Goal: Task Accomplishment & Management: Use online tool/utility

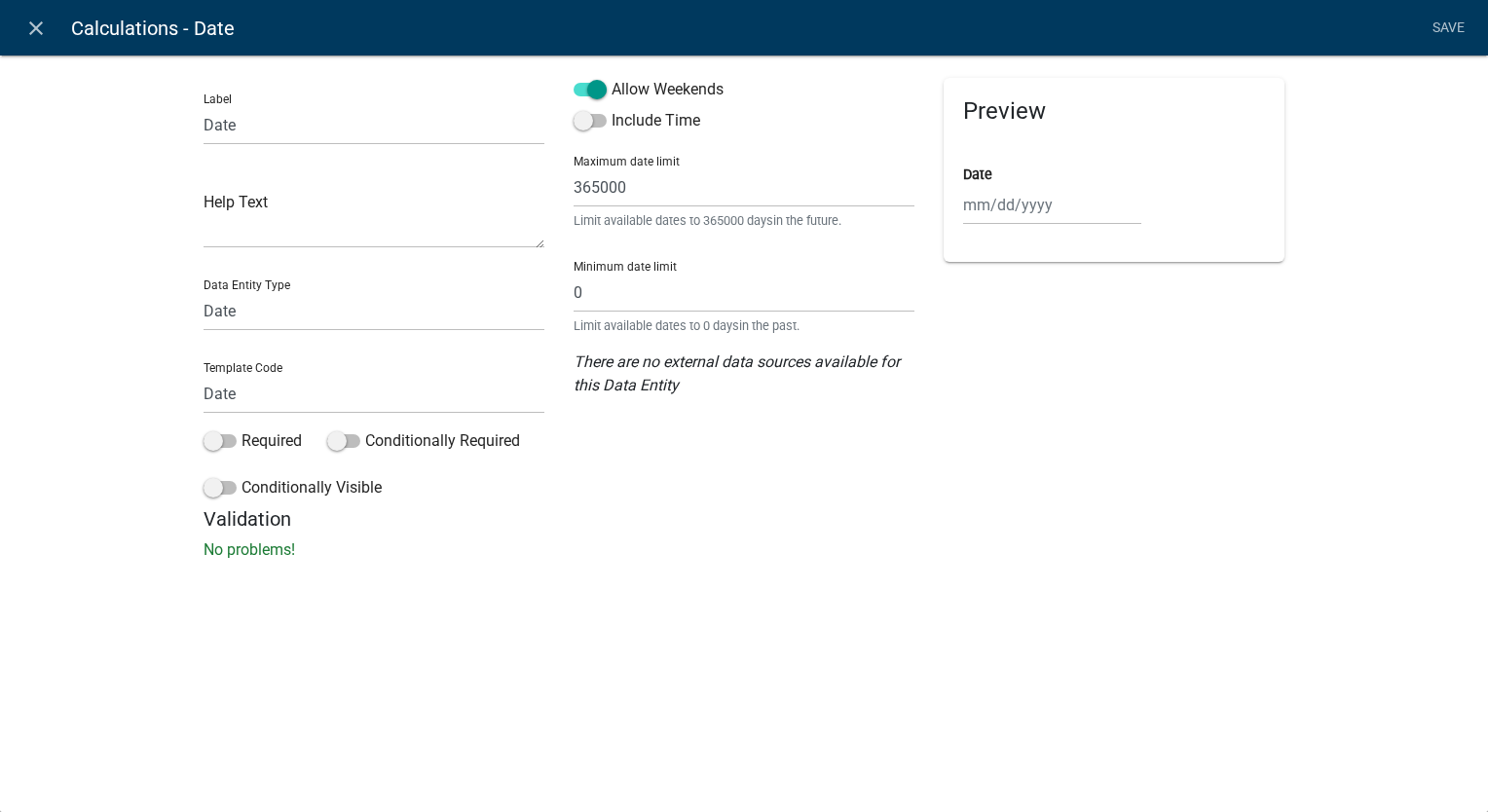
select select "date"
click at [21, 29] on link "close" at bounding box center [36, 28] width 40 height 40
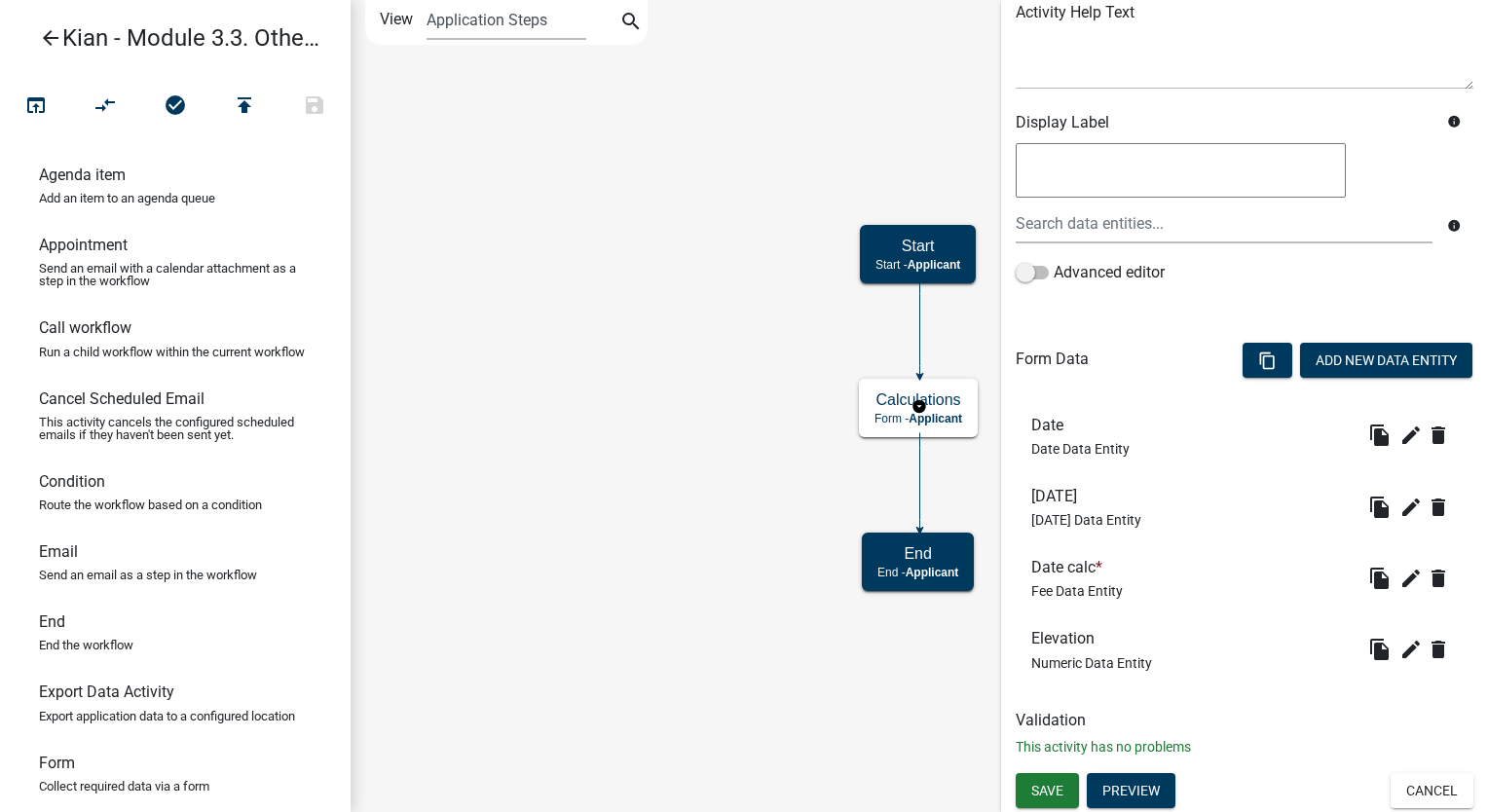
click at [28, 29] on link "arrow_back Kian - Module 3.3. Other formulas" at bounding box center [167, 38] width 304 height 45
click at [37, 40] on link "arrow_back Kian - Module 3.3. Other formulas" at bounding box center [167, 38] width 304 height 45
click at [52, 41] on icon "arrow_back" at bounding box center [50, 39] width 23 height 27
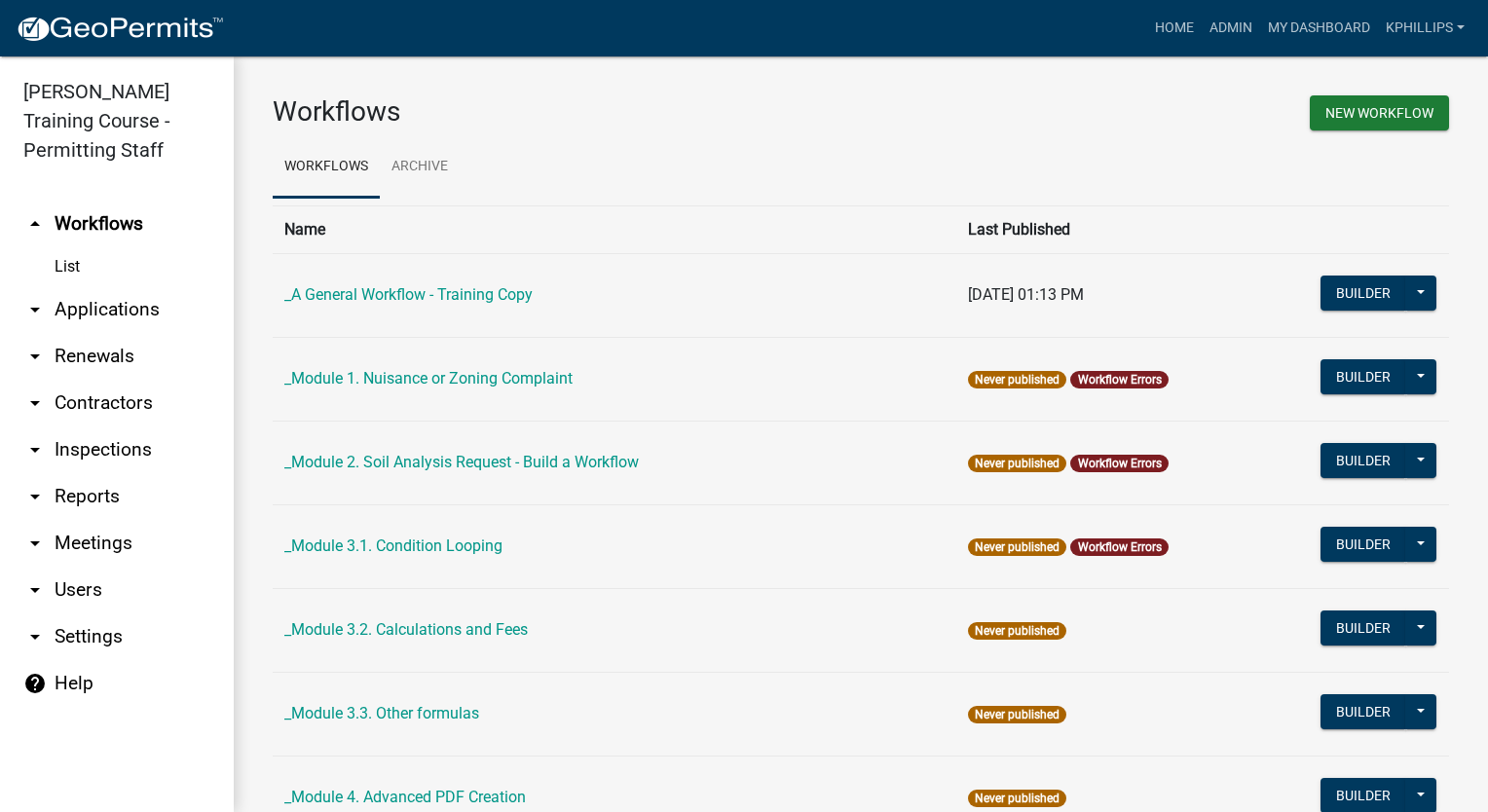
click at [120, 41] on img at bounding box center [120, 29] width 208 height 29
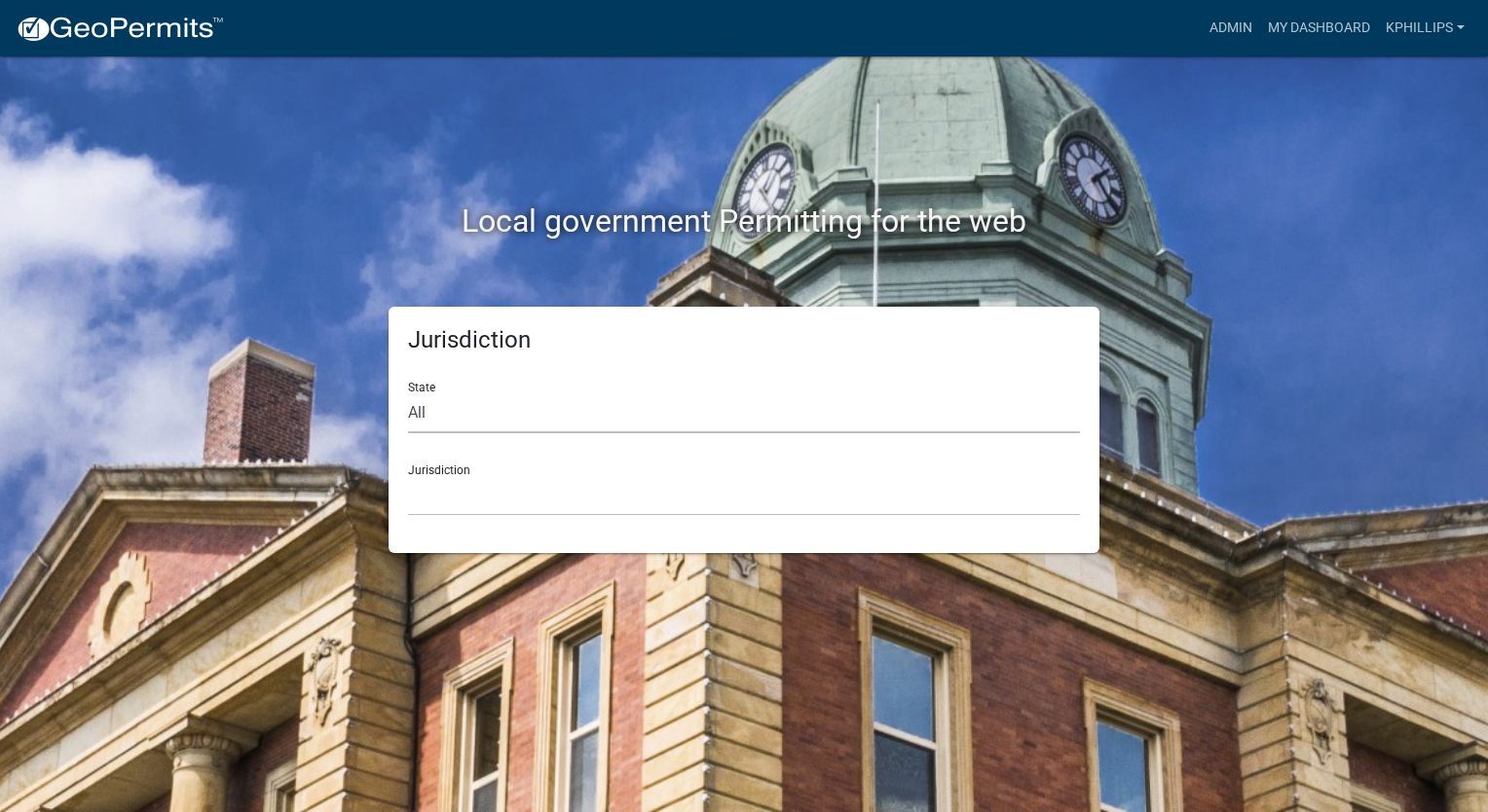
click at [602, 413] on select "All Colorado Georgia Indiana Iowa Kansas Minnesota Ohio South Carolina Wisconsin" at bounding box center [744, 413] width 672 height 40
click at [871, 123] on div "Local government Permitting for the web" at bounding box center [744, 181] width 1110 height 249
click at [1314, 25] on link "My Dashboard" at bounding box center [1319, 28] width 118 height 37
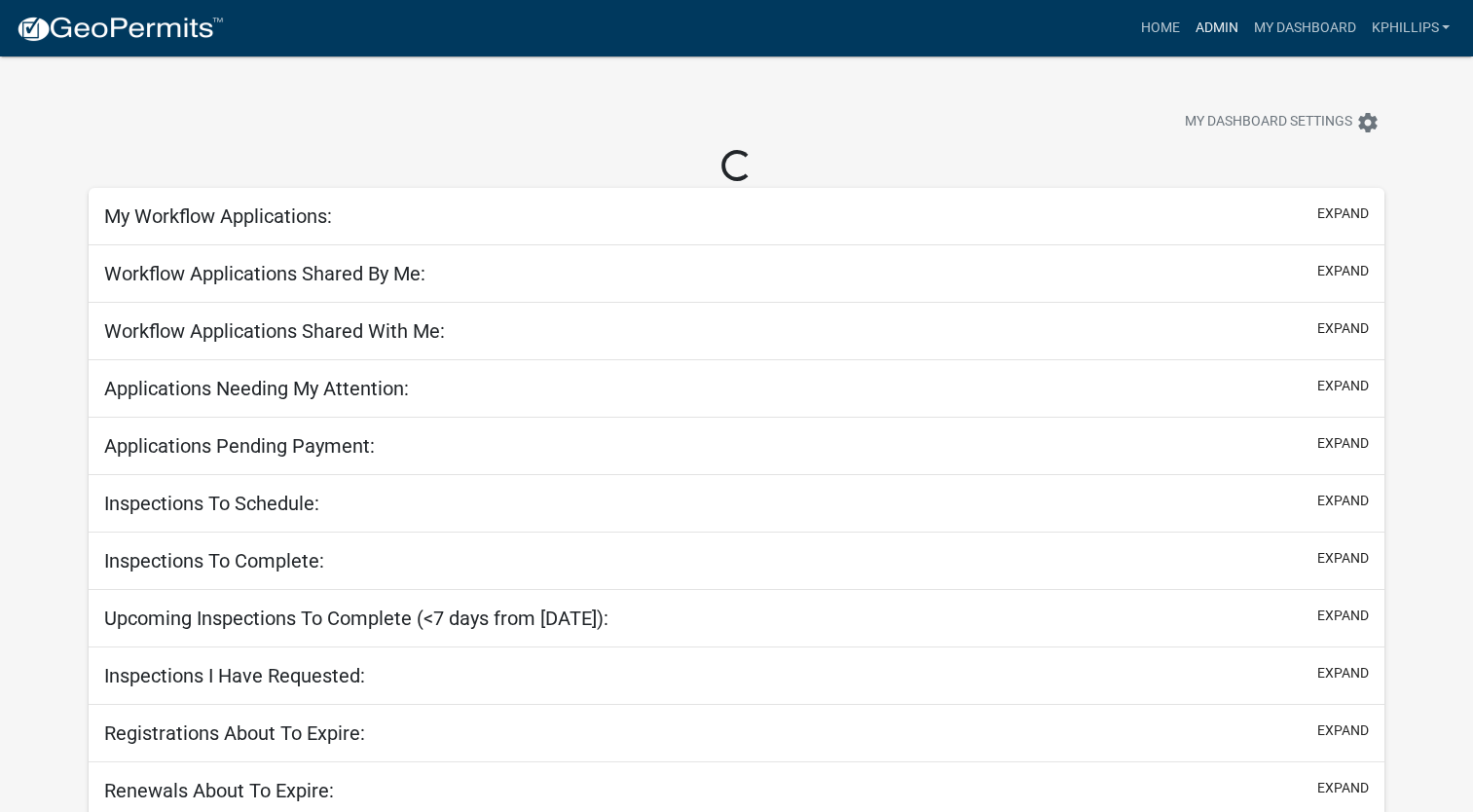
click at [1213, 25] on link "Admin" at bounding box center [1216, 28] width 59 height 37
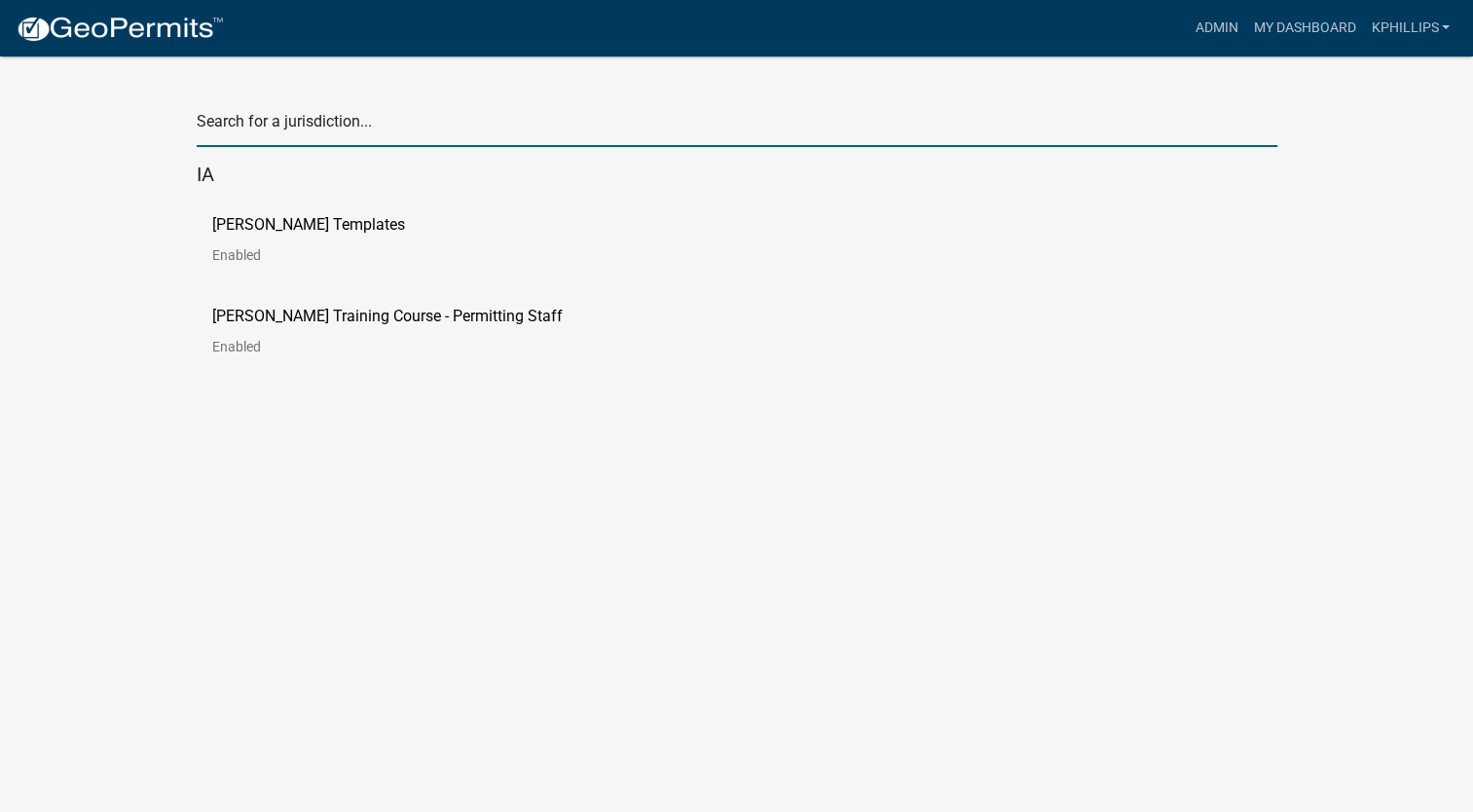
click at [425, 123] on input "text" at bounding box center [736, 127] width 1080 height 40
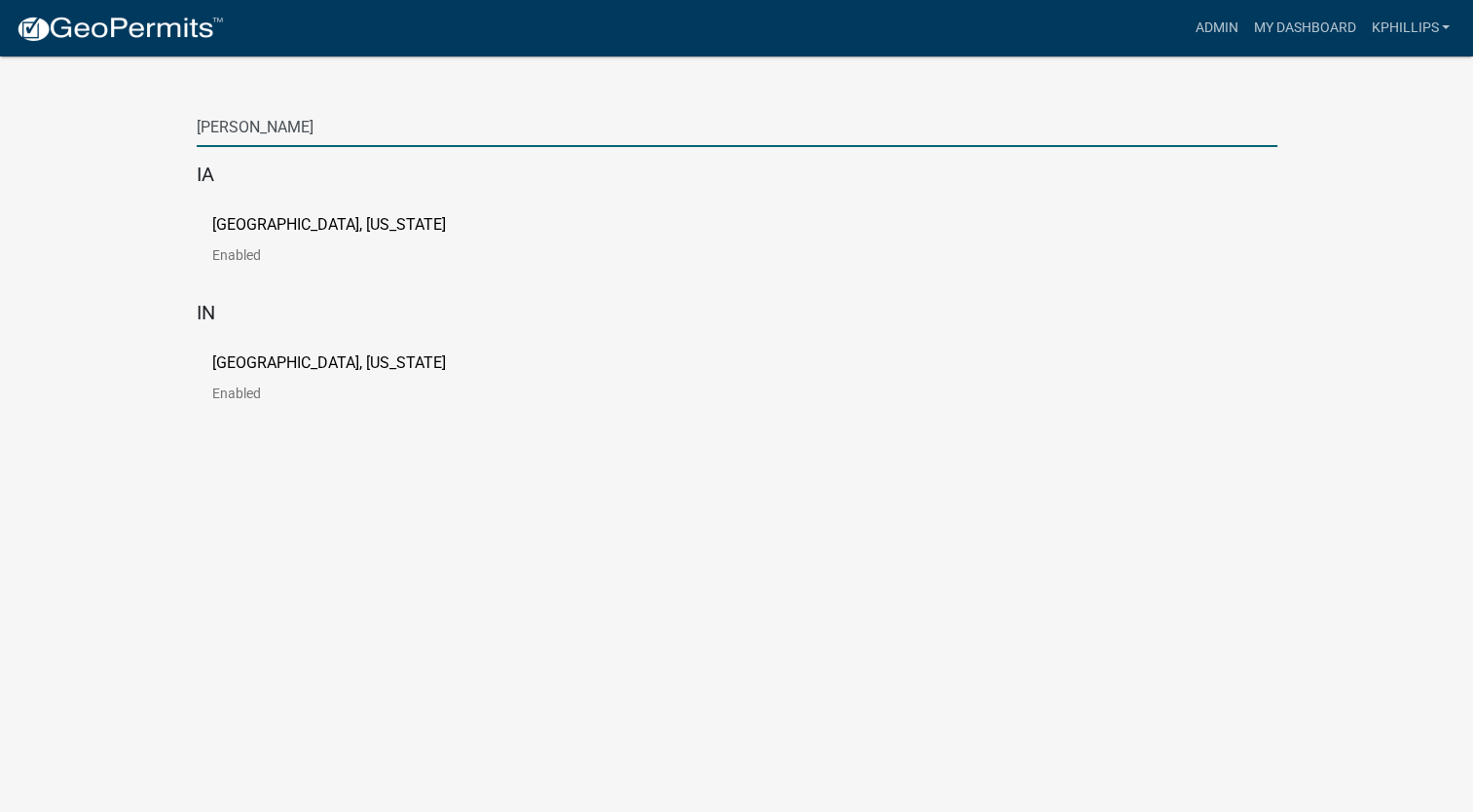
type input "newton"
click at [398, 227] on div "City of Newton, Iowa Enabled" at bounding box center [360, 247] width 296 height 61
click at [319, 239] on link "City of Newton, Iowa Enabled" at bounding box center [345, 247] width 265 height 61
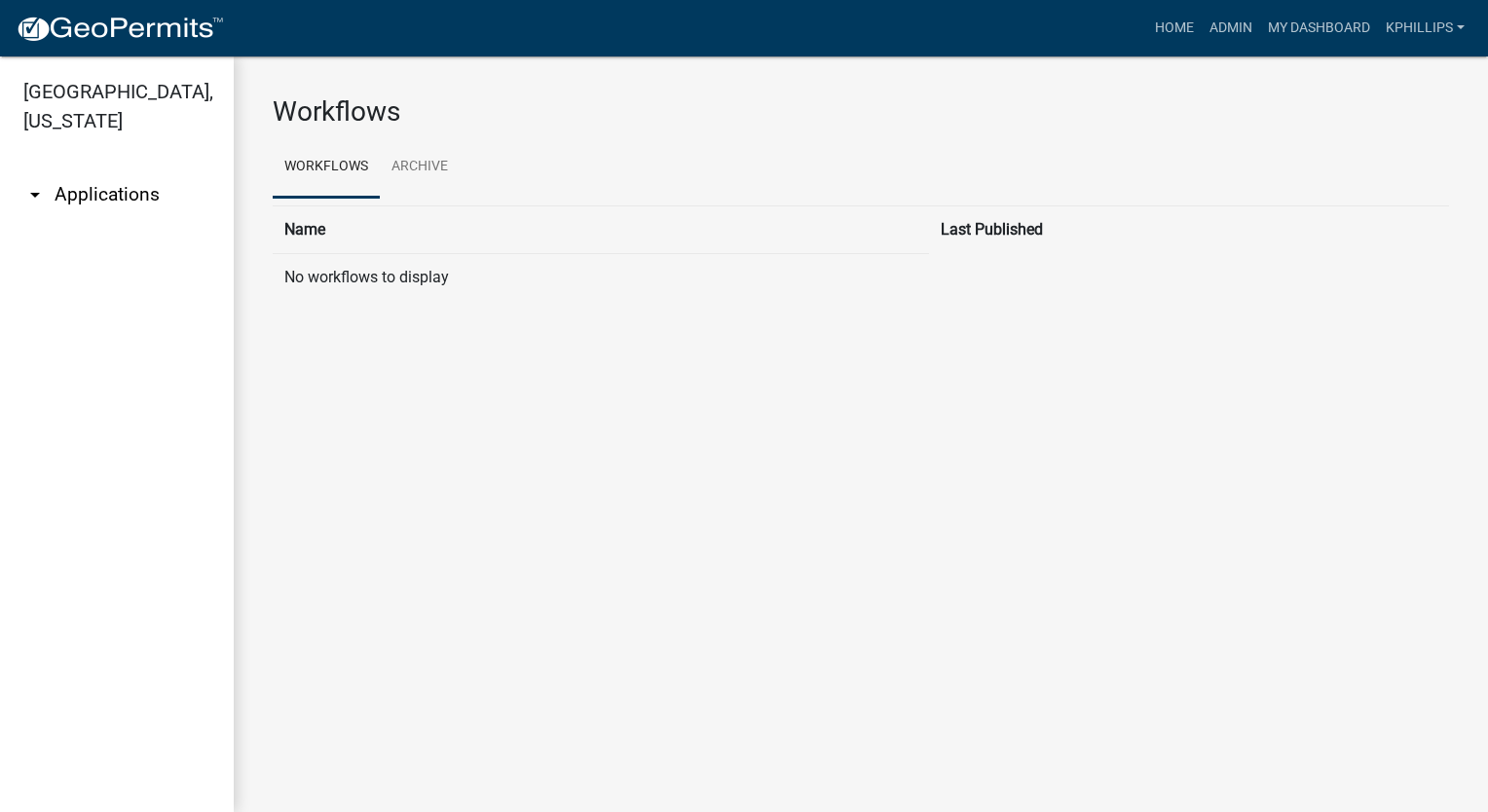
click at [176, 171] on link "arrow_drop_down Applications" at bounding box center [117, 194] width 233 height 47
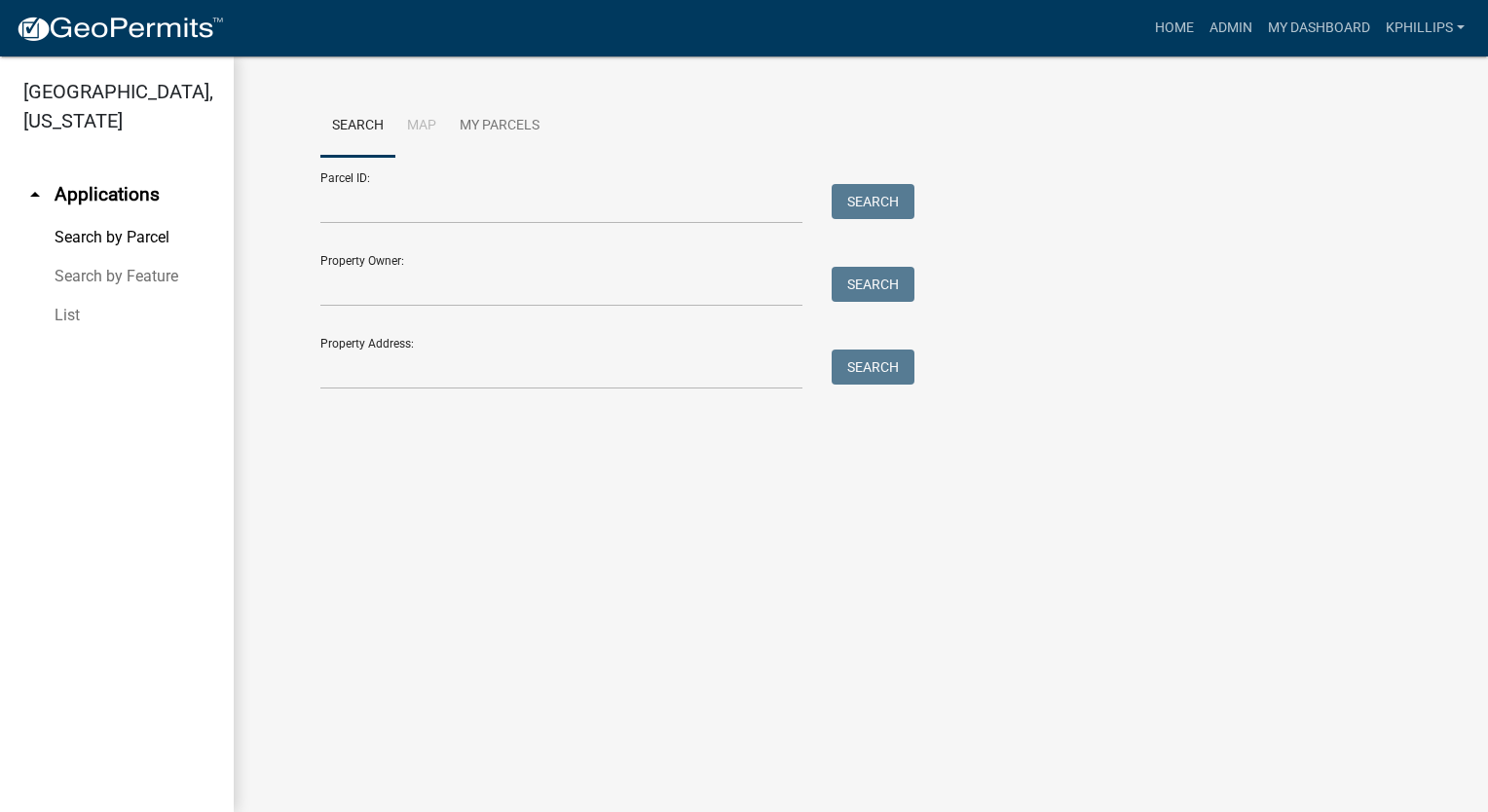
click at [139, 86] on link "City of Newton, Iowa" at bounding box center [109, 106] width 218 height 68
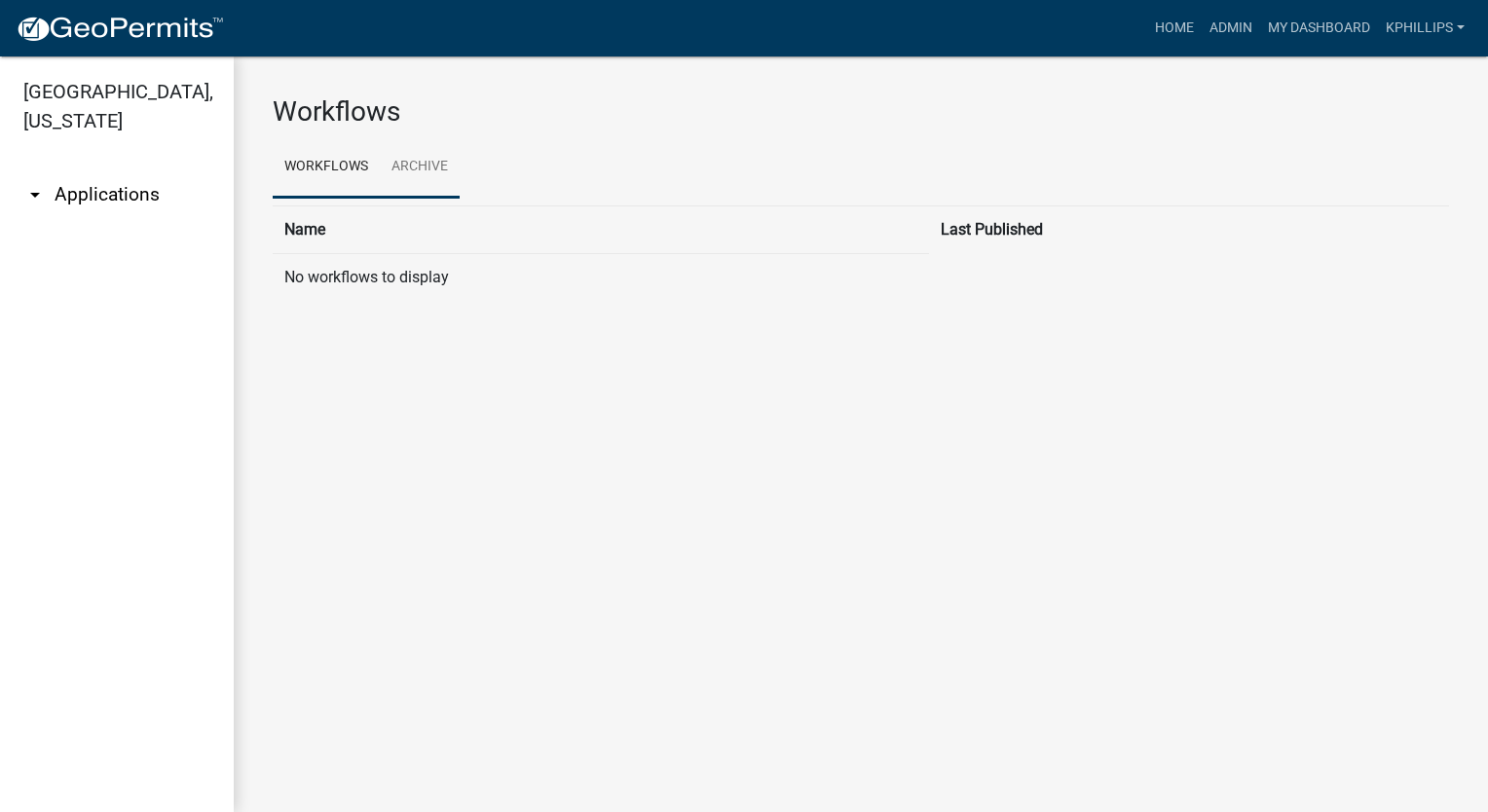
click at [437, 177] on link "Archive" at bounding box center [420, 167] width 80 height 63
click at [340, 176] on link "Workflows" at bounding box center [326, 167] width 107 height 63
click at [121, 171] on link "arrow_drop_down Applications" at bounding box center [117, 194] width 233 height 47
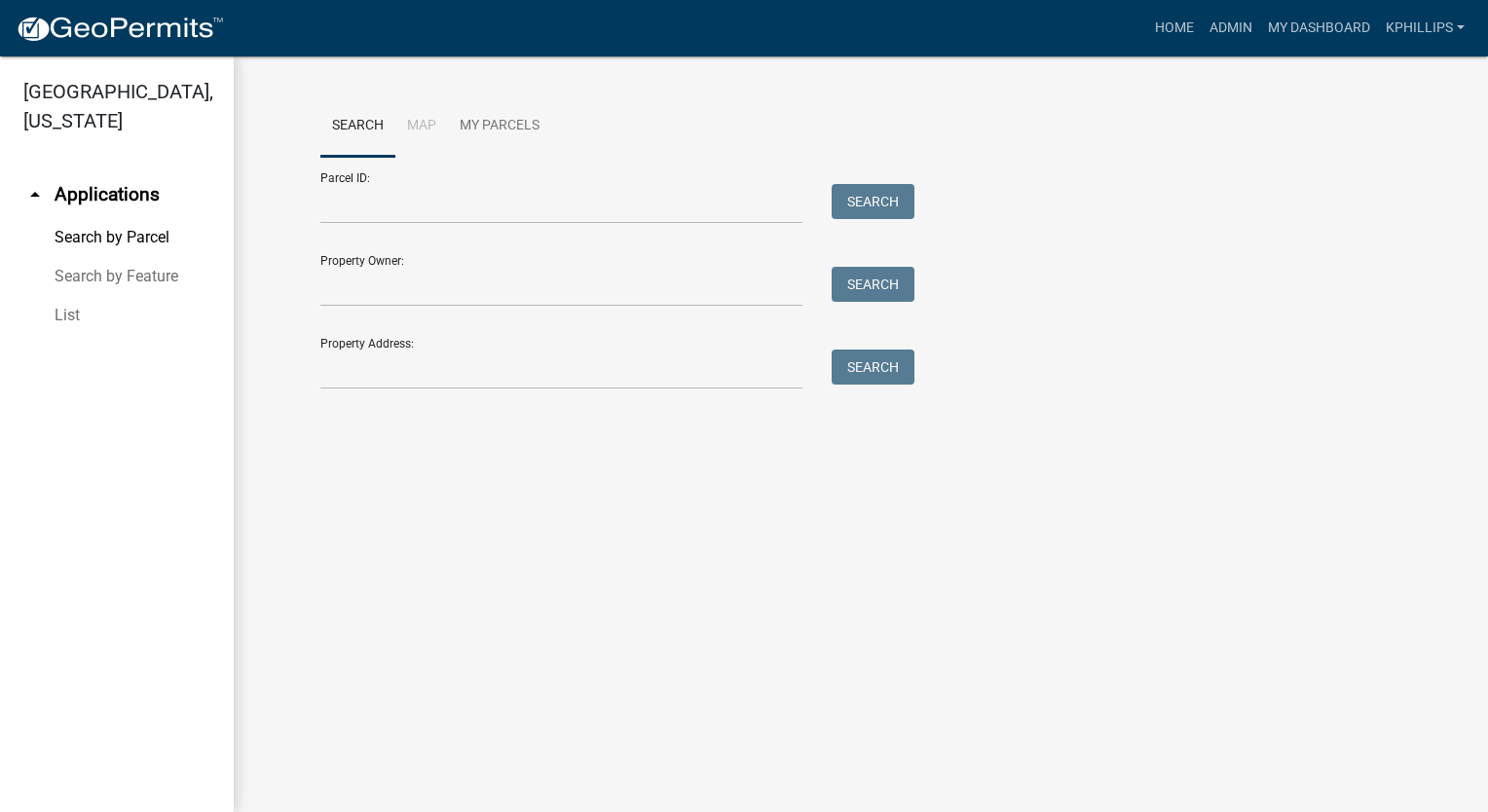
click at [109, 260] on link "Search by Feature" at bounding box center [117, 276] width 233 height 39
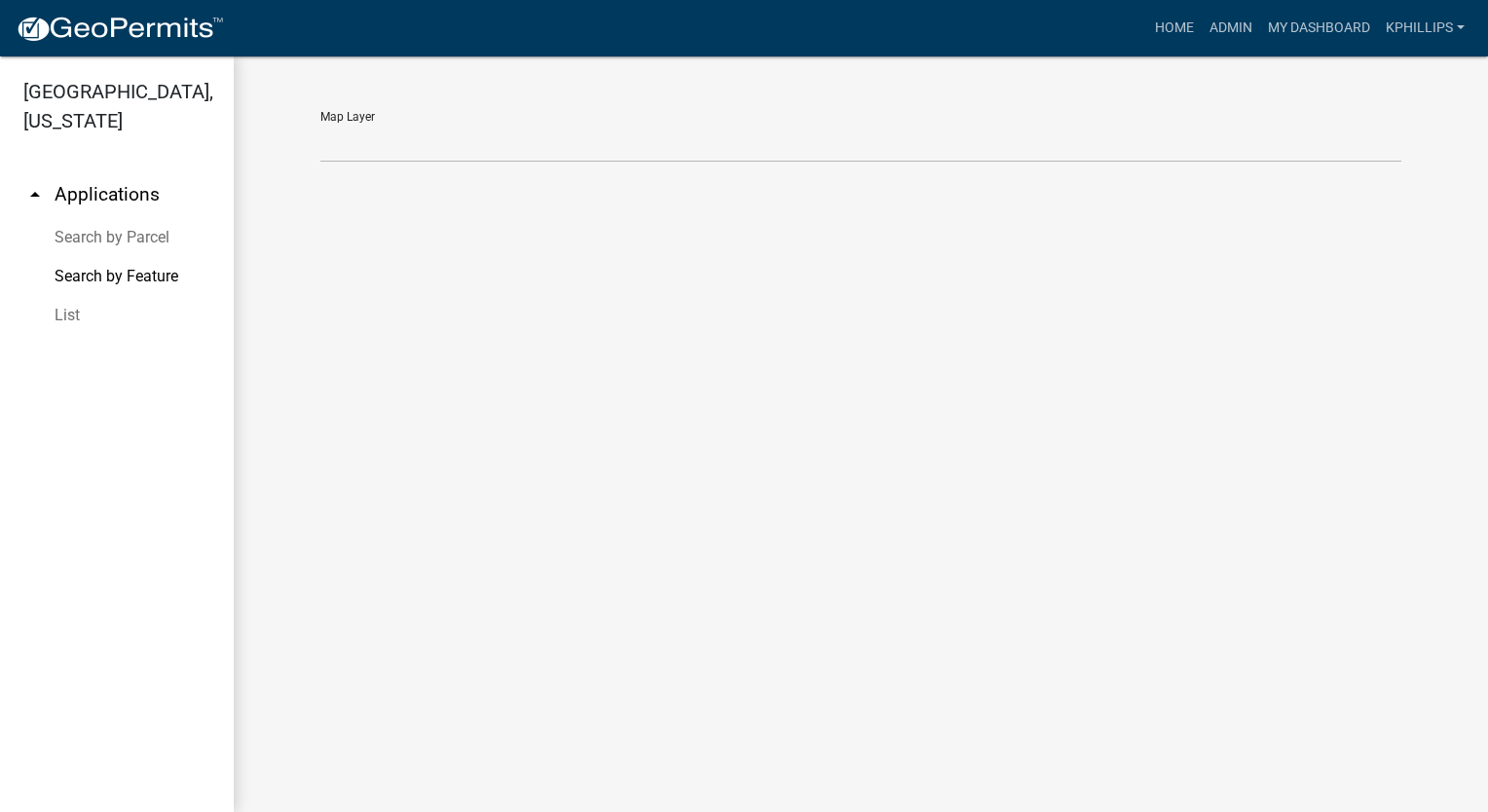
click at [109, 296] on link "List" at bounding box center [117, 315] width 233 height 39
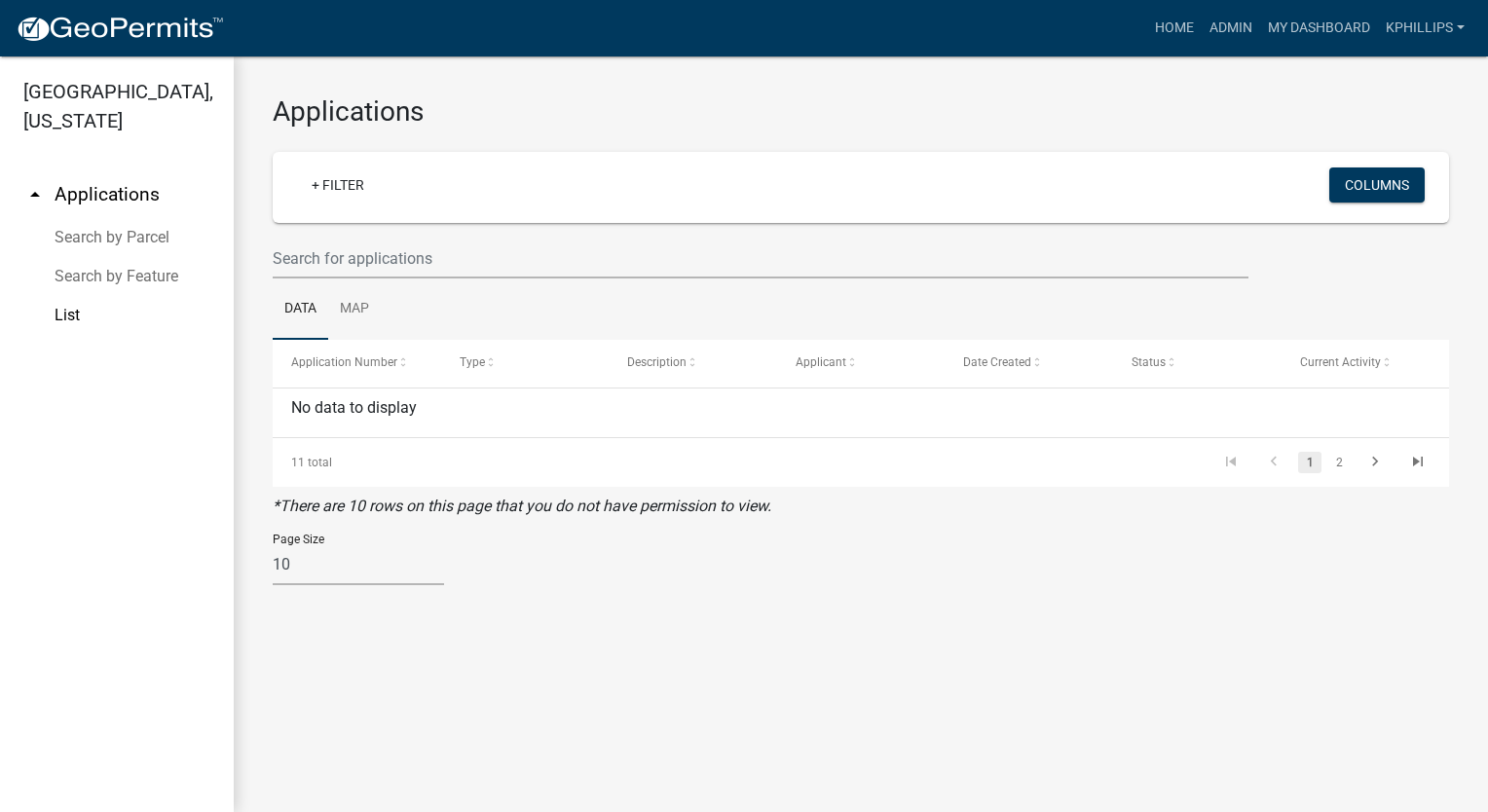
click at [138, 257] on link "Search by Feature" at bounding box center [117, 276] width 233 height 39
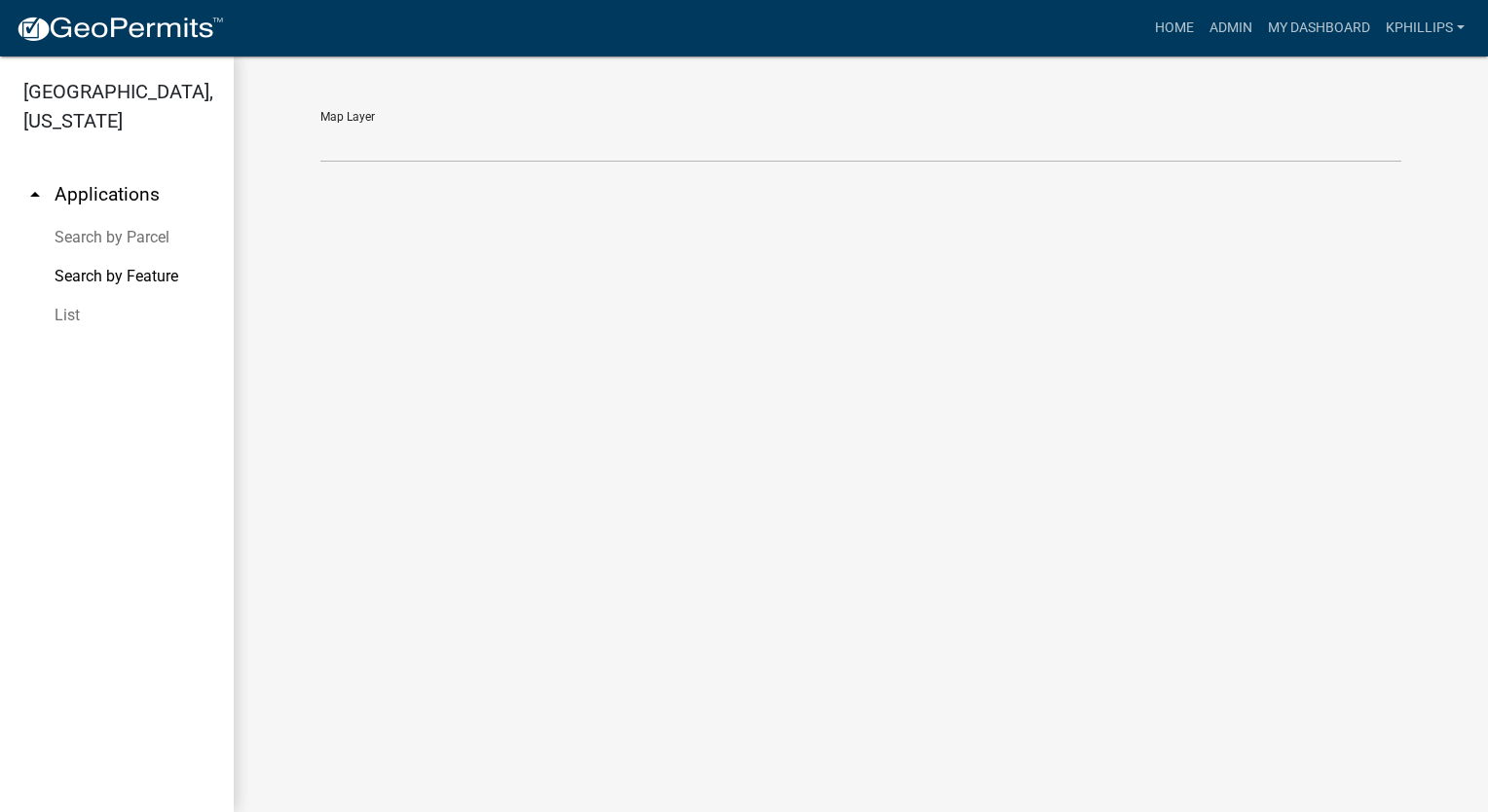
click at [146, 218] on link "Search by Parcel" at bounding box center [117, 237] width 233 height 39
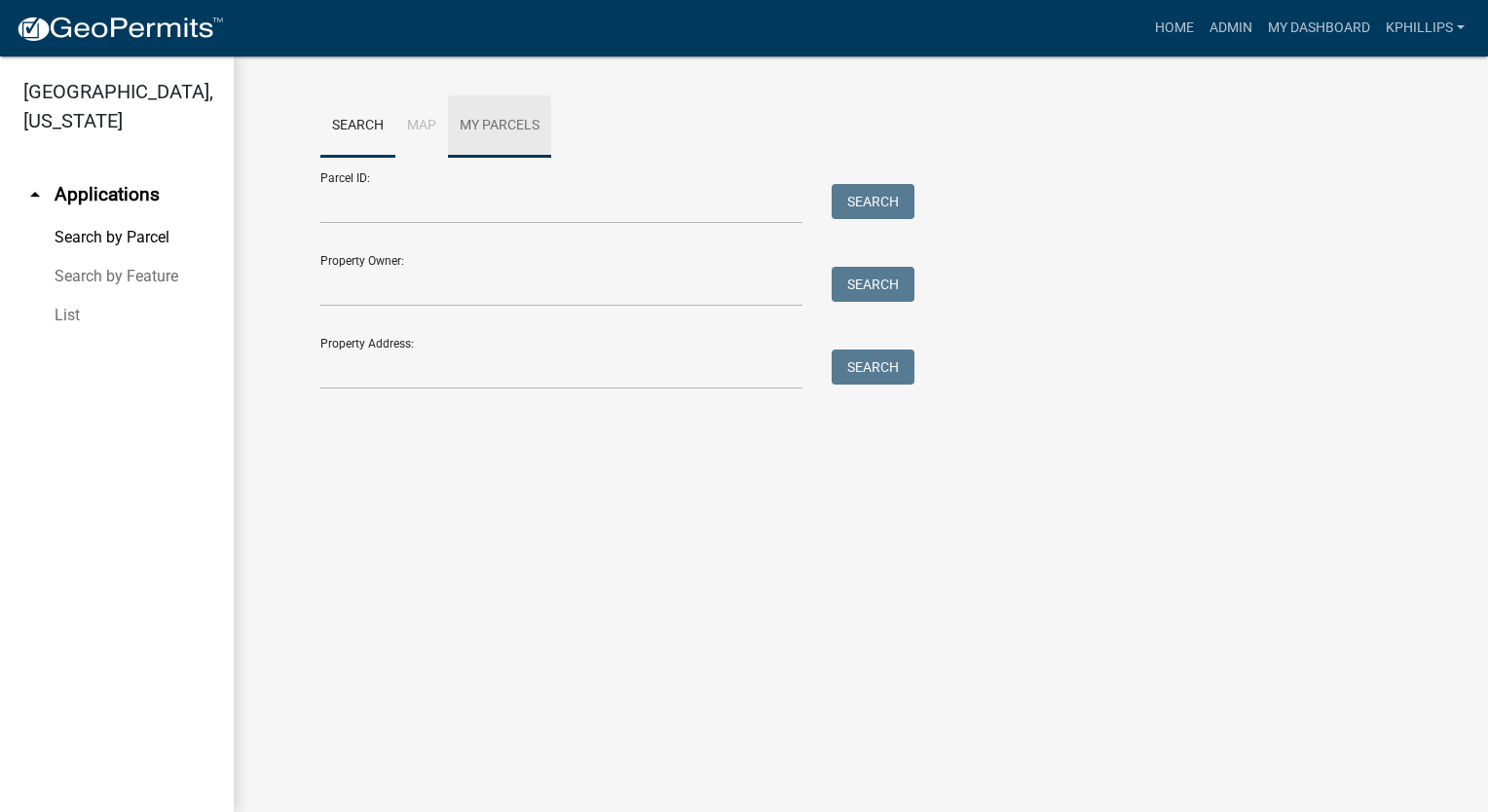
click at [522, 121] on link "My Parcels" at bounding box center [499, 127] width 104 height 63
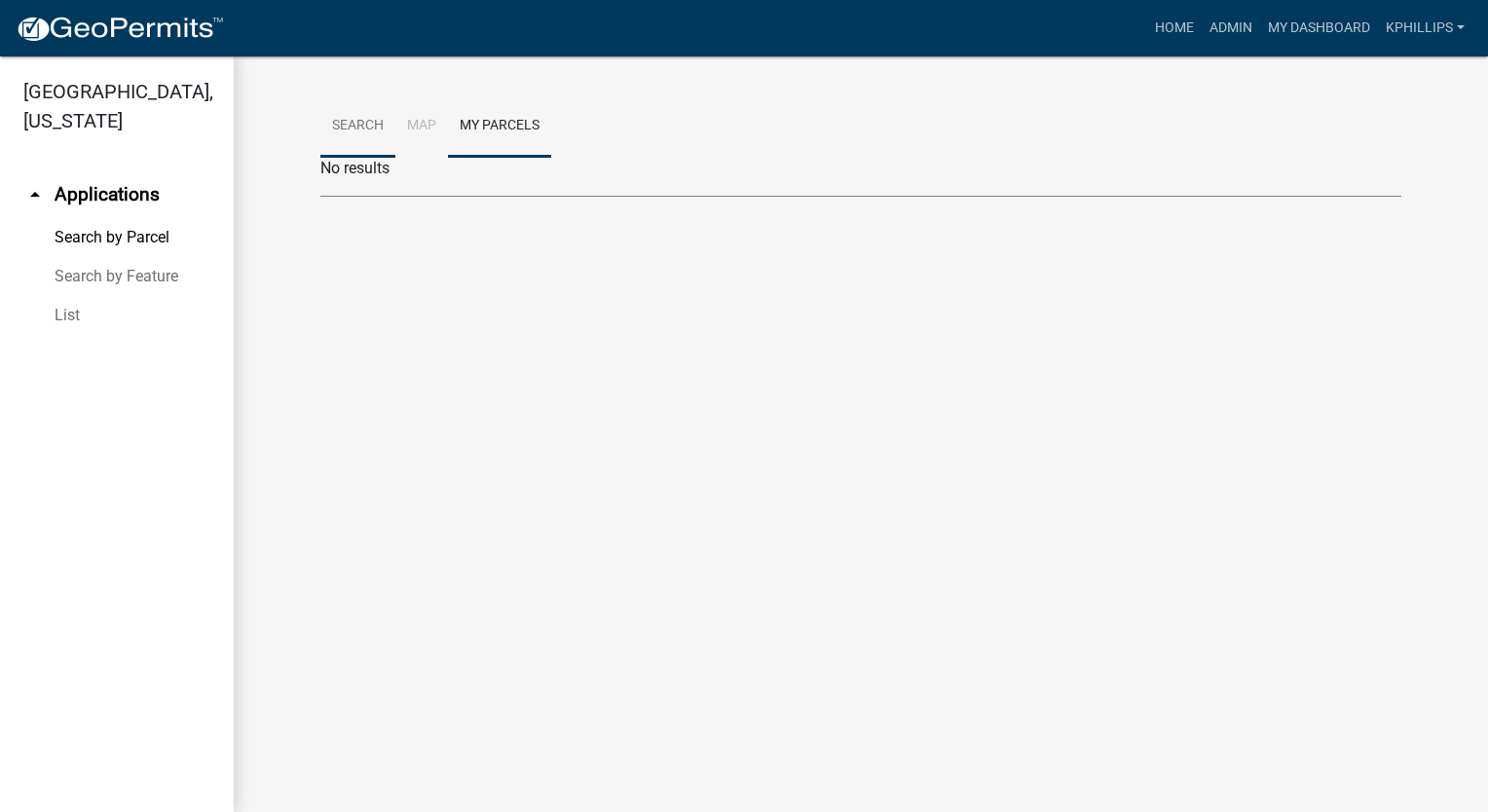
click at [374, 134] on link "Search" at bounding box center [357, 127] width 75 height 63
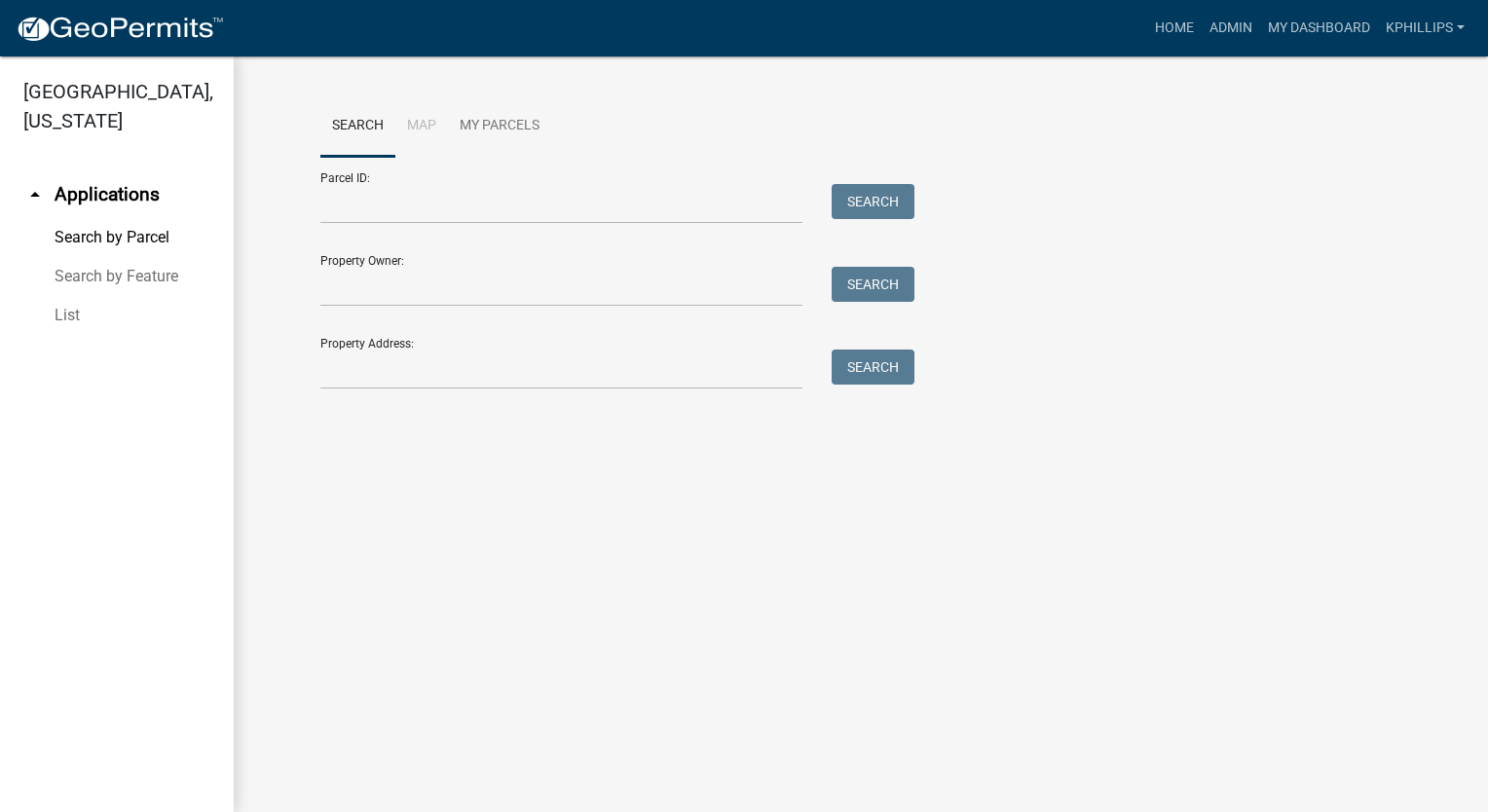
click at [92, 257] on link "Search by Feature" at bounding box center [117, 276] width 233 height 39
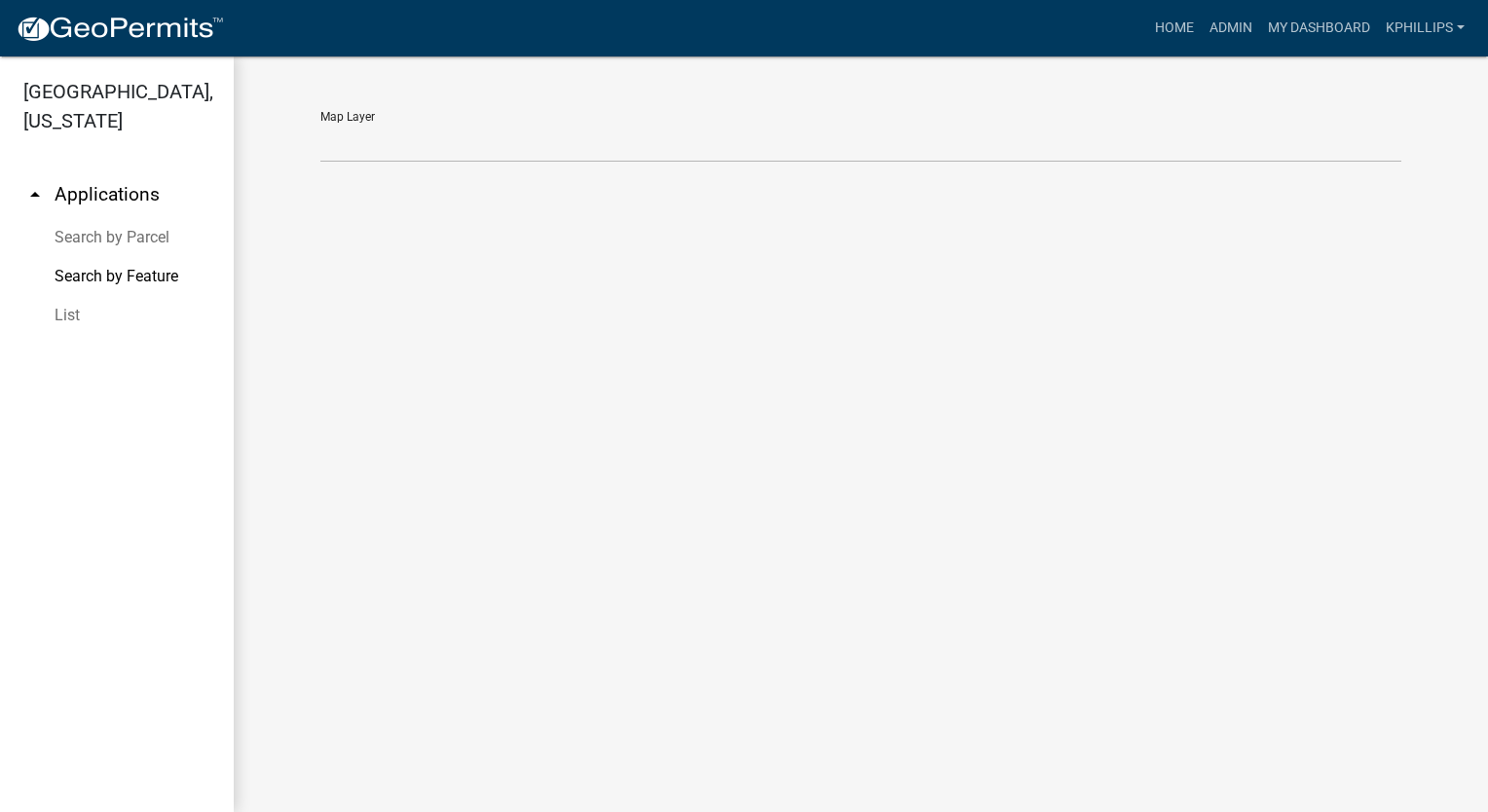
click at [64, 296] on link "List" at bounding box center [117, 315] width 233 height 39
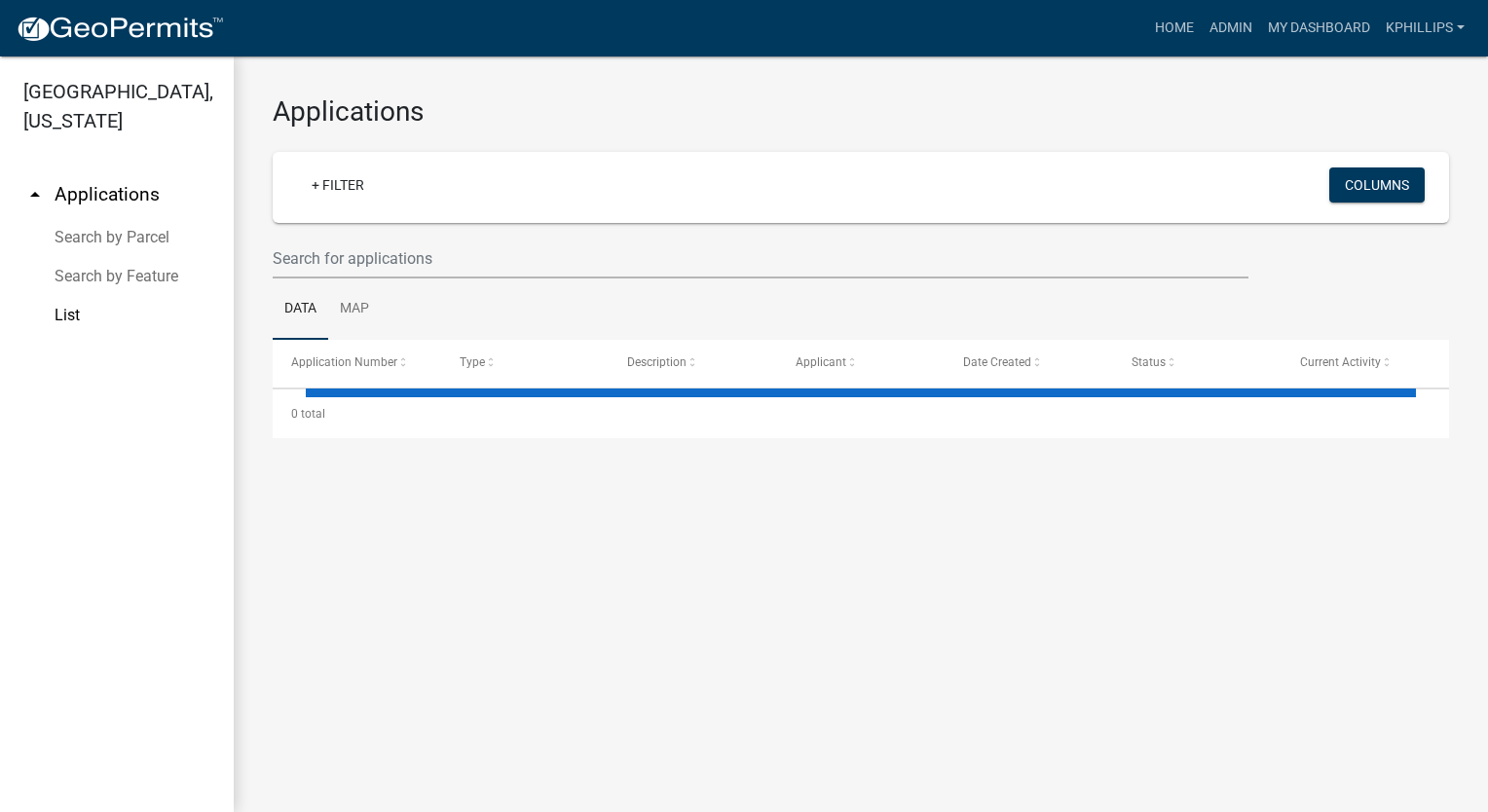
click at [109, 218] on link "Search by Parcel" at bounding box center [117, 237] width 233 height 39
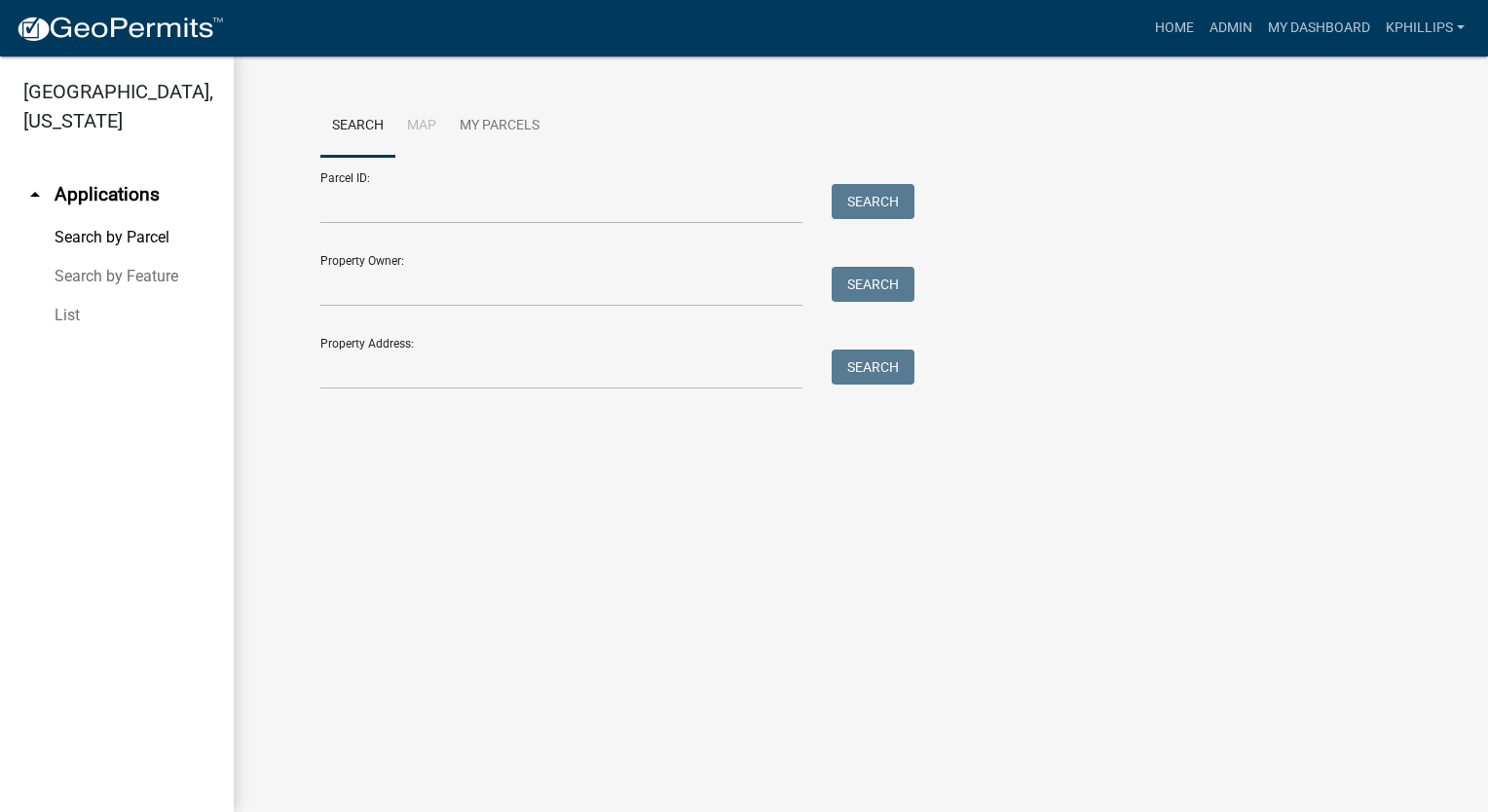
click at [124, 257] on link "Search by Feature" at bounding box center [117, 276] width 233 height 39
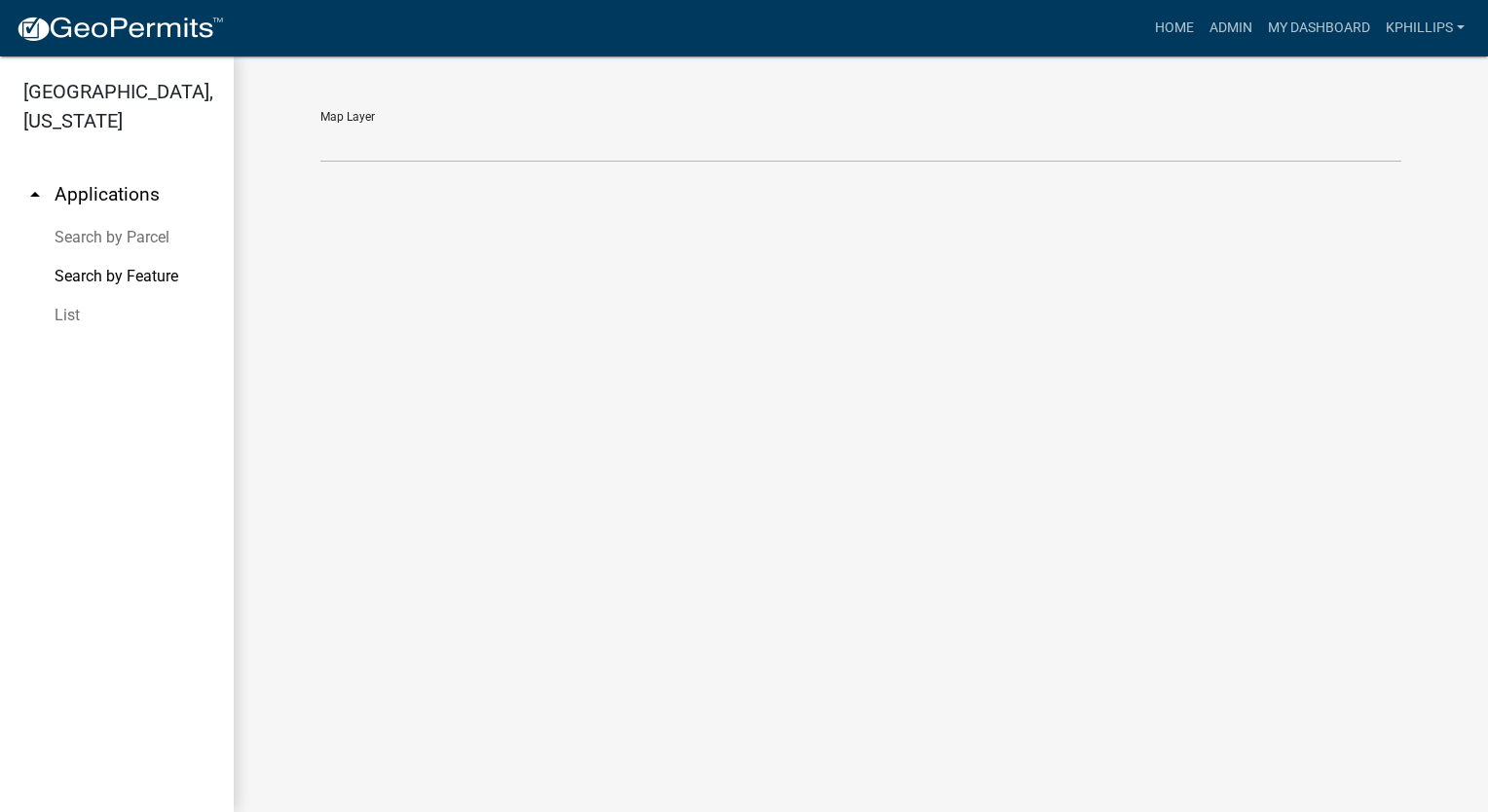
click at [107, 171] on link "arrow_drop_up Applications" at bounding box center [117, 194] width 233 height 47
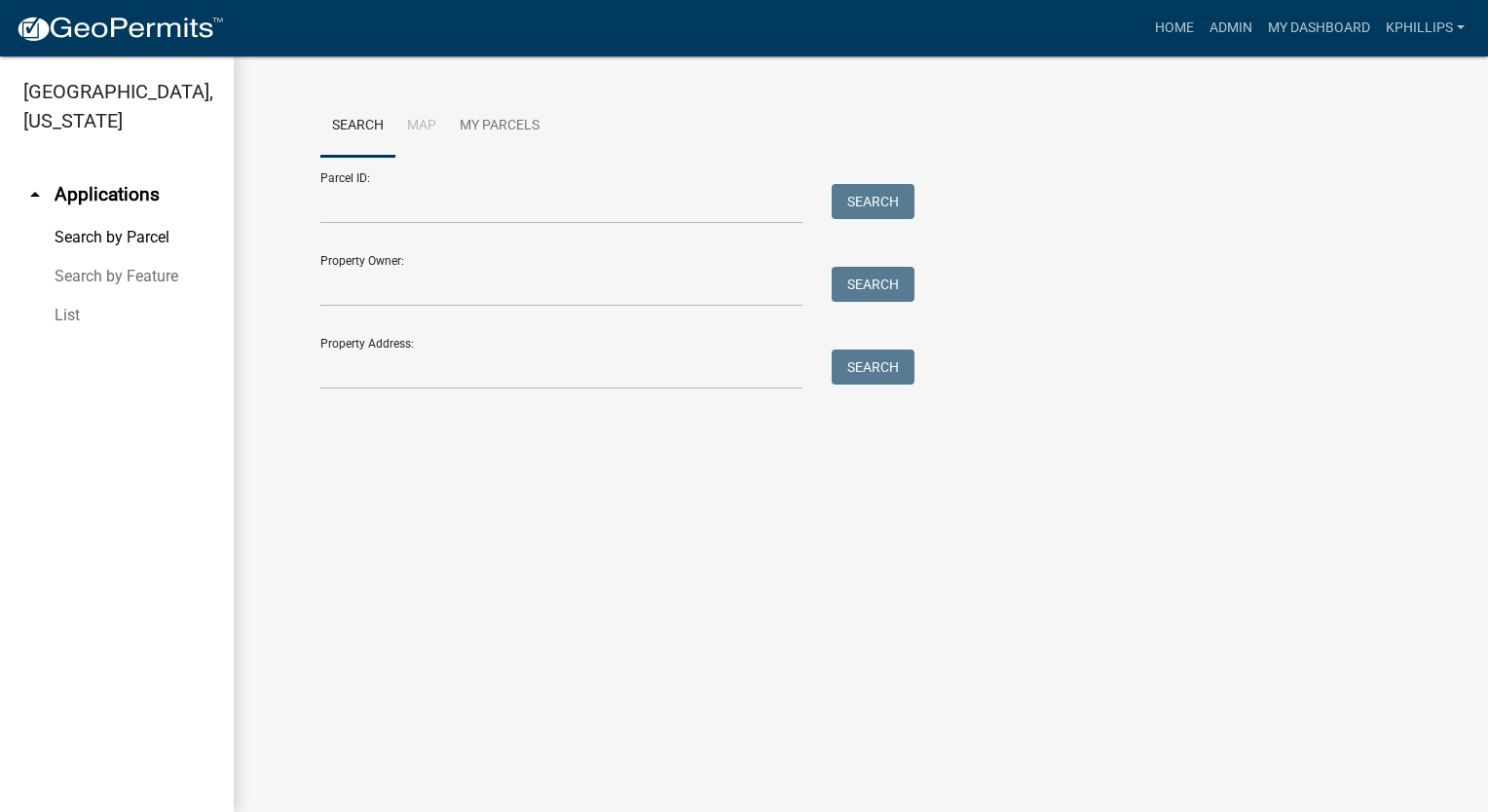
click at [107, 171] on link "arrow_drop_up Applications" at bounding box center [117, 194] width 233 height 47
click at [80, 171] on link "arrow_drop_up Applications" at bounding box center [117, 194] width 233 height 47
click at [100, 296] on link "List" at bounding box center [117, 315] width 233 height 39
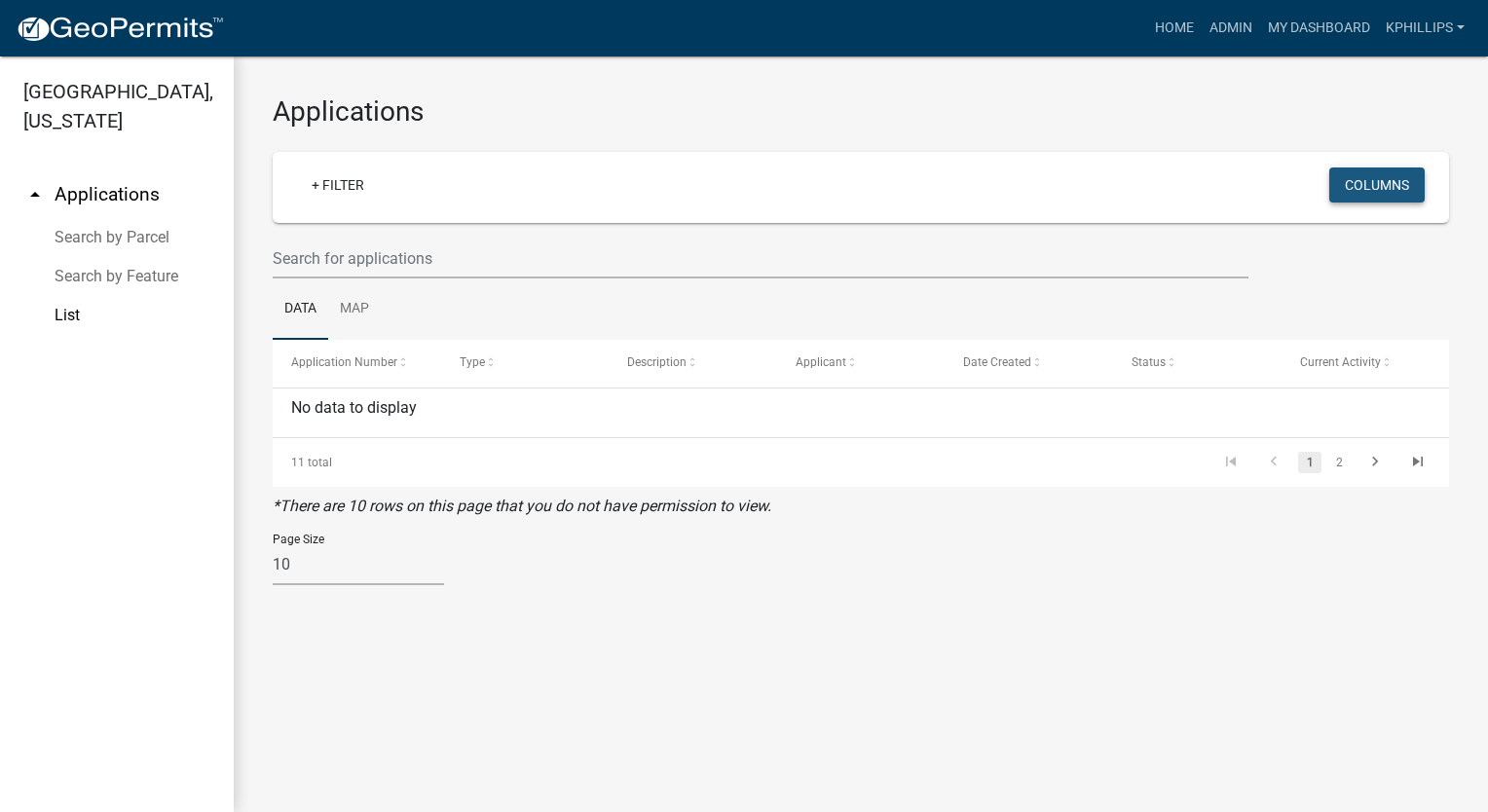
click at [1358, 189] on button "Columns" at bounding box center [1376, 184] width 96 height 35
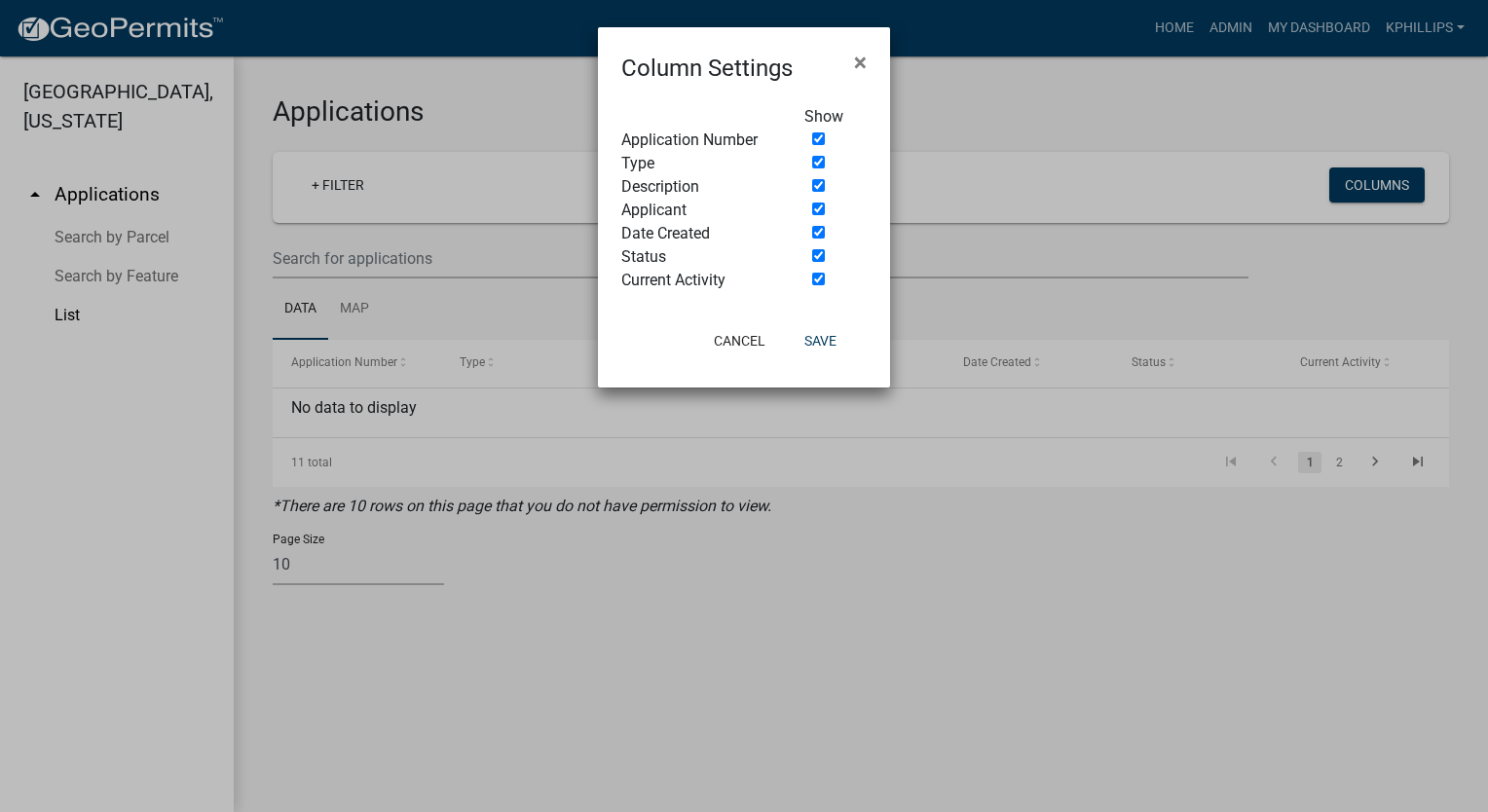
click at [820, 146] on div at bounding box center [835, 139] width 92 height 23
click at [818, 158] on input "checkbox" at bounding box center [818, 161] width 13 height 13
click at [816, 163] on input "checkbox" at bounding box center [818, 161] width 13 height 13
checkbox input "true"
click at [816, 326] on button "Save" at bounding box center [819, 340] width 63 height 35
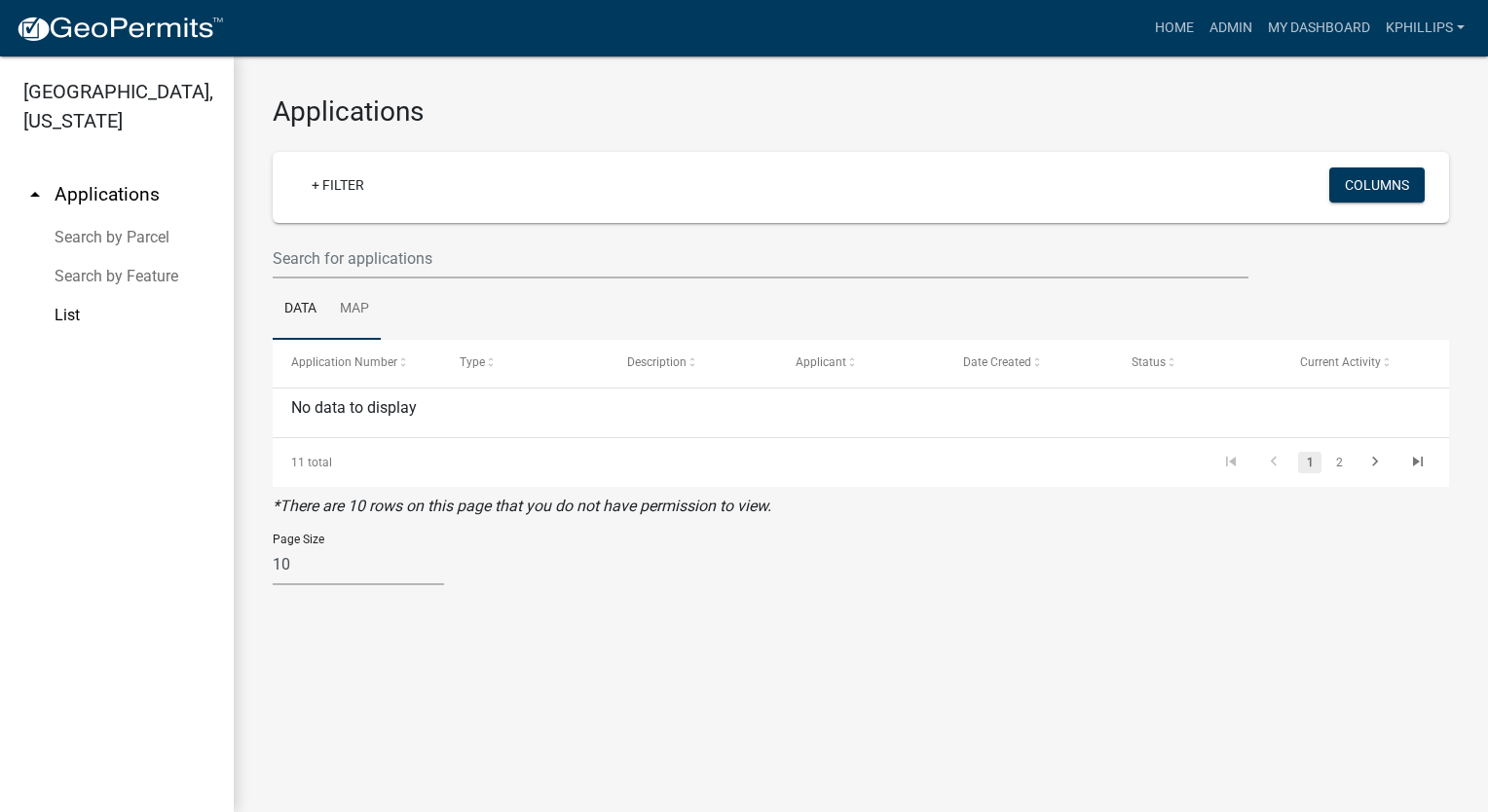
click at [361, 301] on link "Map" at bounding box center [354, 309] width 53 height 63
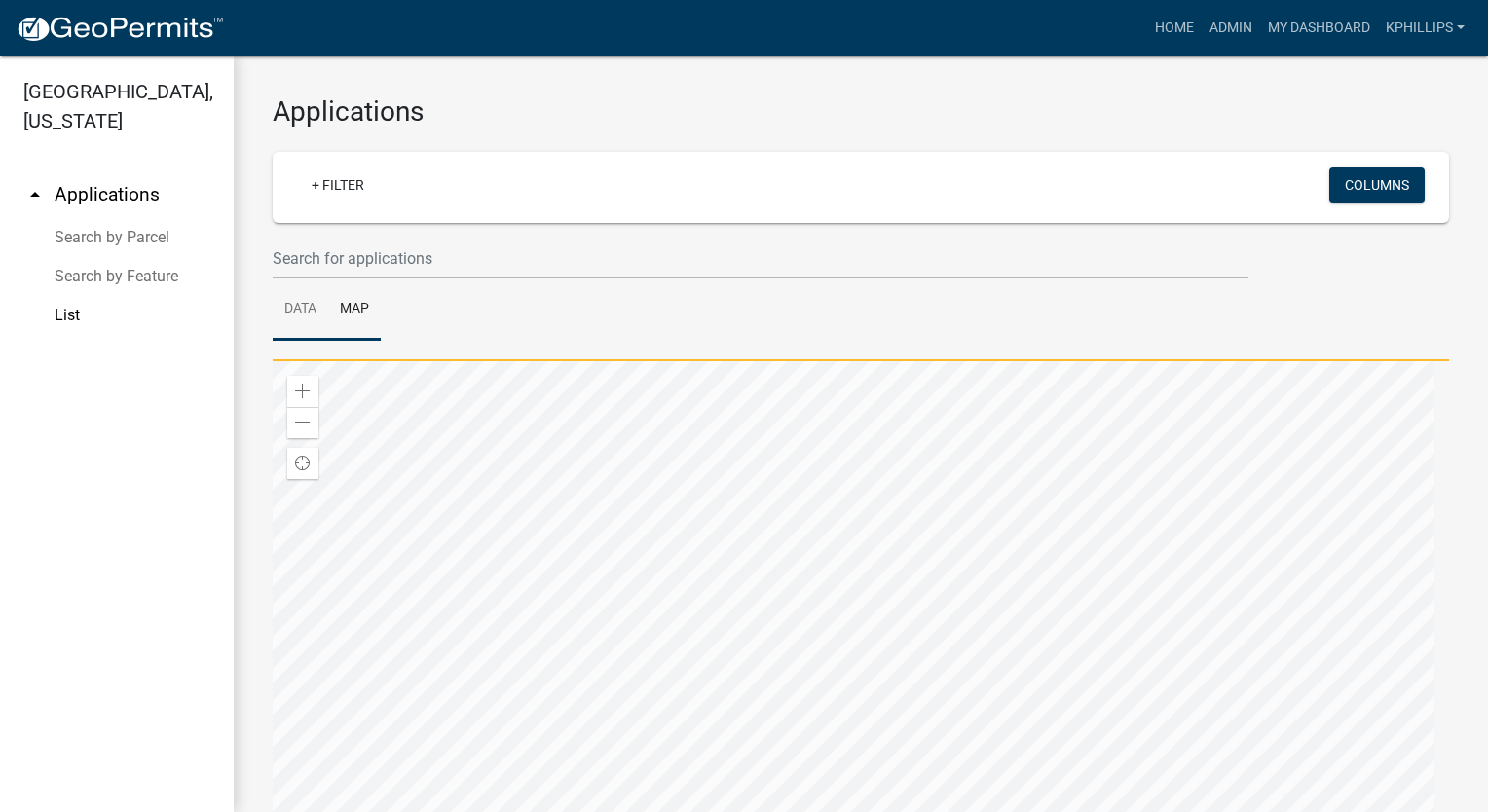
click at [312, 308] on link "Data" at bounding box center [301, 309] width 56 height 63
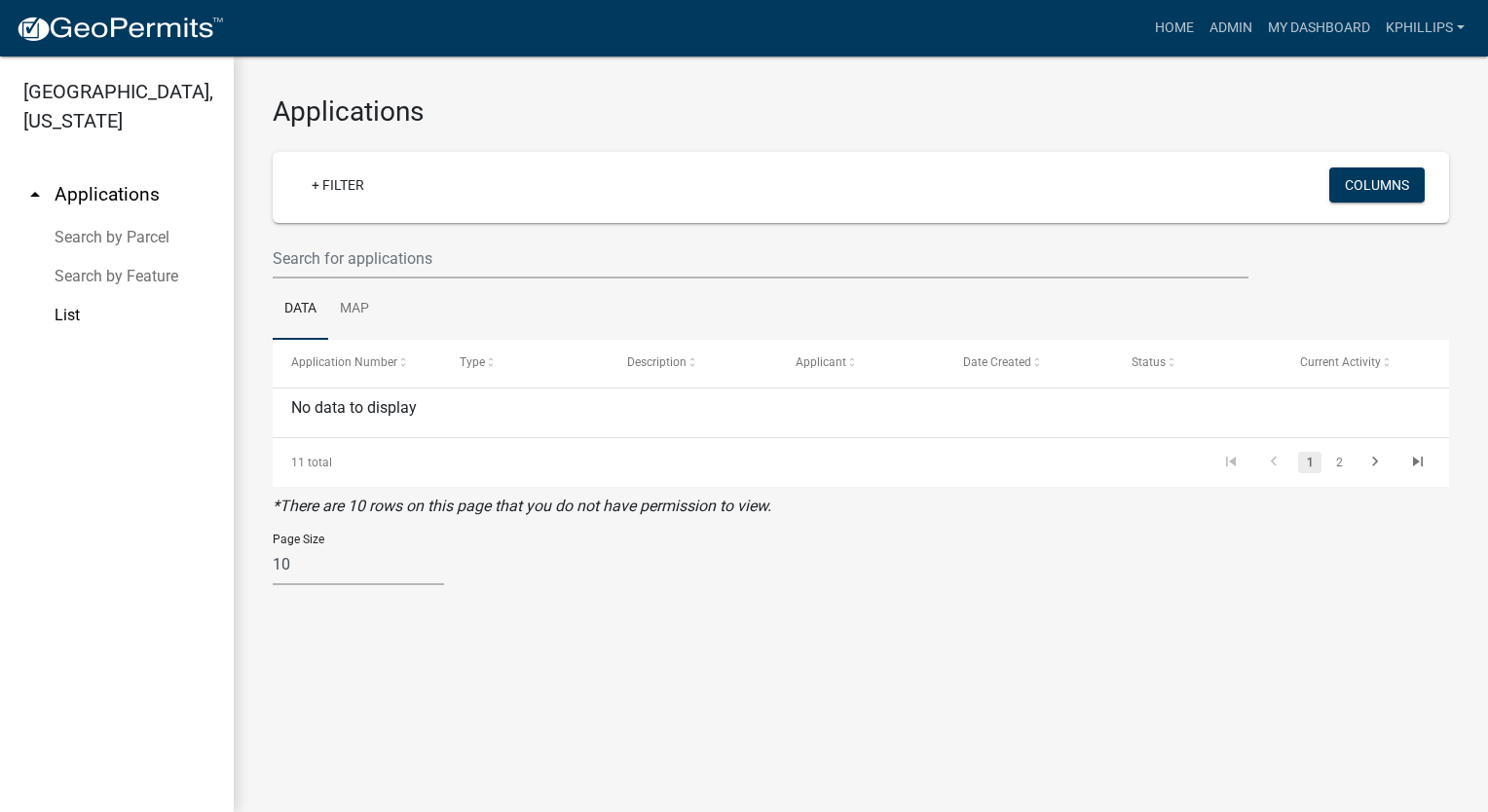
click at [1350, 457] on li "2" at bounding box center [1339, 461] width 29 height 33
click at [1341, 459] on link "2" at bounding box center [1338, 461] width 23 height 21
click at [1313, 463] on link "1" at bounding box center [1309, 461] width 23 height 21
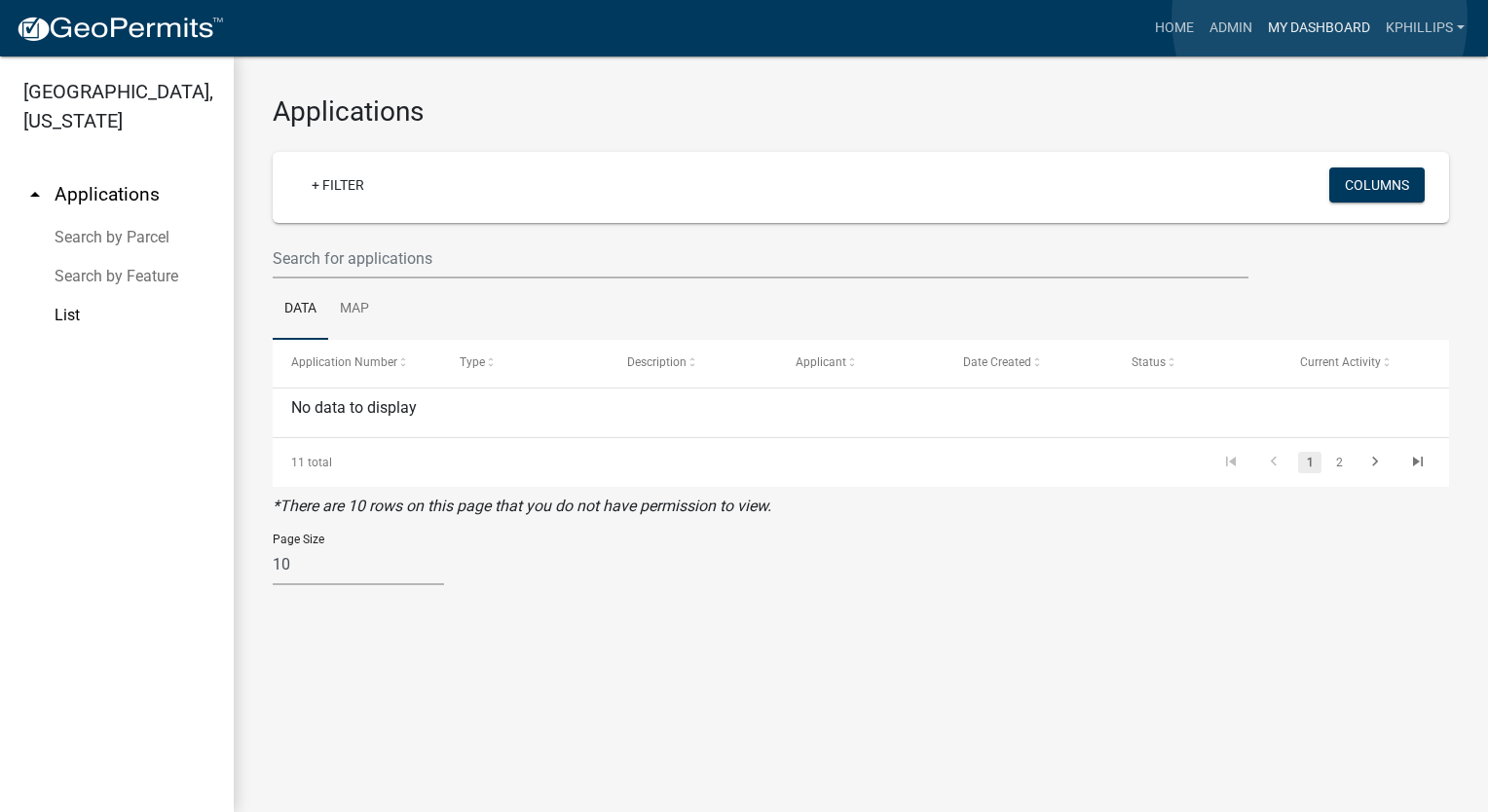
click at [1320, 19] on link "My Dashboard" at bounding box center [1319, 28] width 118 height 37
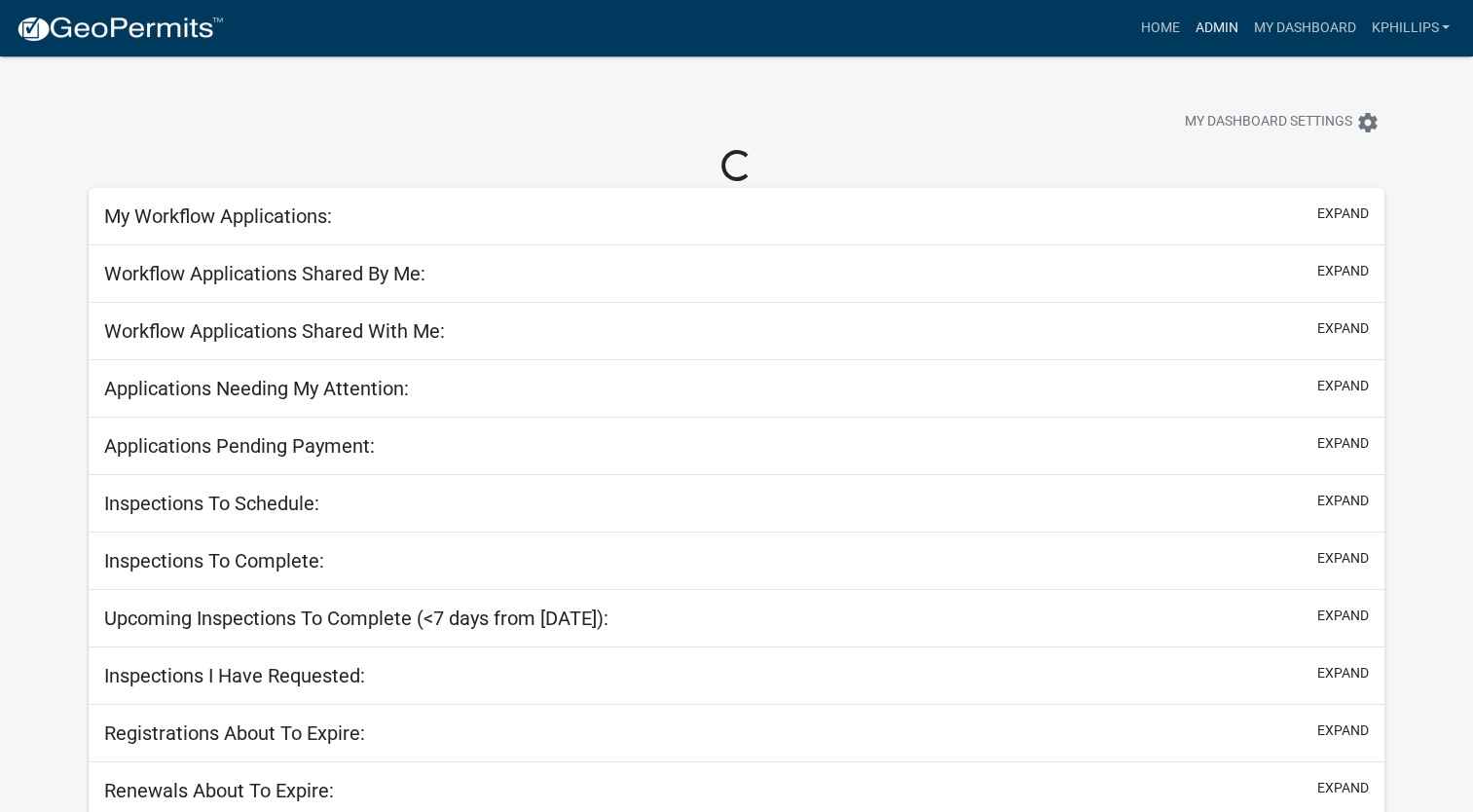
click at [1226, 26] on link "Admin" at bounding box center [1216, 28] width 59 height 37
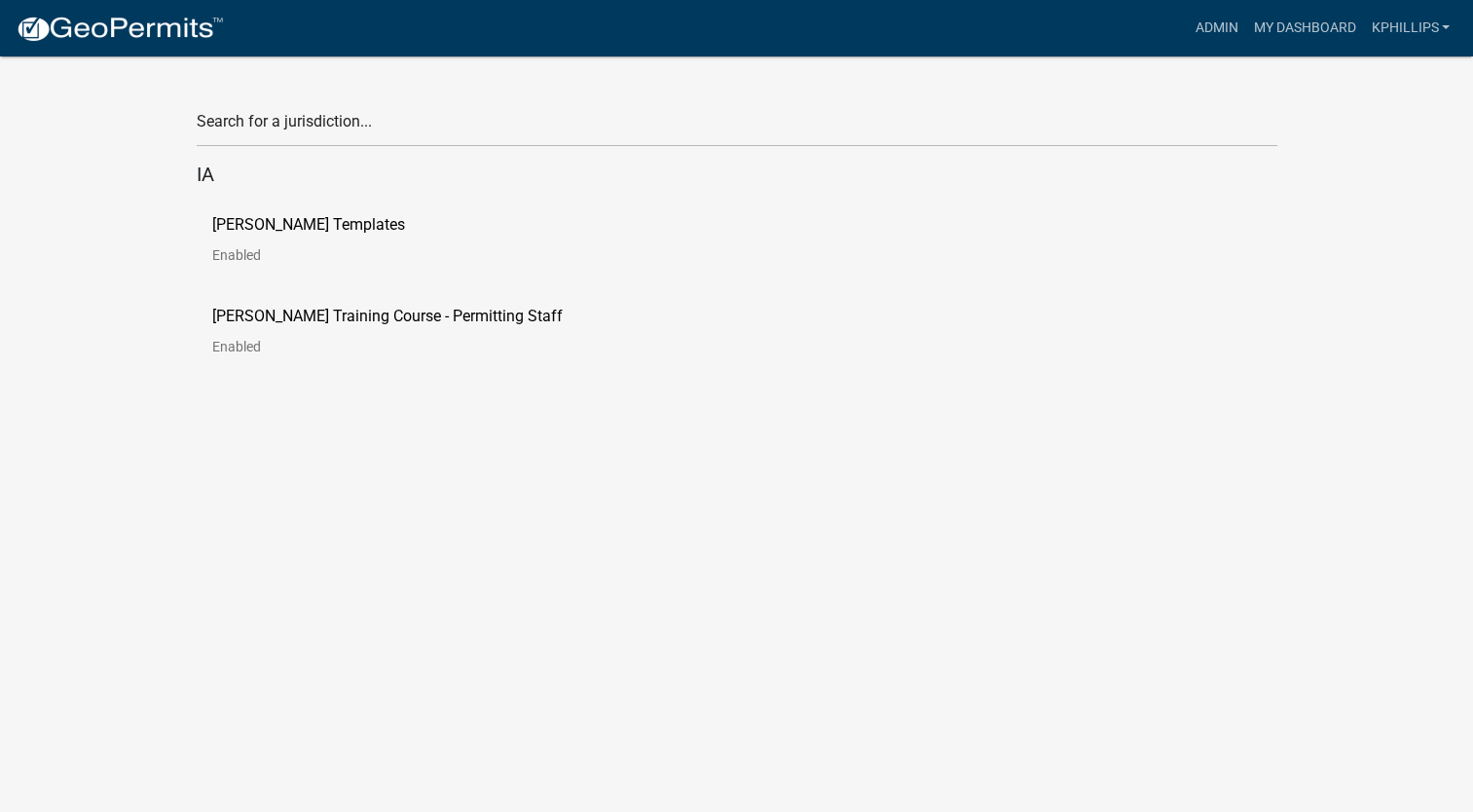
click at [336, 224] on p "Schneider Templates" at bounding box center [308, 225] width 192 height 16
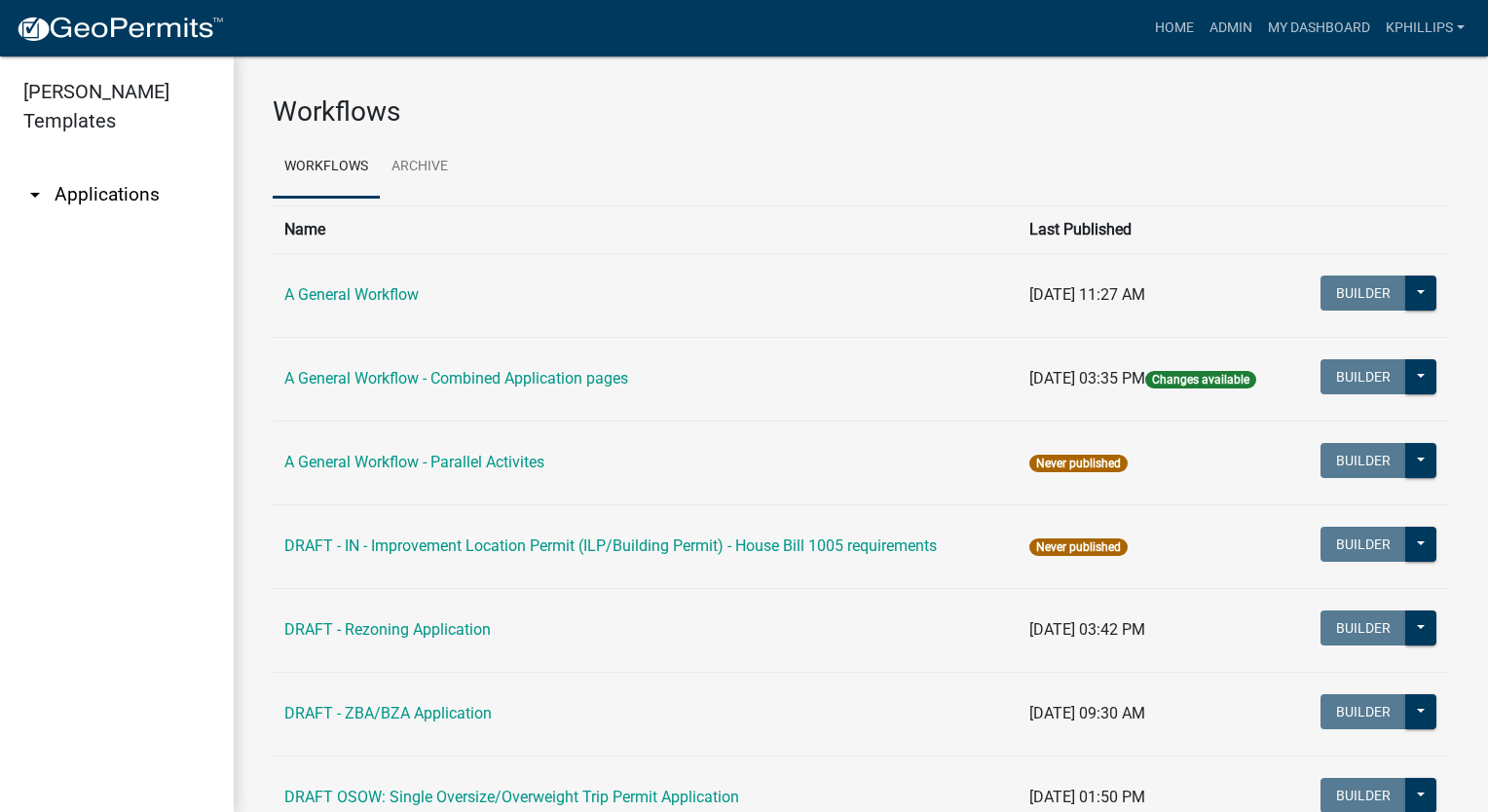
drag, startPoint x: 776, startPoint y: 453, endPoint x: 754, endPoint y: 437, distance: 27.2
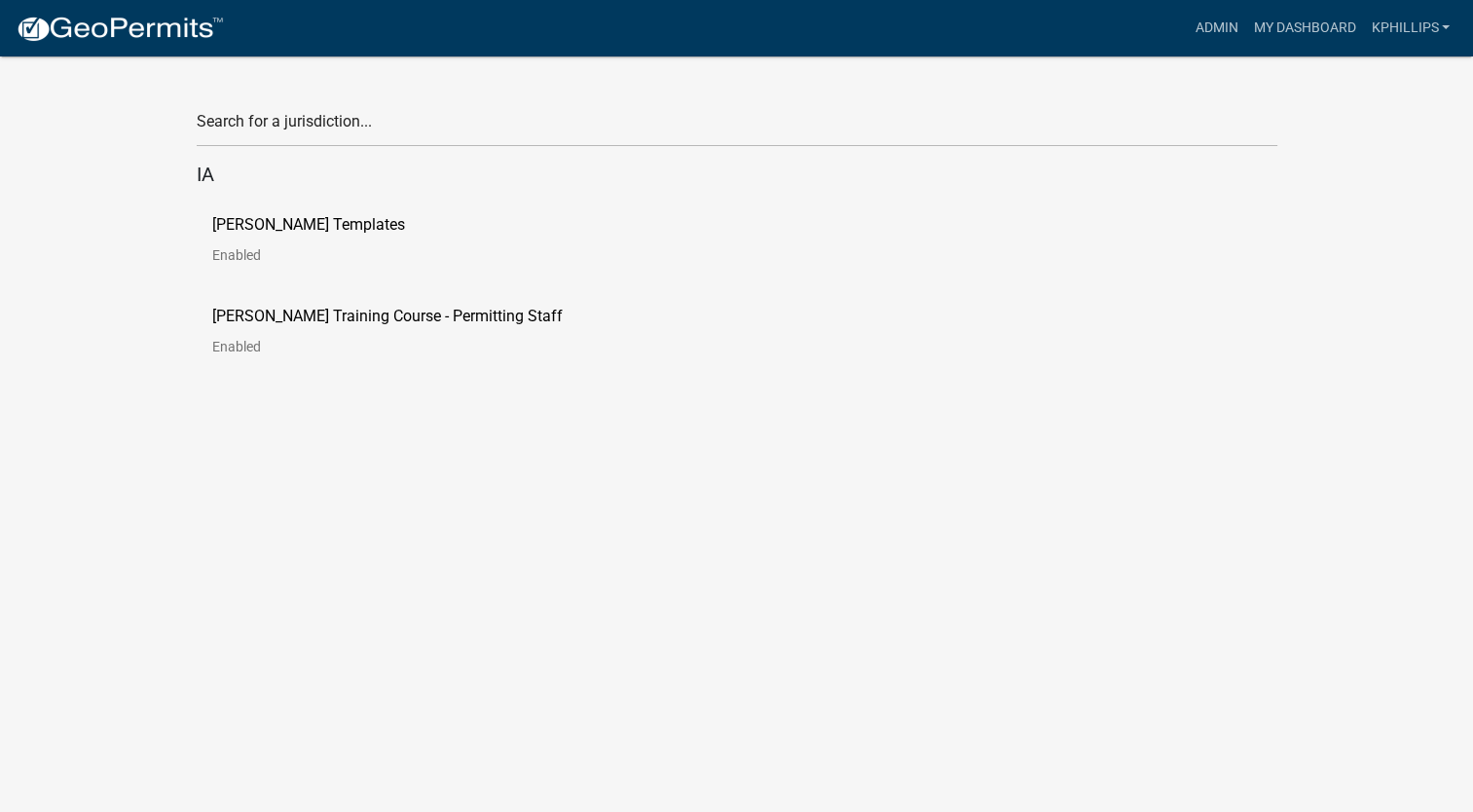
click at [383, 321] on p "Schneider Training Course - Permitting Staff" at bounding box center [388, 317] width 351 height 16
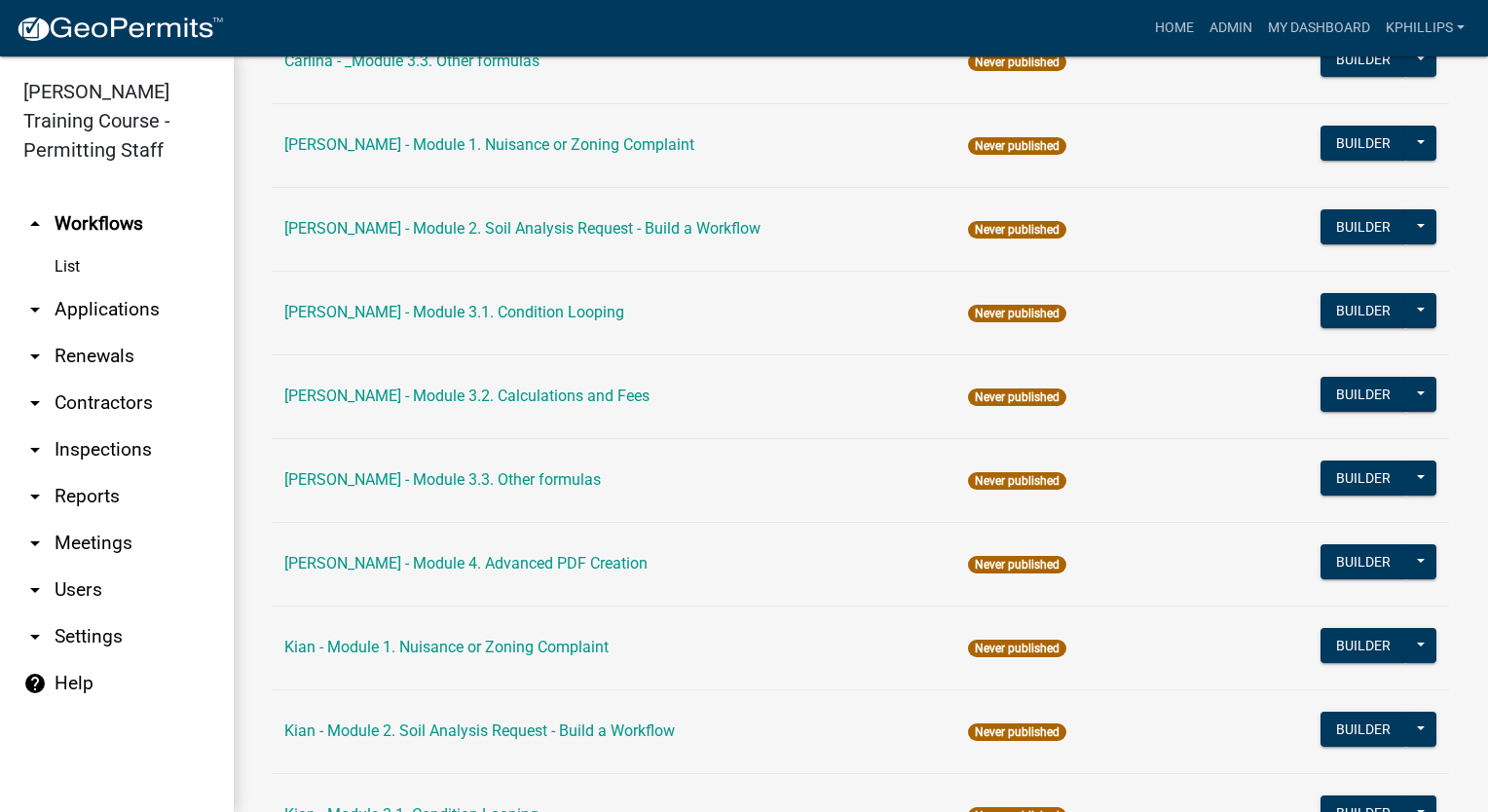
scroll to position [1982, 0]
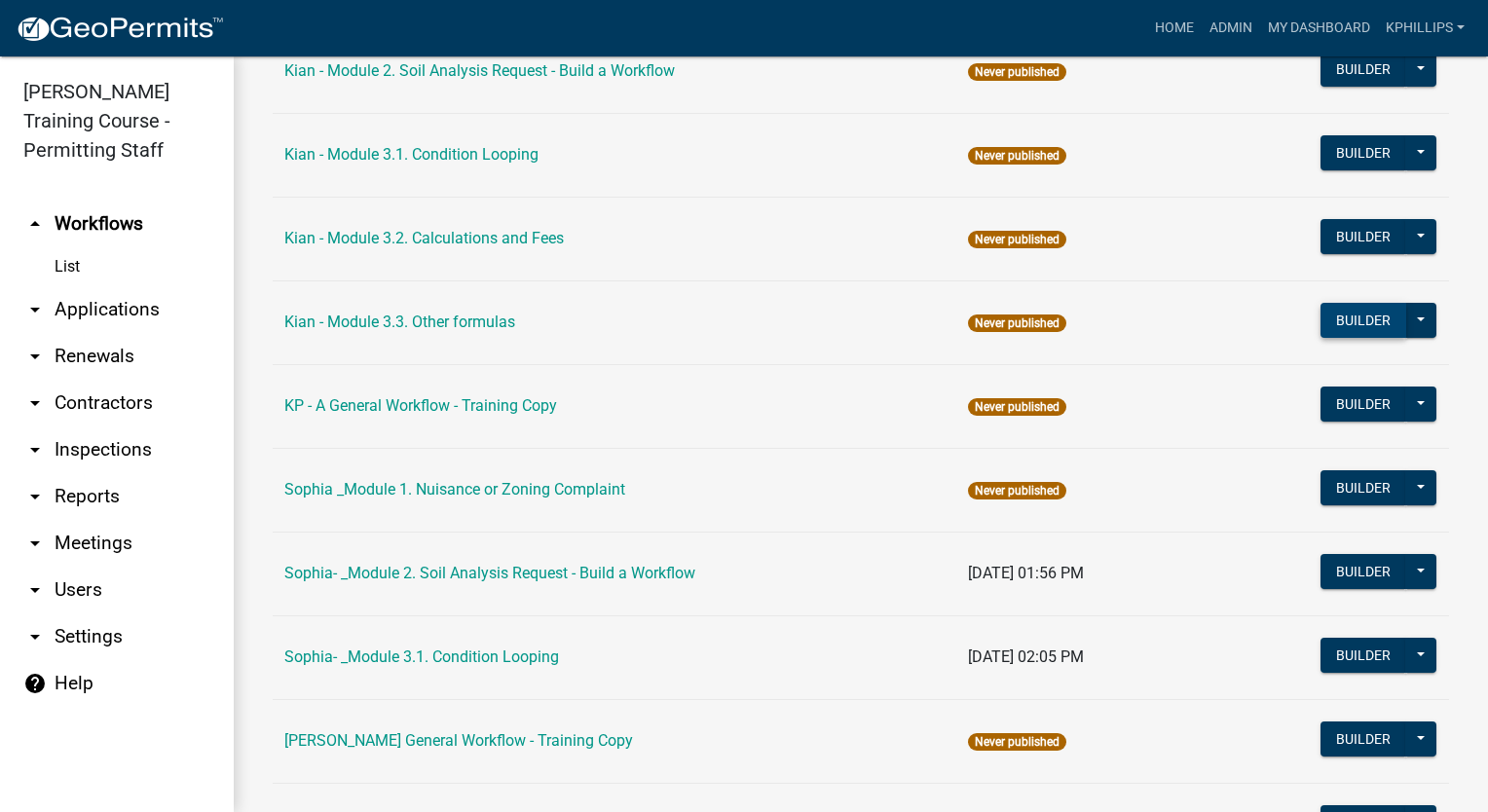
click at [1340, 321] on button "Builder" at bounding box center [1363, 320] width 86 height 35
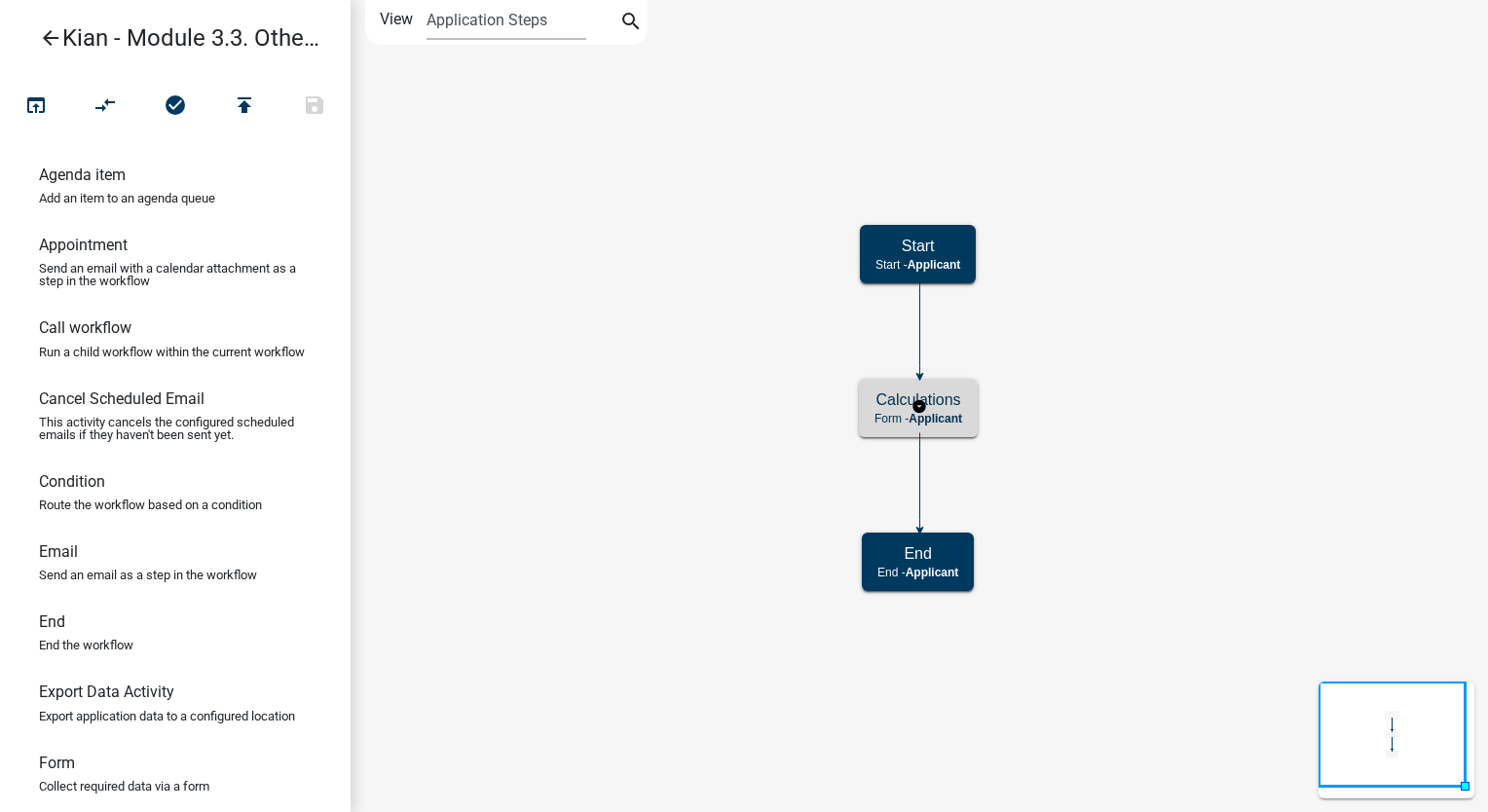
click at [952, 403] on h5 "Calculations" at bounding box center [918, 400] width 88 height 19
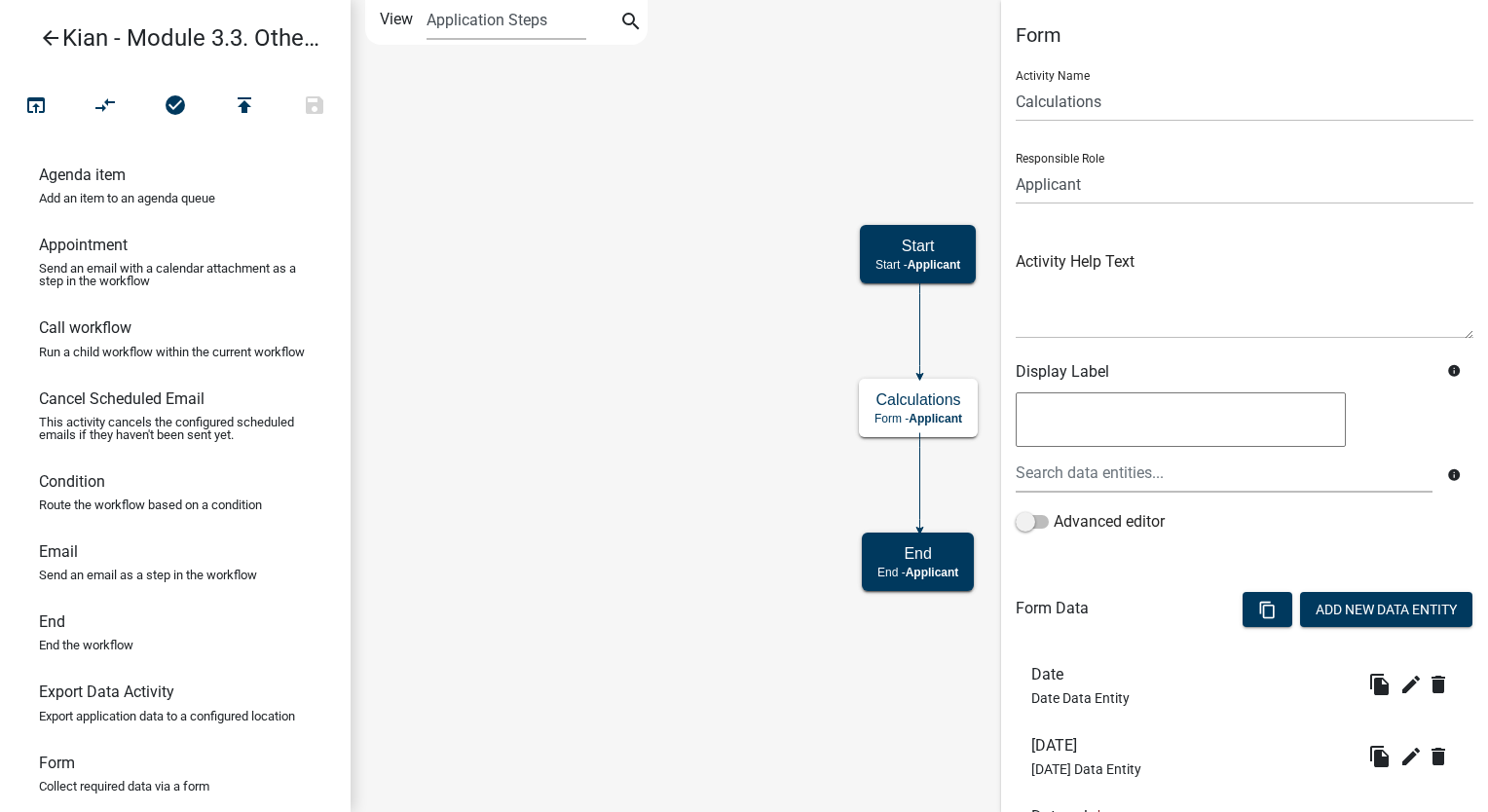
scroll to position [249, 0]
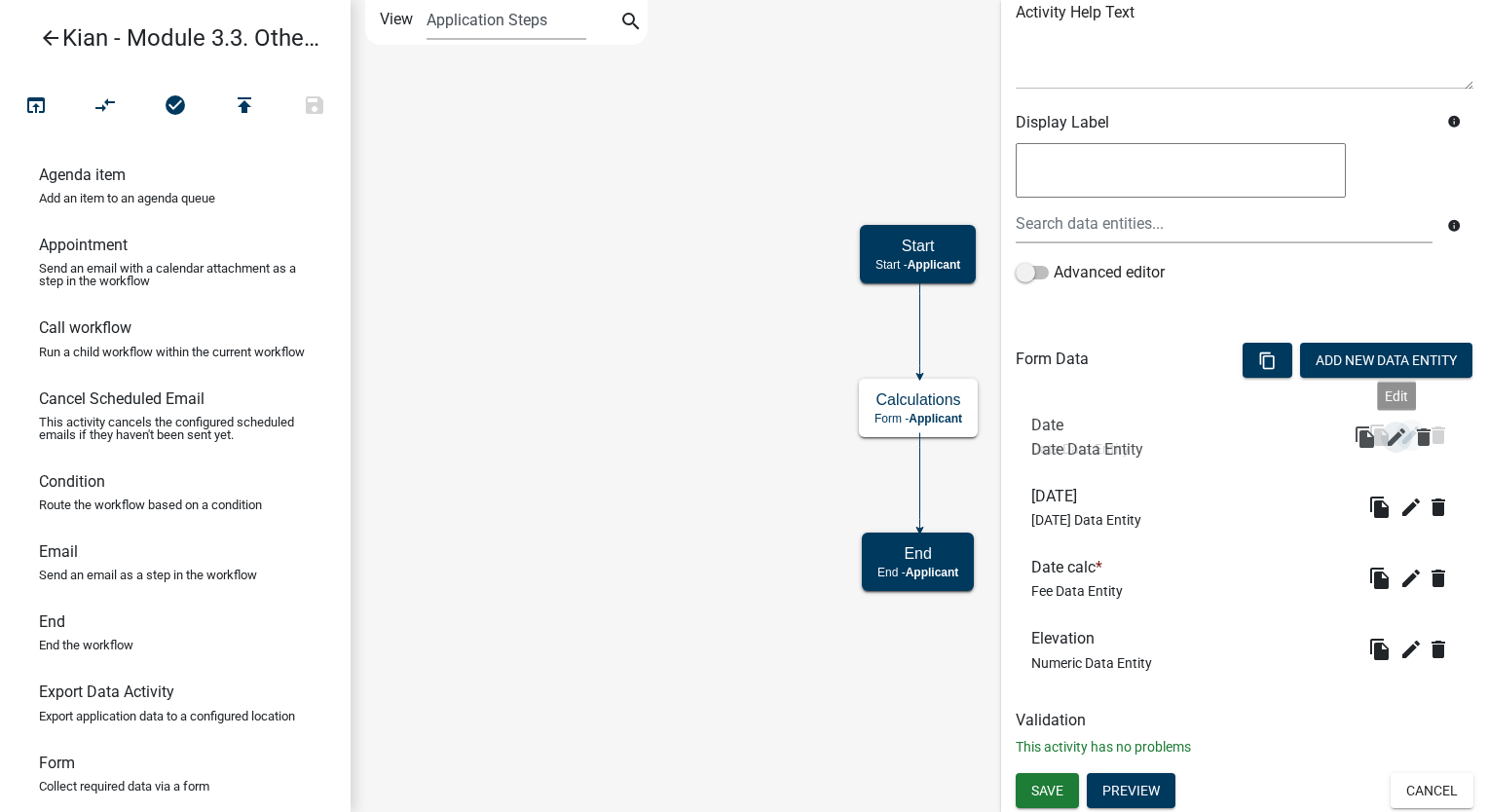
click at [1399, 435] on icon "edit" at bounding box center [1410, 434] width 23 height 23
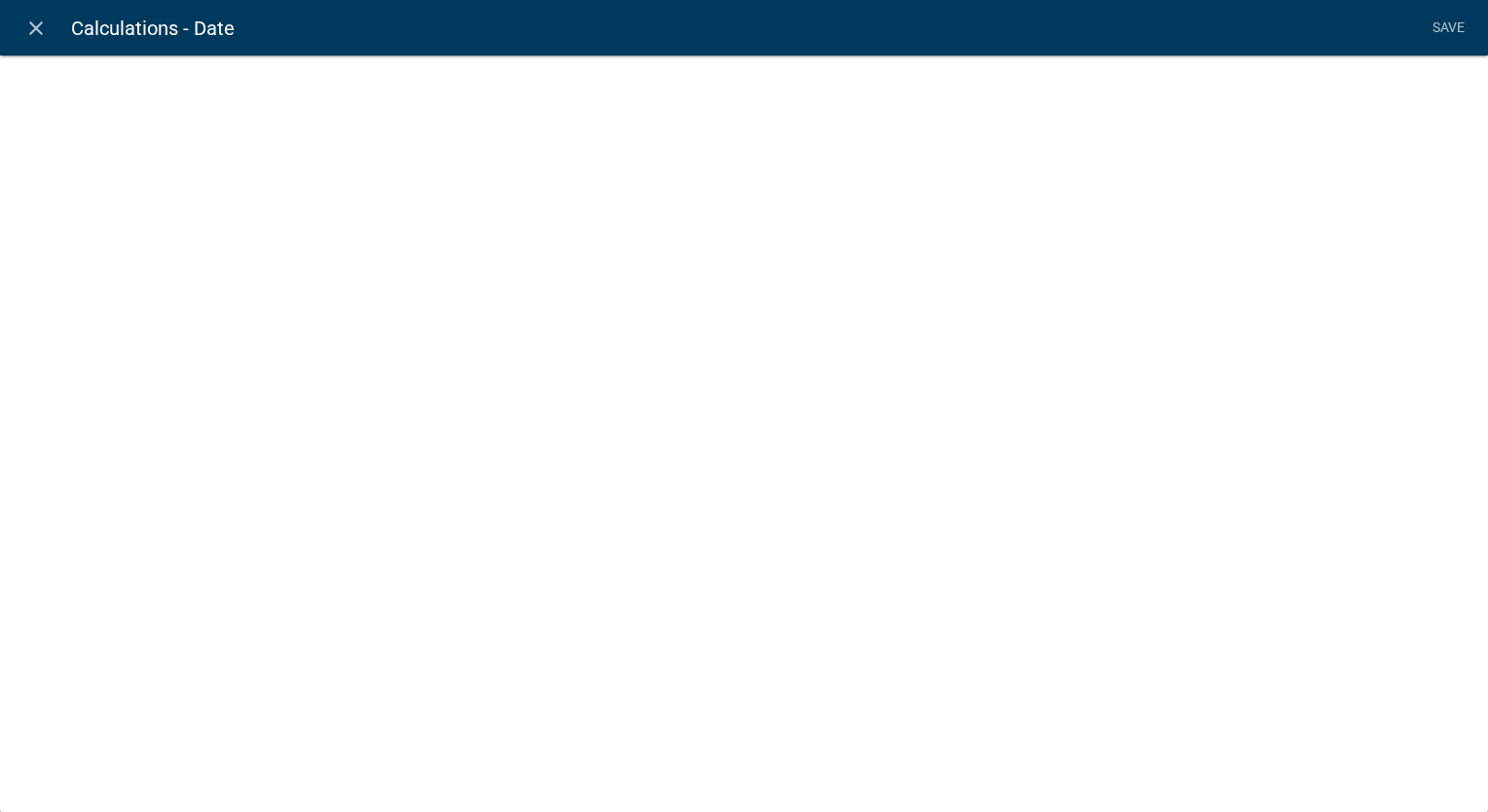
select select "date"
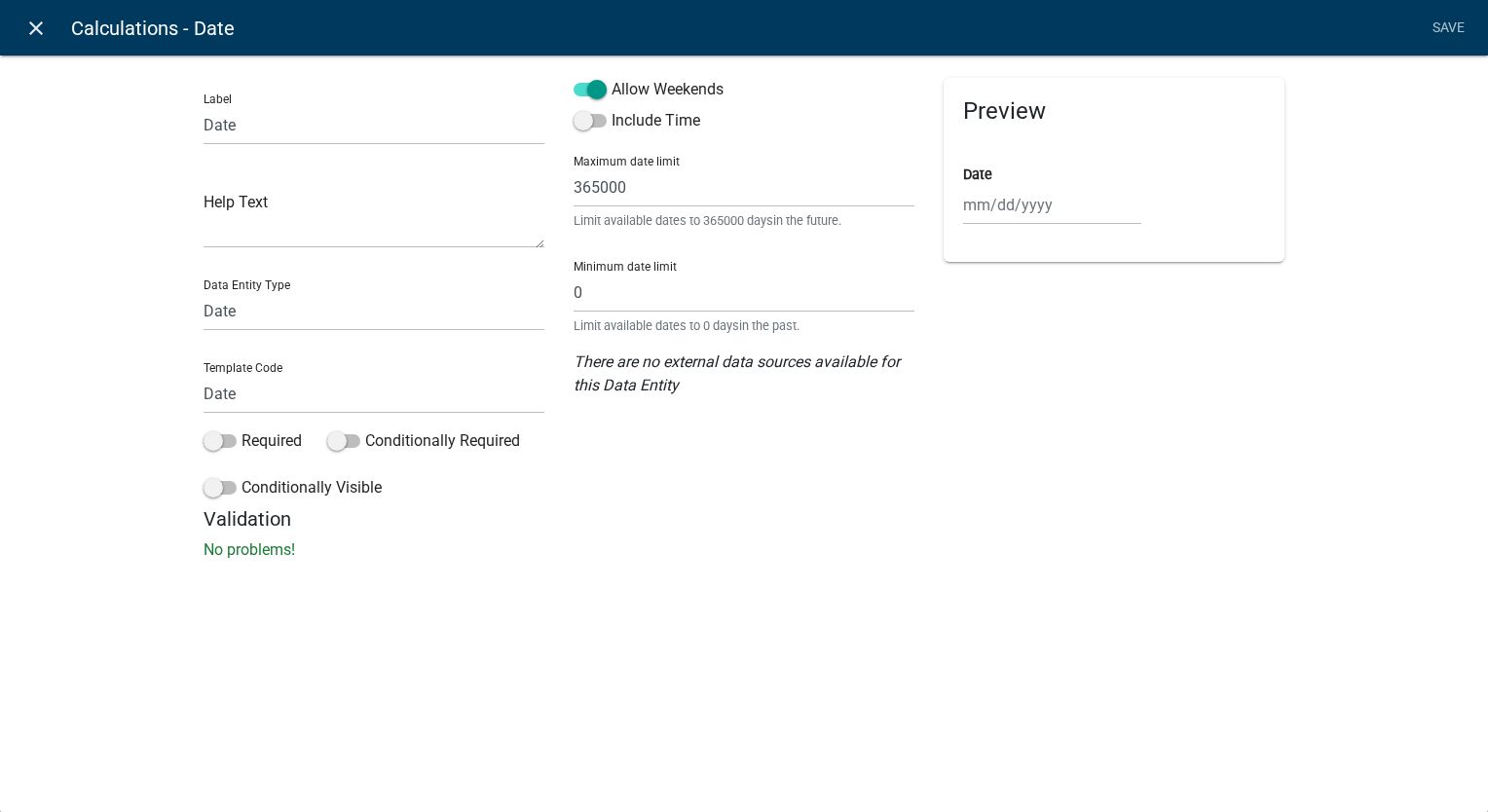
click at [31, 37] on icon "close" at bounding box center [35, 28] width 23 height 23
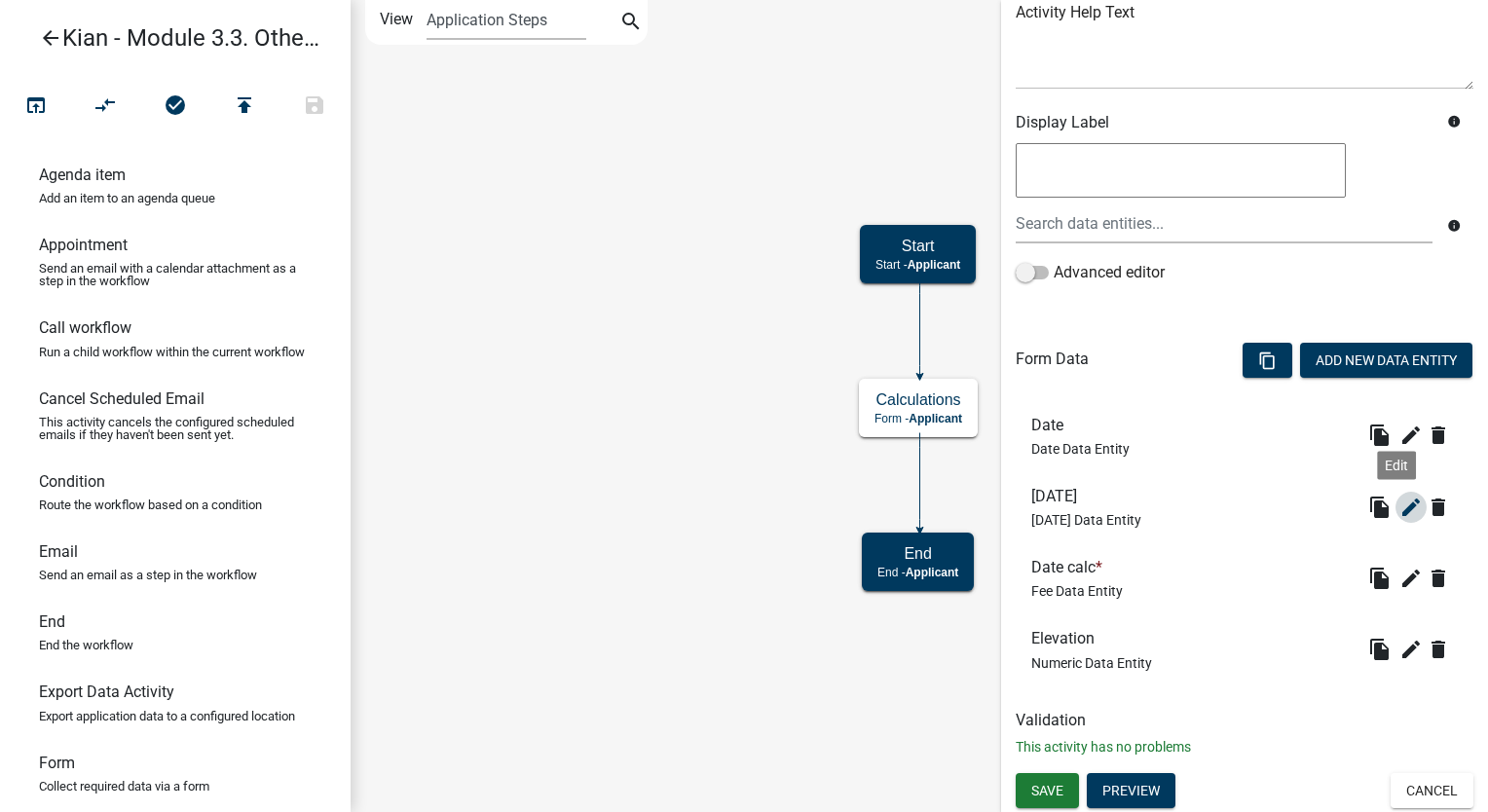
click at [1399, 504] on icon "edit" at bounding box center [1410, 506] width 23 height 23
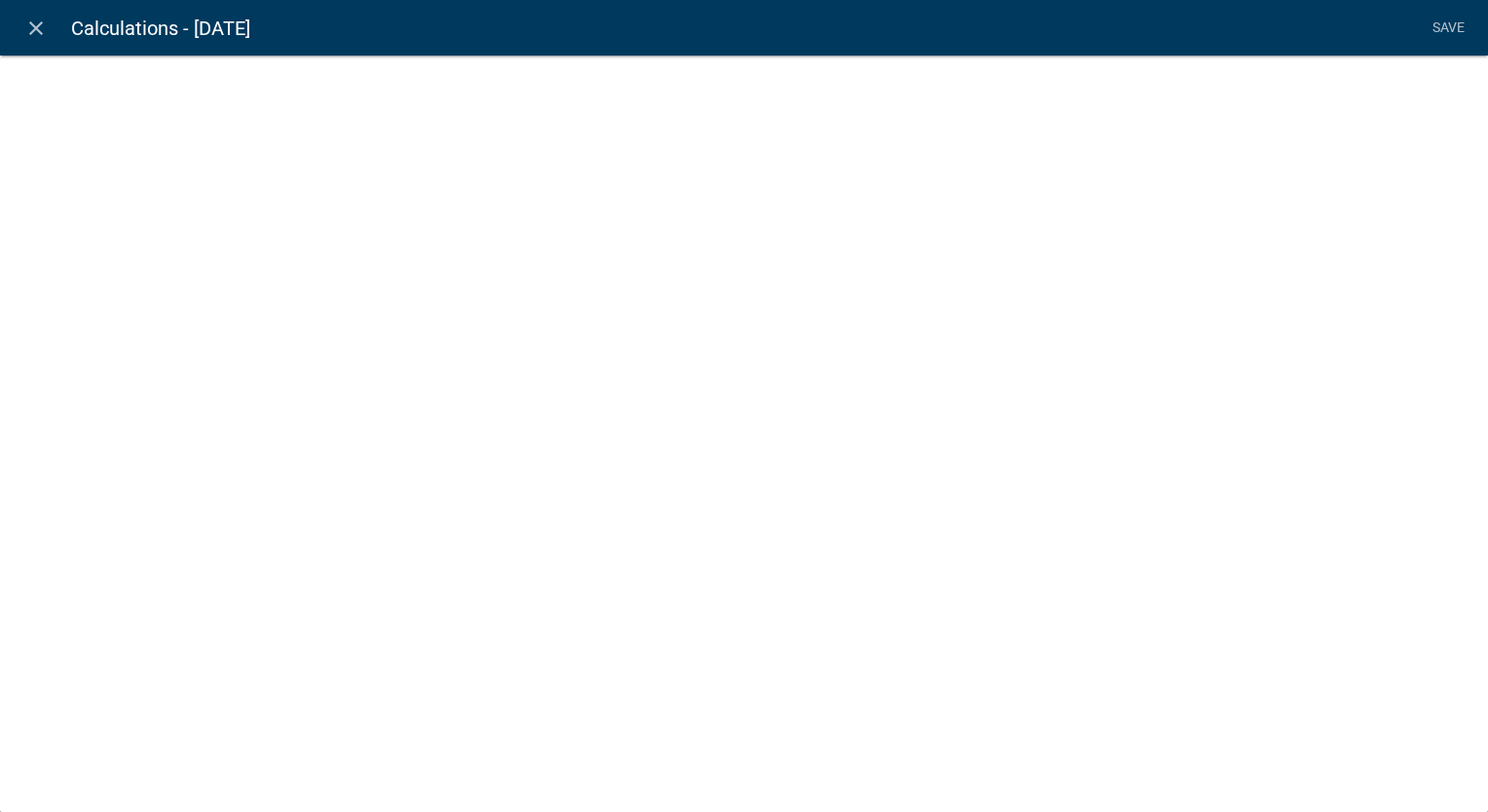
select select "today"
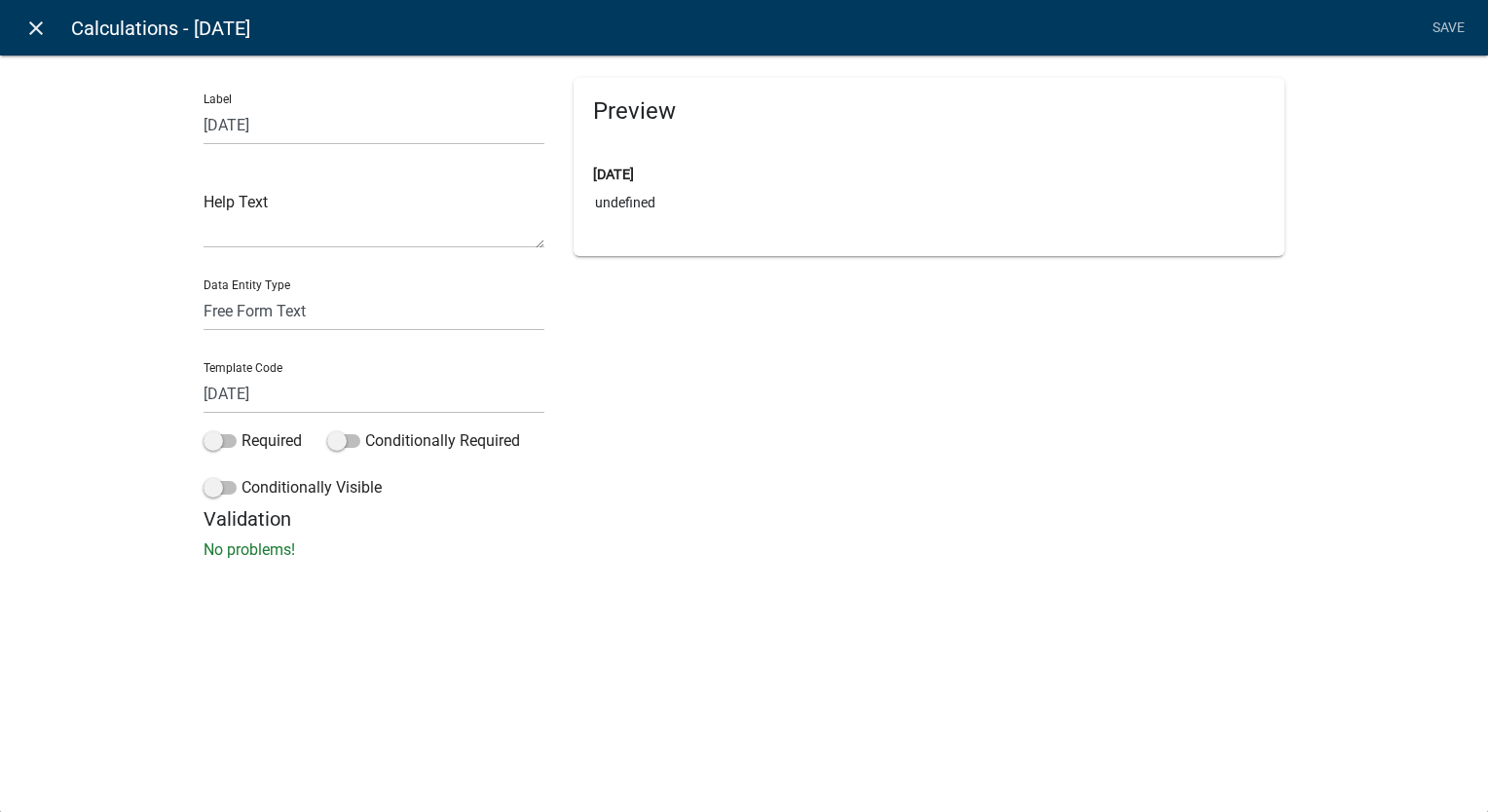
click at [31, 21] on icon "close" at bounding box center [35, 28] width 23 height 23
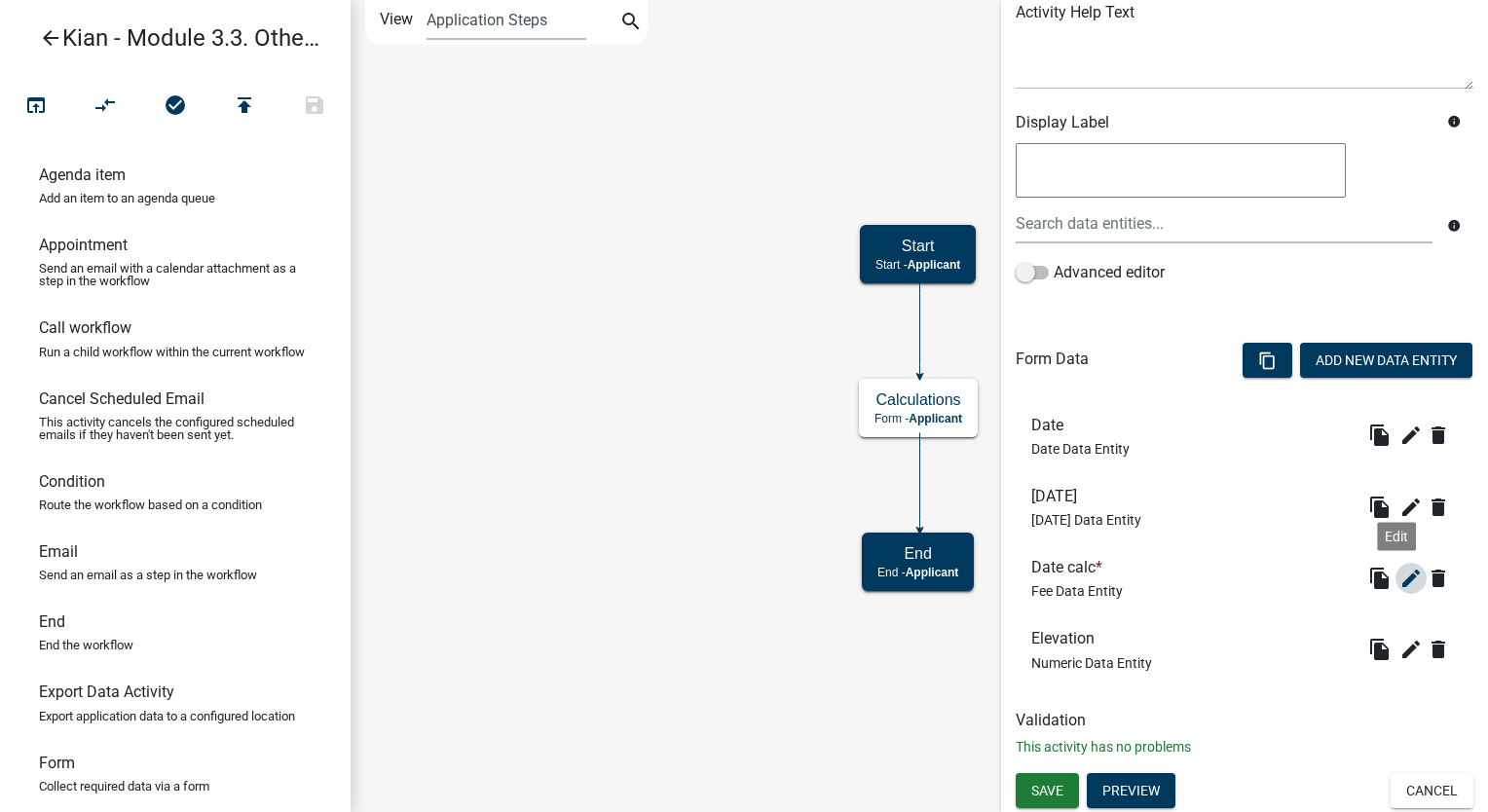
click at [1395, 574] on button "edit" at bounding box center [1410, 578] width 31 height 31
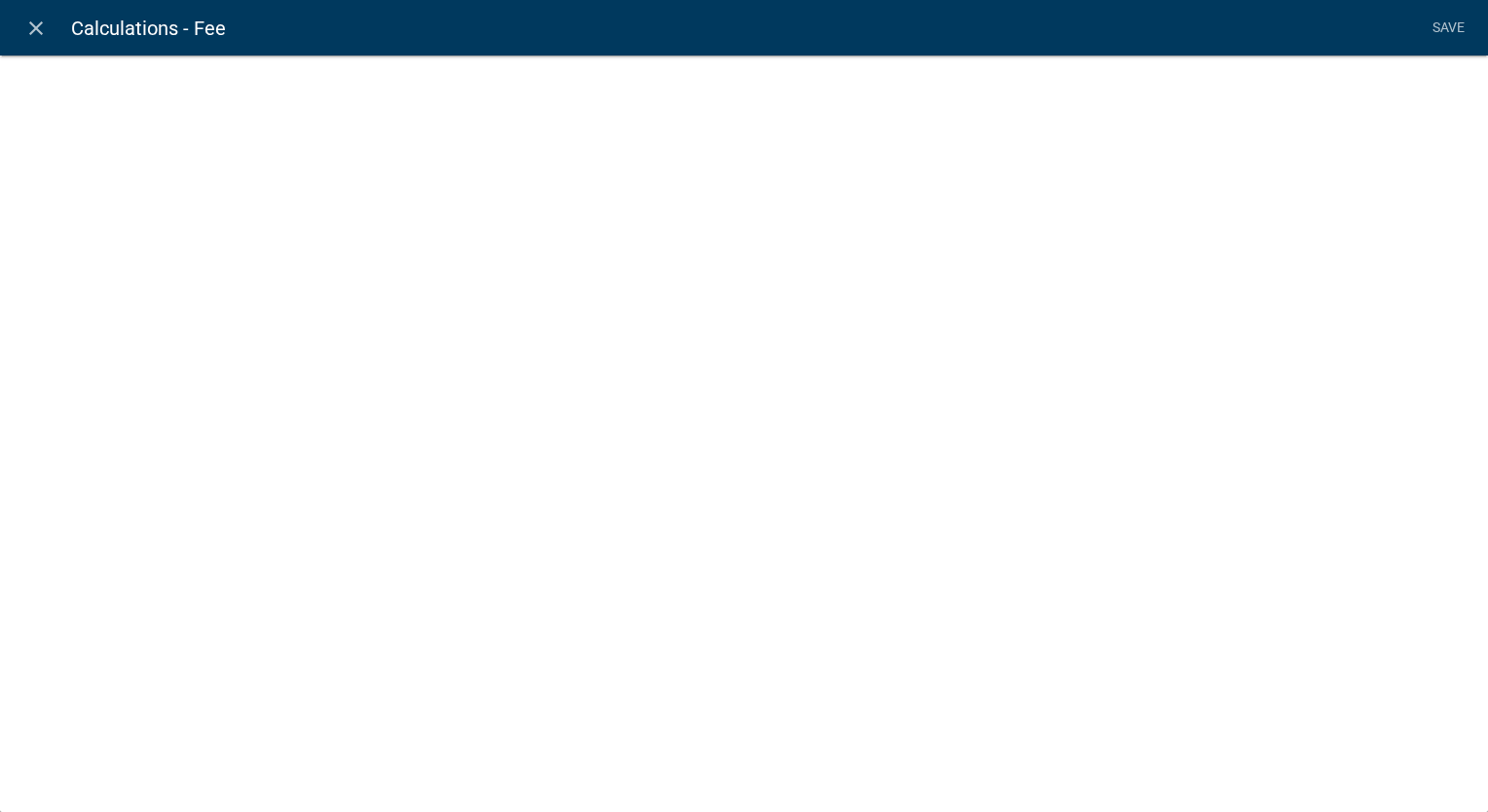
select select "fee"
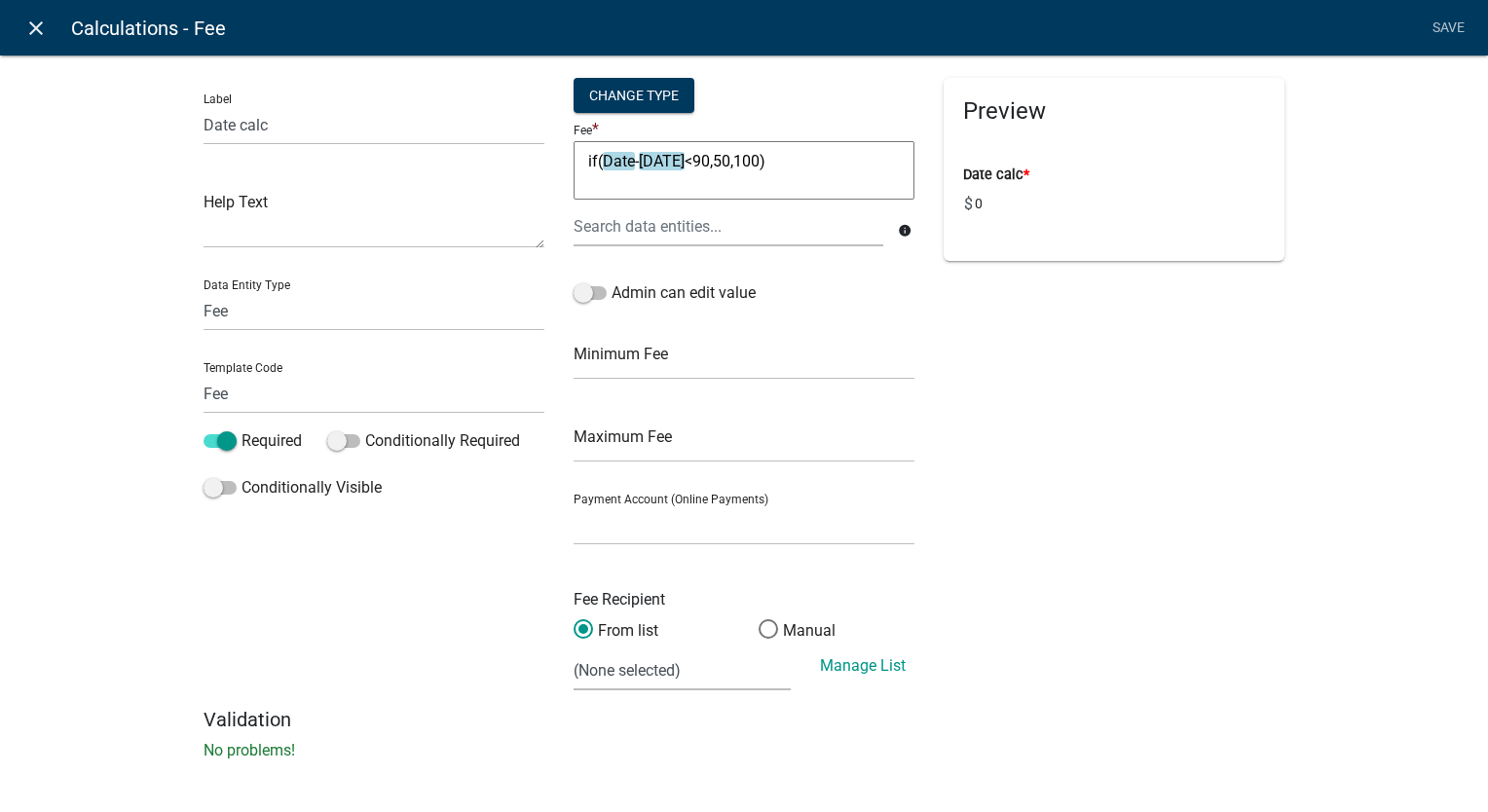
click at [25, 30] on icon "close" at bounding box center [35, 28] width 23 height 23
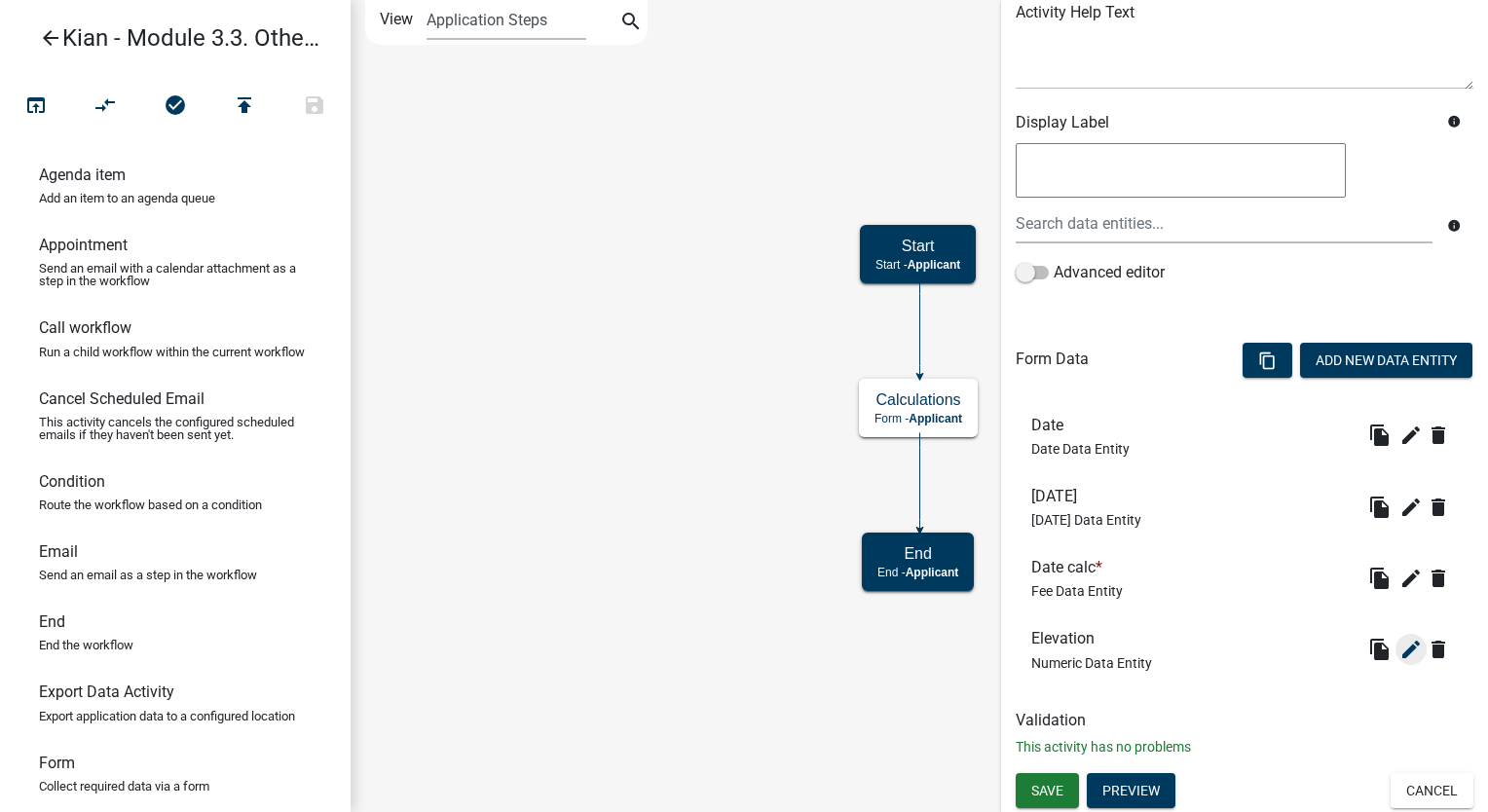
click at [1399, 644] on icon "edit" at bounding box center [1410, 649] width 23 height 23
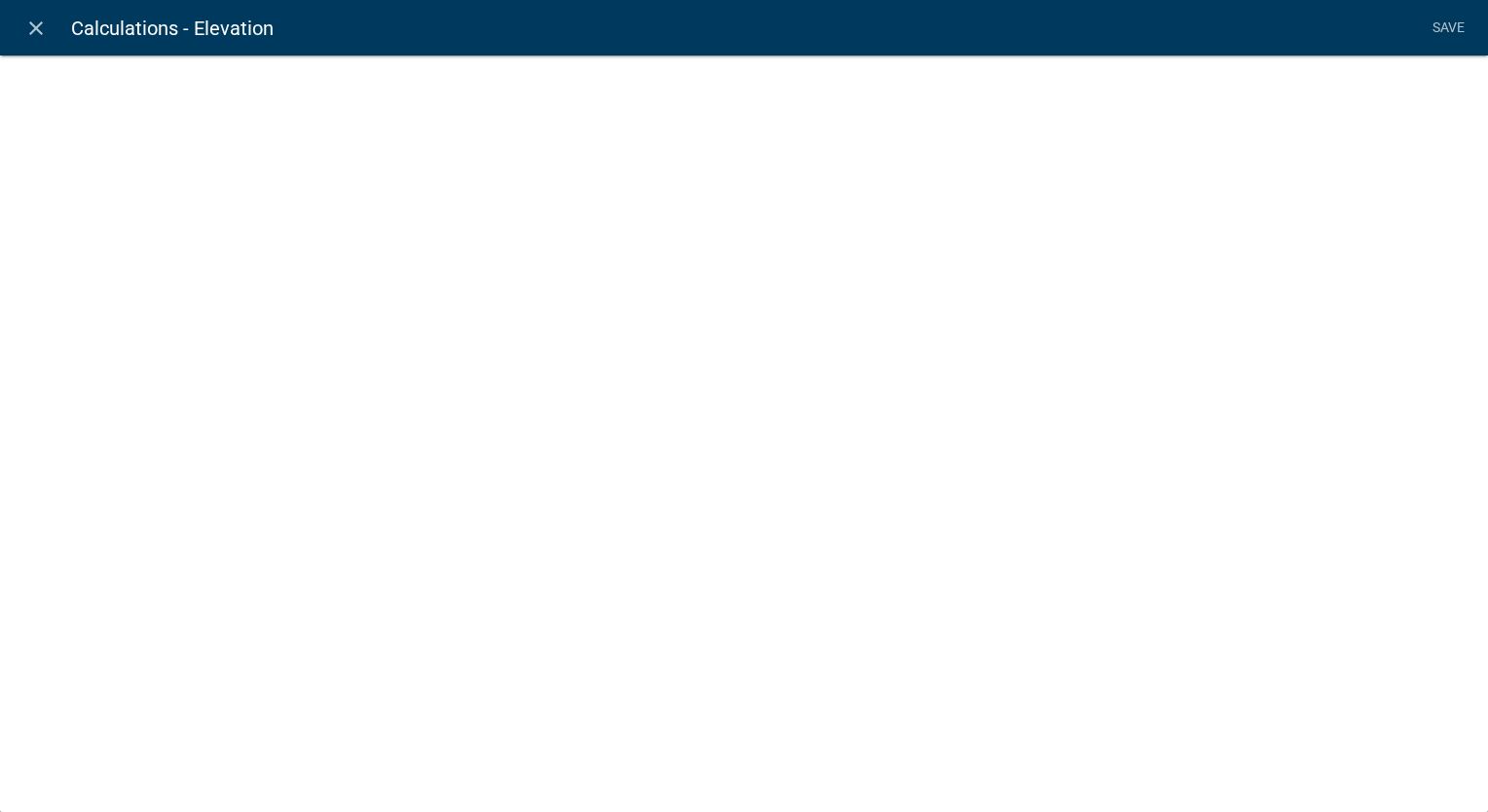
select select "numeric-data"
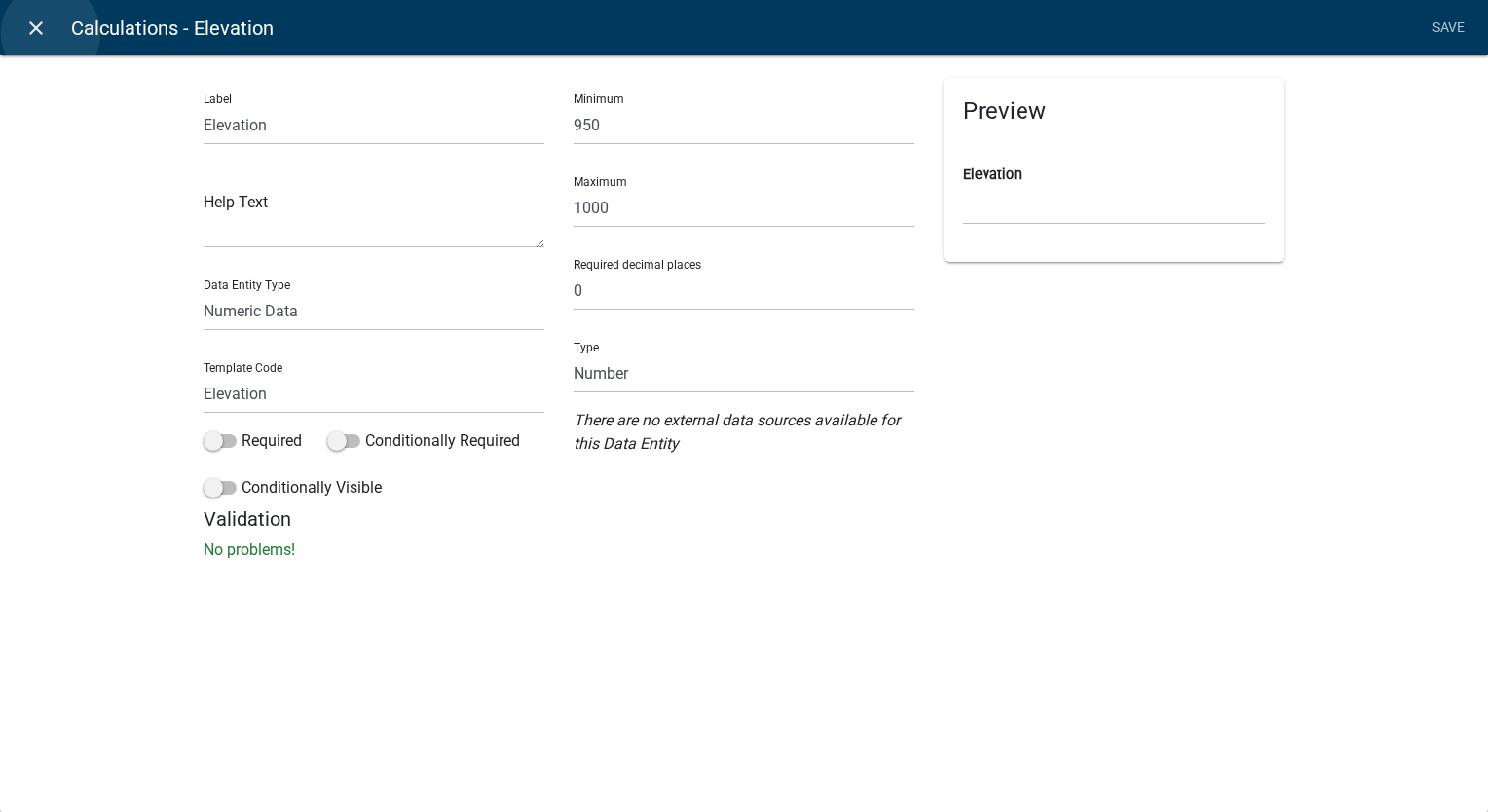
click at [51, 33] on link "close" at bounding box center [36, 28] width 40 height 40
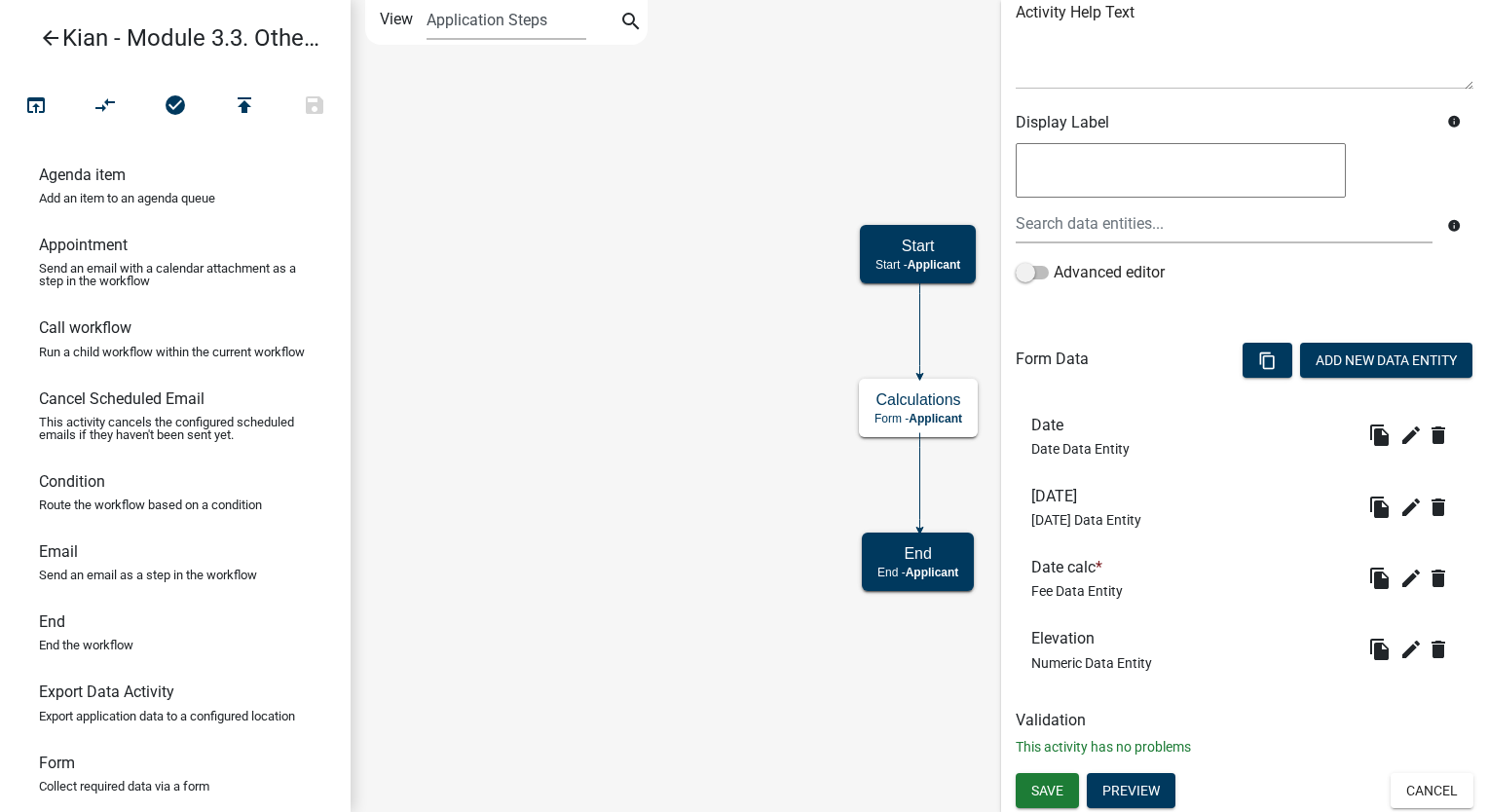
click at [42, 41] on icon "arrow_back" at bounding box center [50, 39] width 23 height 27
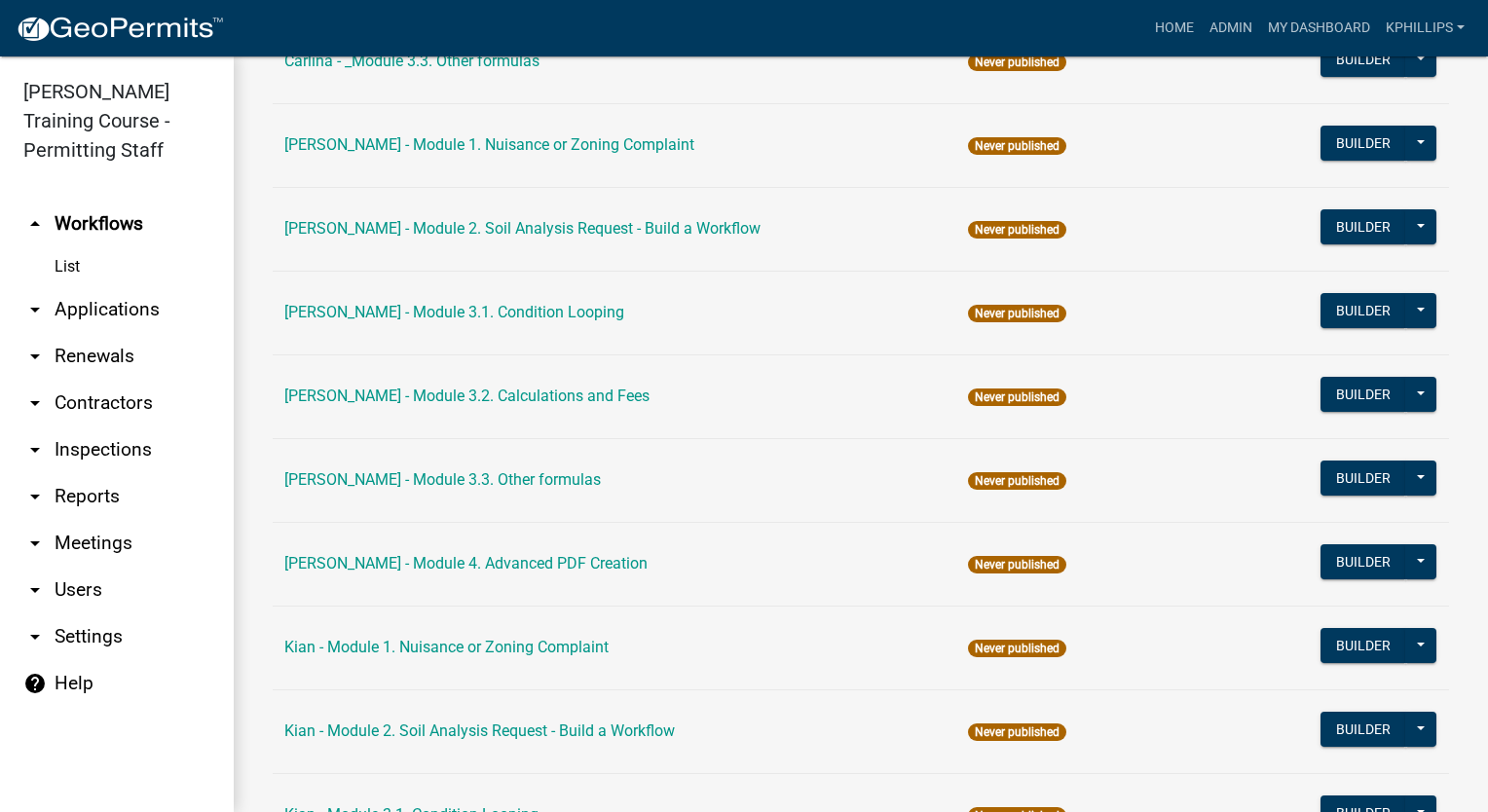
scroll to position [1982, 0]
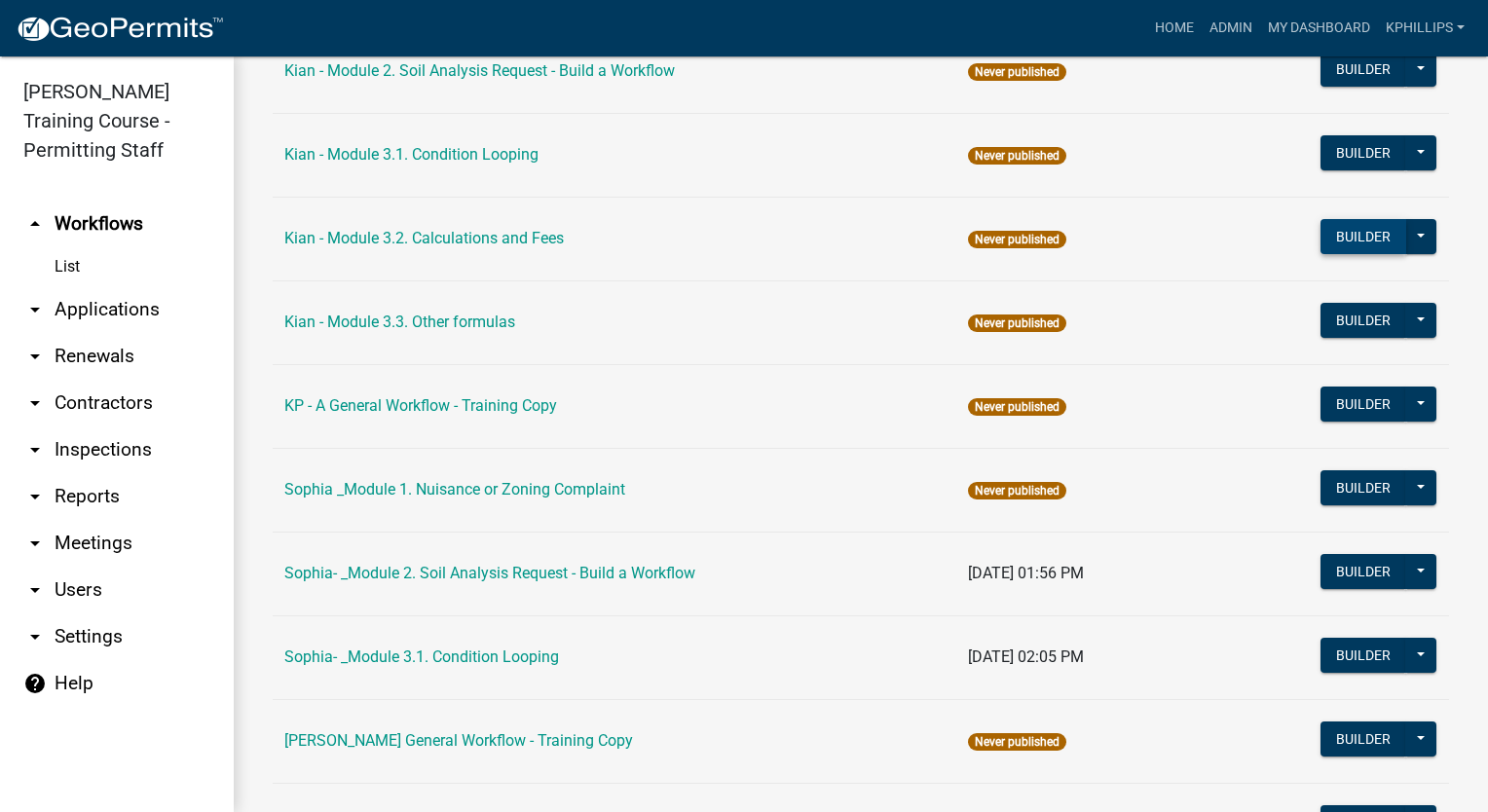
click at [1366, 230] on button "Builder" at bounding box center [1363, 236] width 86 height 35
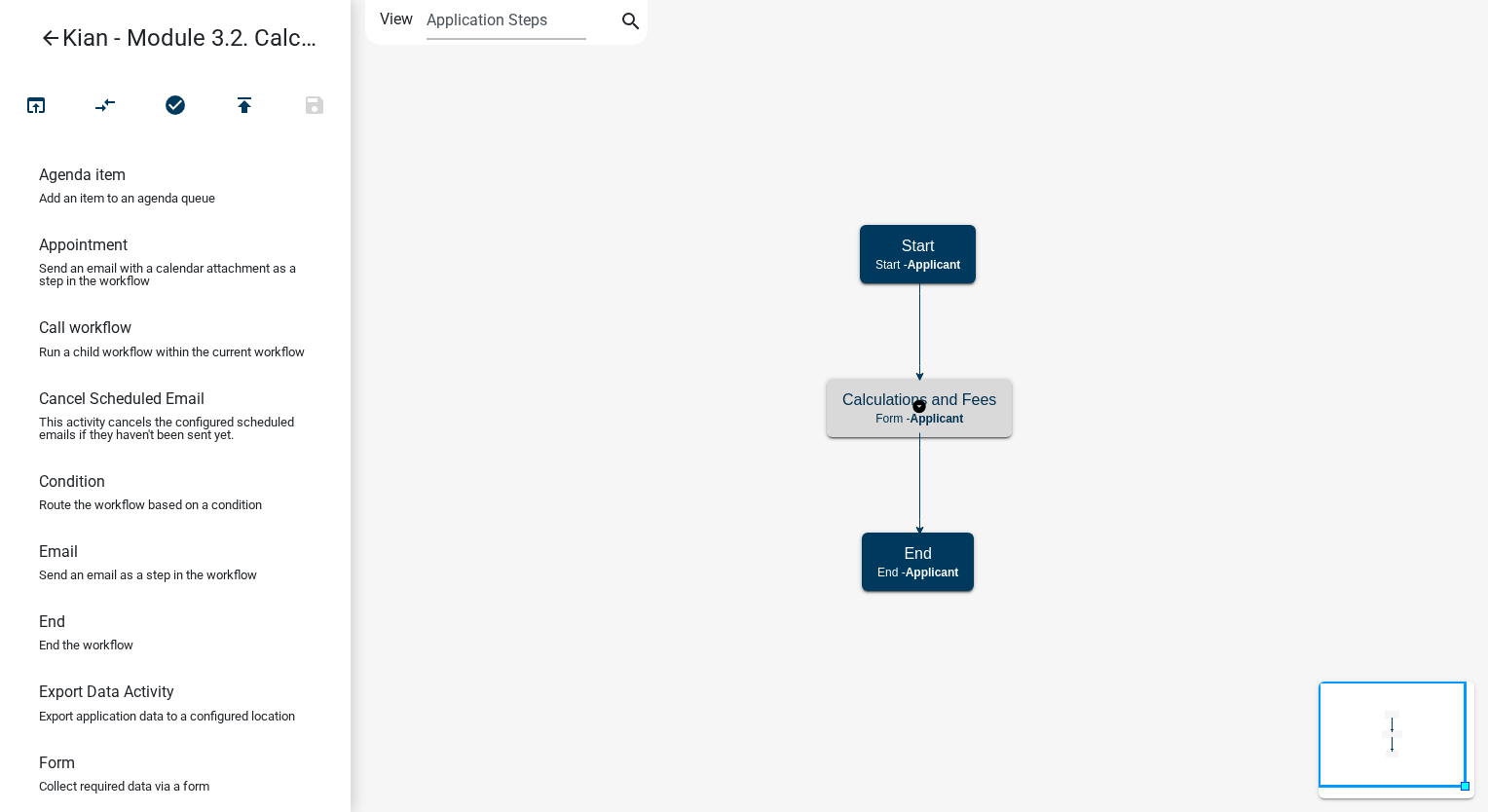
click at [966, 387] on div "Calculations and Fees Form - Applicant" at bounding box center [919, 407] width 185 height 59
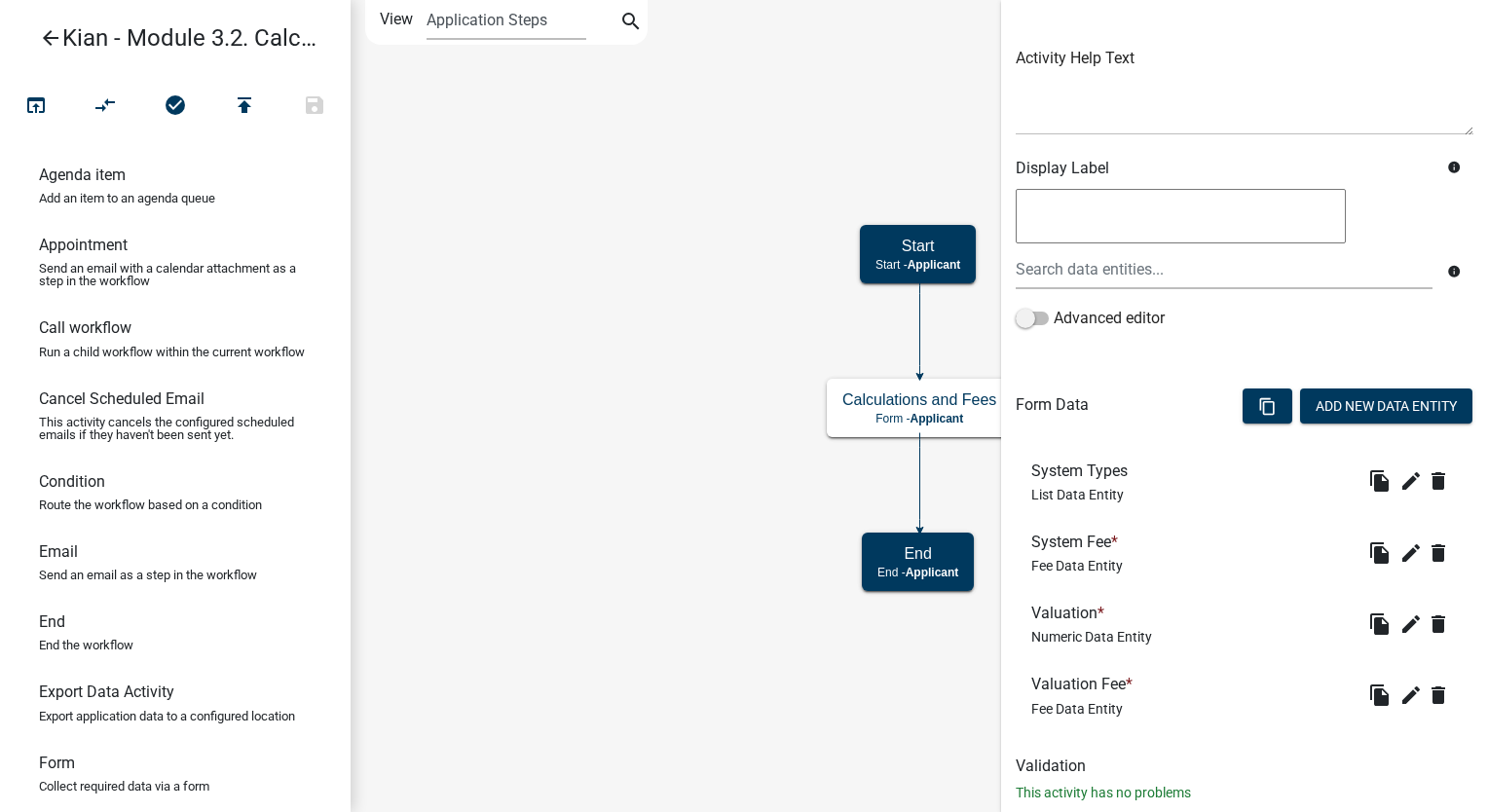
scroll to position [249, 0]
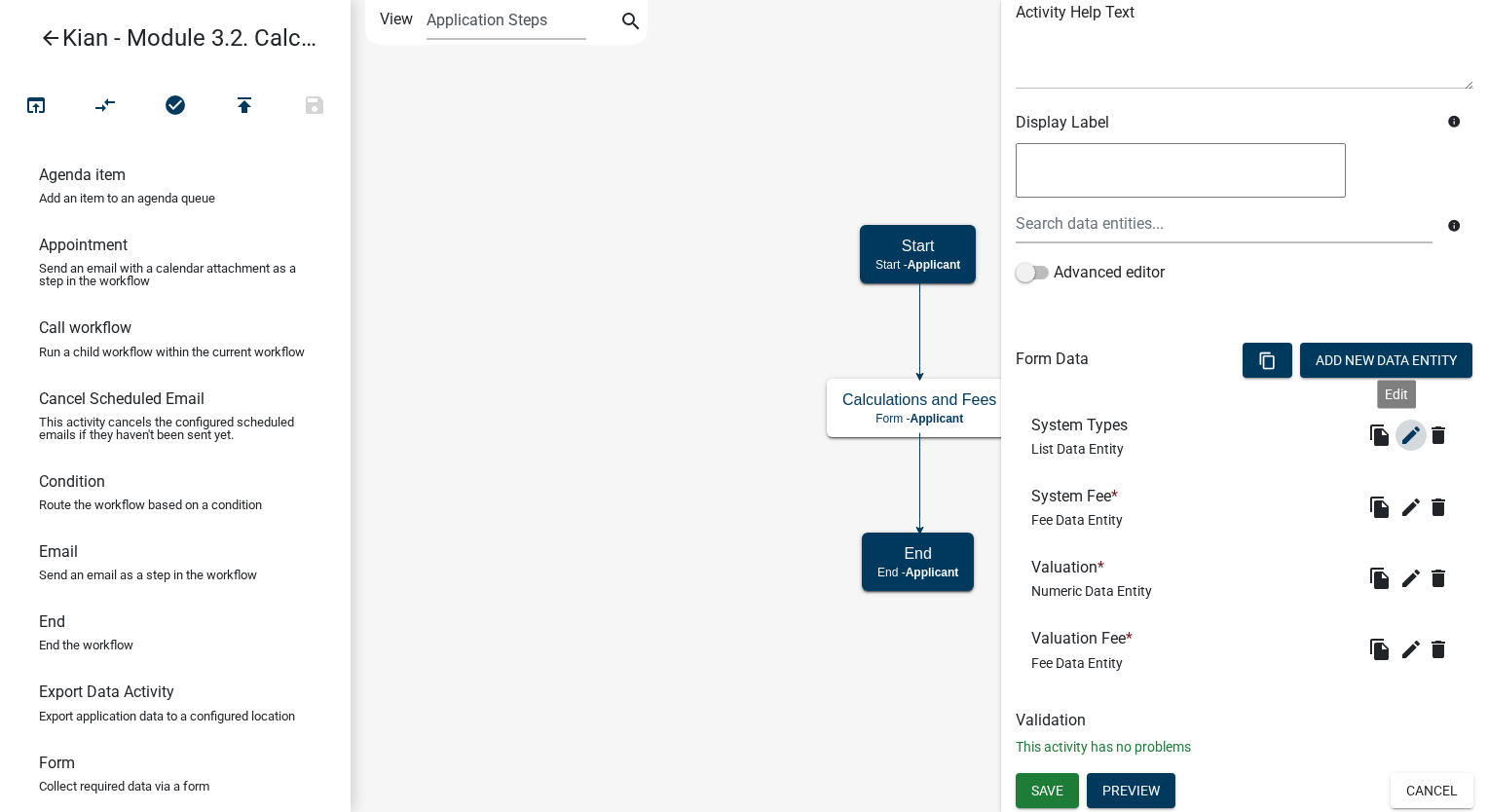
click at [1399, 430] on icon "edit" at bounding box center [1410, 434] width 23 height 23
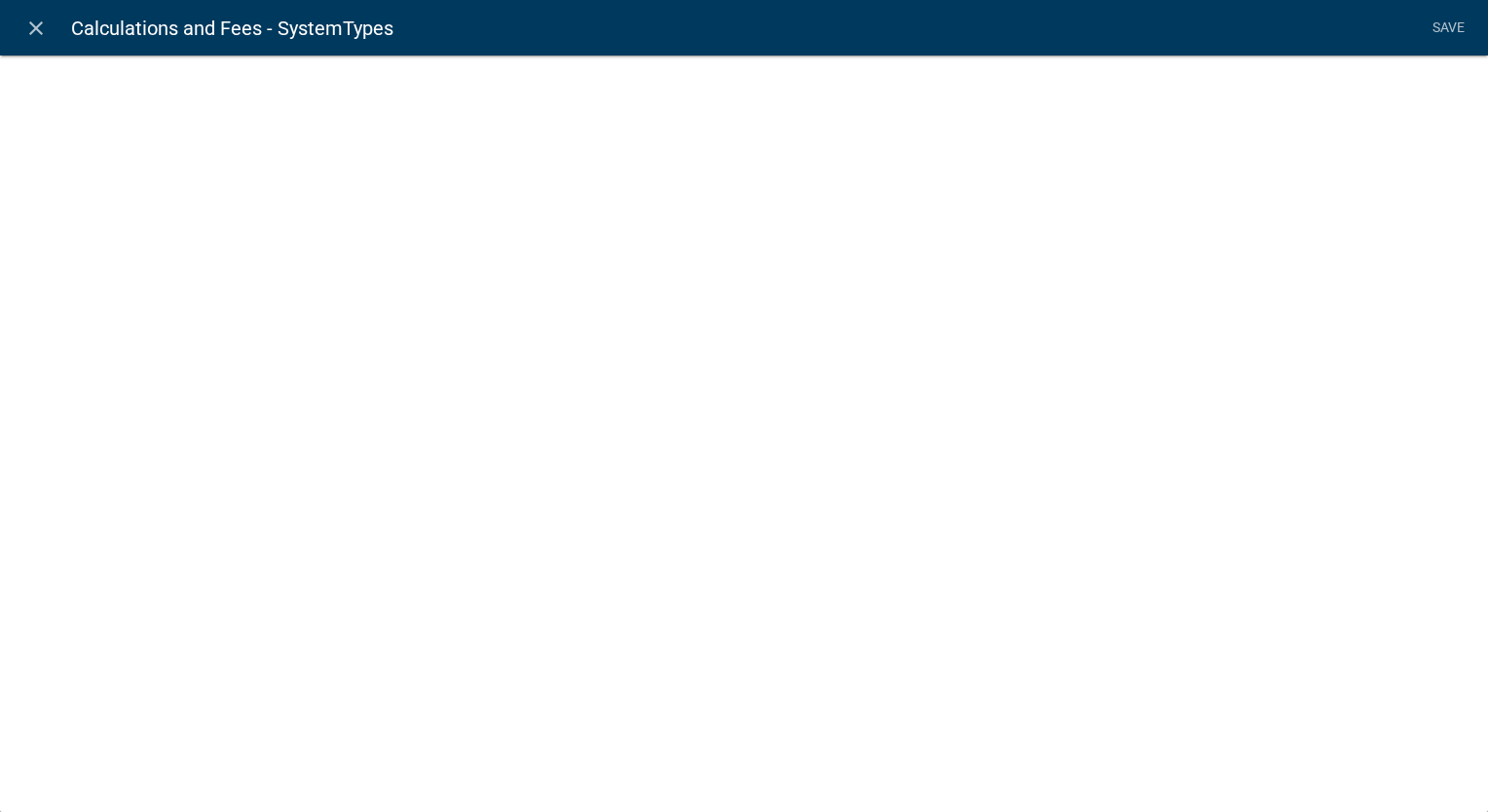
select select "list-data"
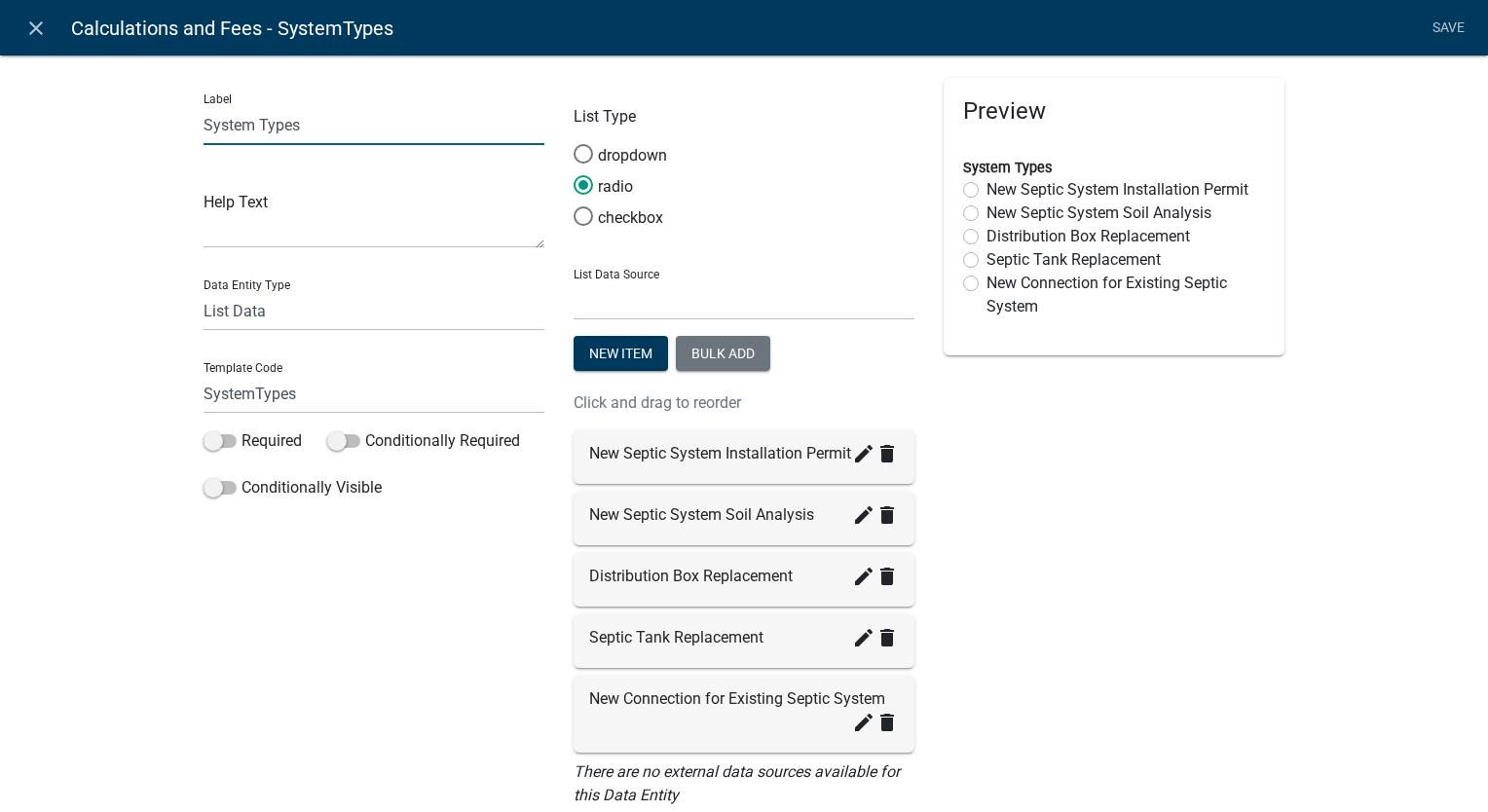
click at [387, 138] on input "System Types" at bounding box center [374, 125] width 341 height 40
type input "System Type"
click at [1145, 610] on div "Preview System Type New Septic System Installation Permit New Septic System Soi…" at bounding box center [1113, 450] width 370 height 746
click at [1453, 26] on link "Save" at bounding box center [1447, 28] width 49 height 37
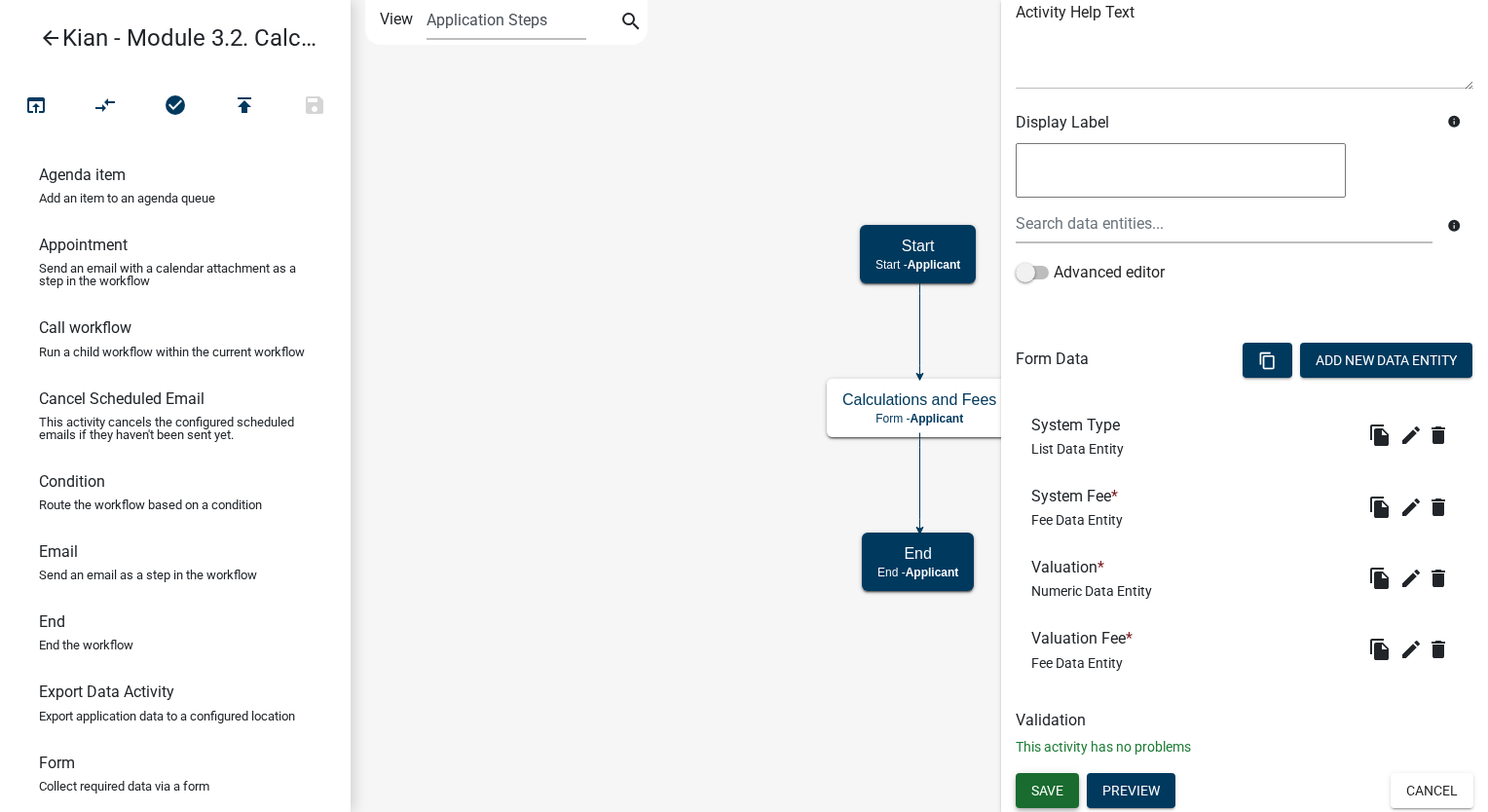
click at [1050, 777] on button "Save" at bounding box center [1046, 790] width 63 height 35
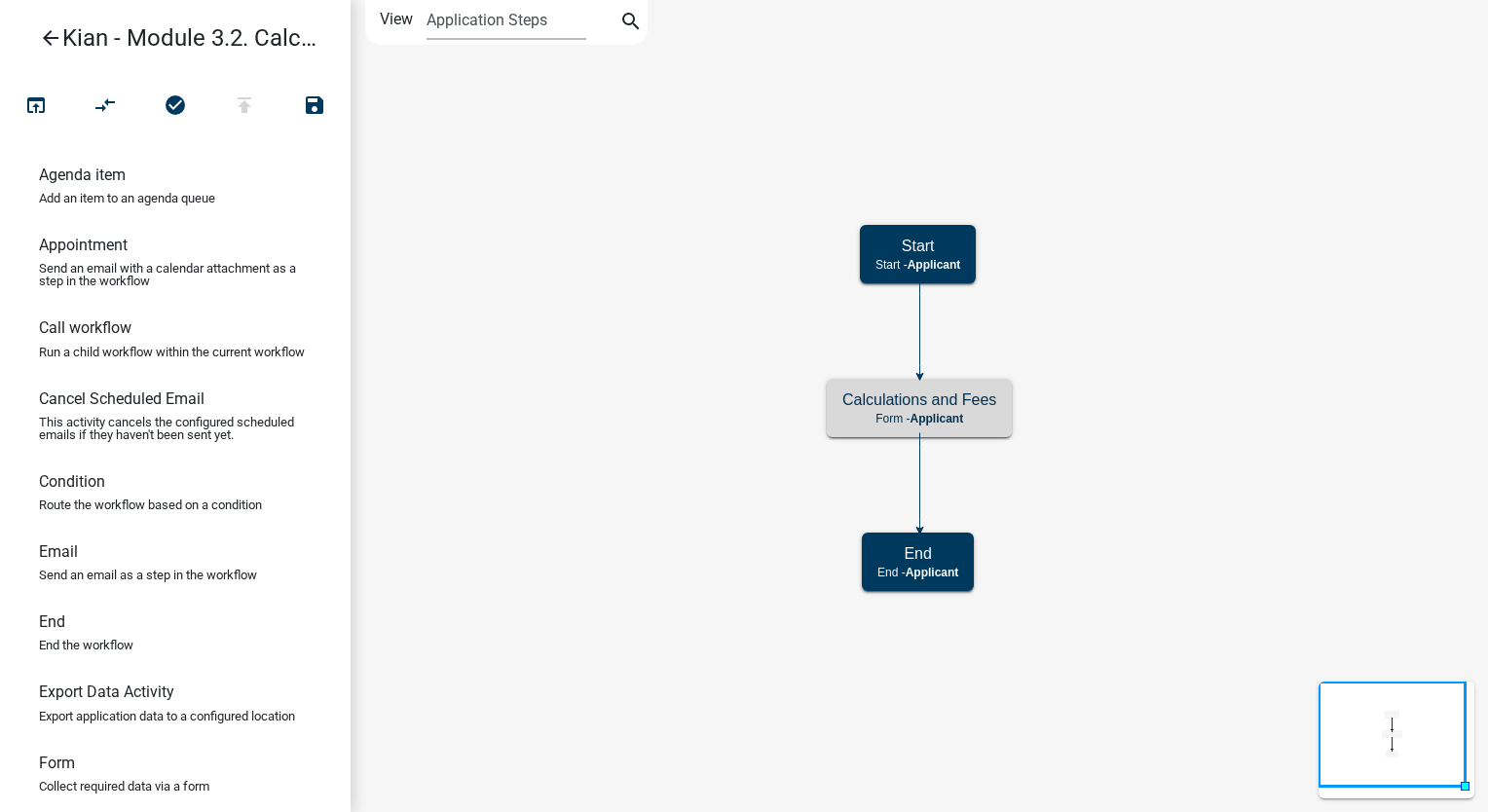
scroll to position [0, 0]
click at [981, 390] on div "Calculations and Fees Form - Applicant" at bounding box center [919, 407] width 185 height 59
click at [981, 391] on h5 "Calculations and Fees" at bounding box center [919, 400] width 153 height 19
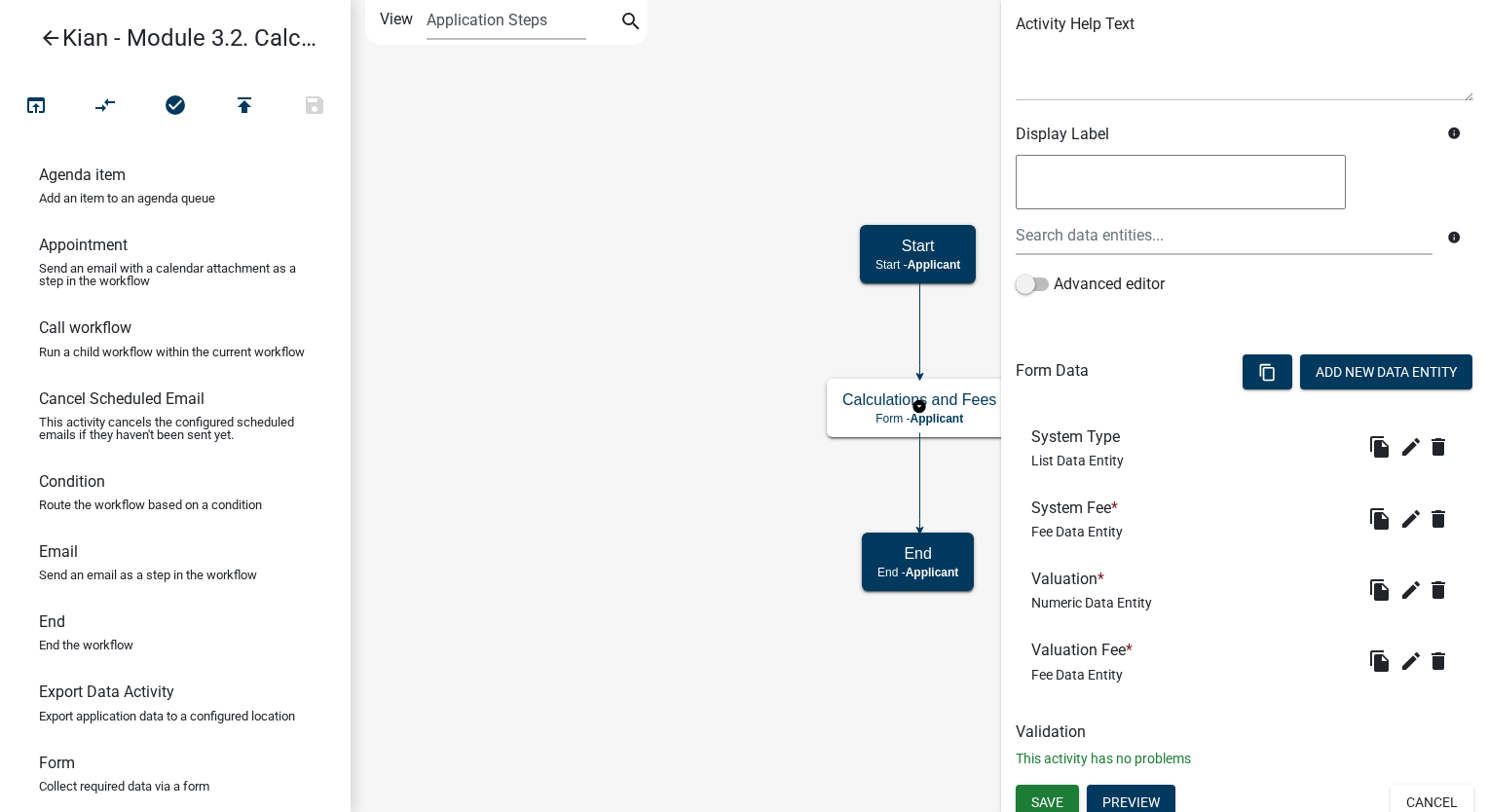
scroll to position [249, 0]
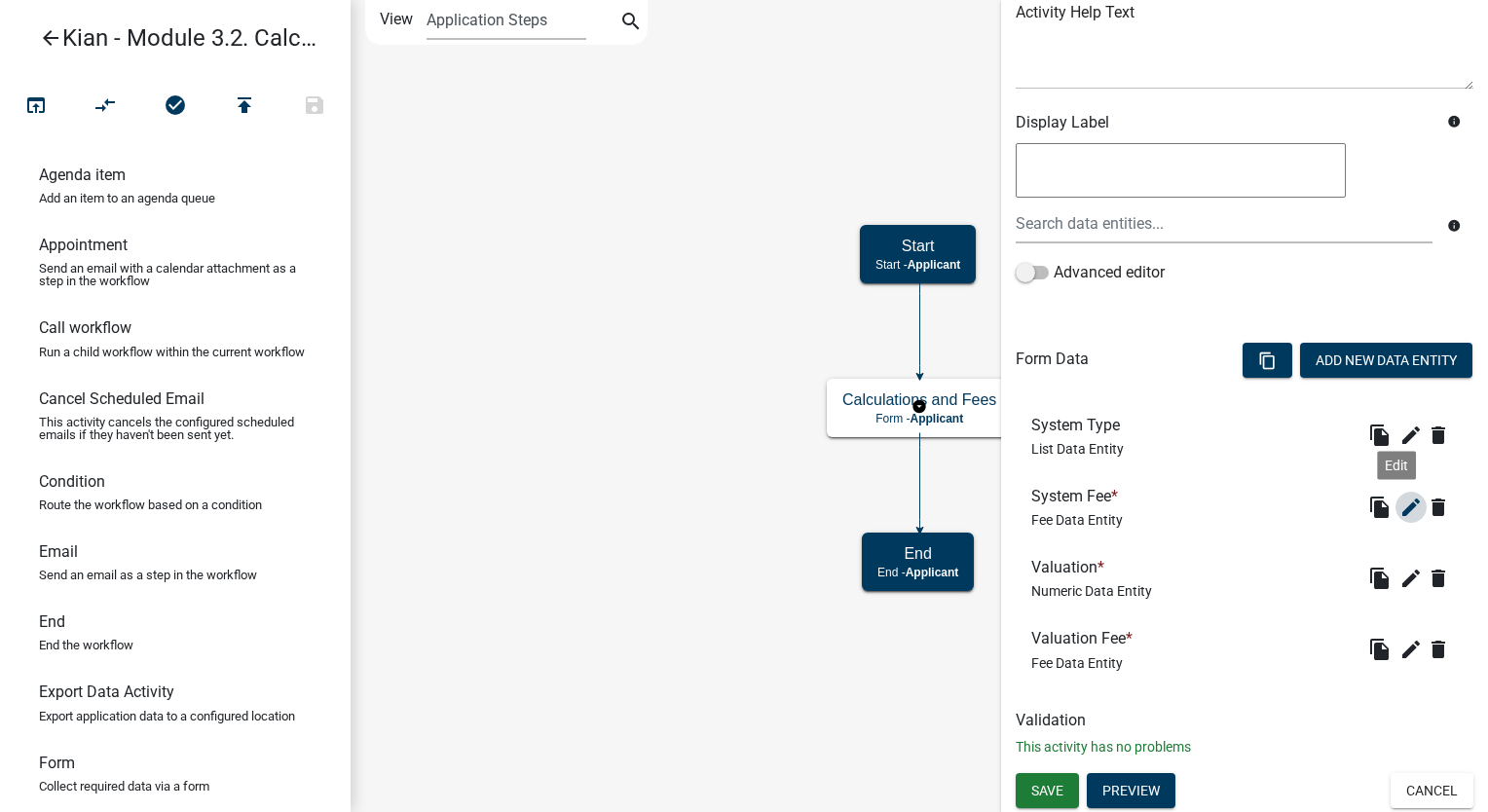
click at [1399, 511] on icon "edit" at bounding box center [1410, 506] width 23 height 23
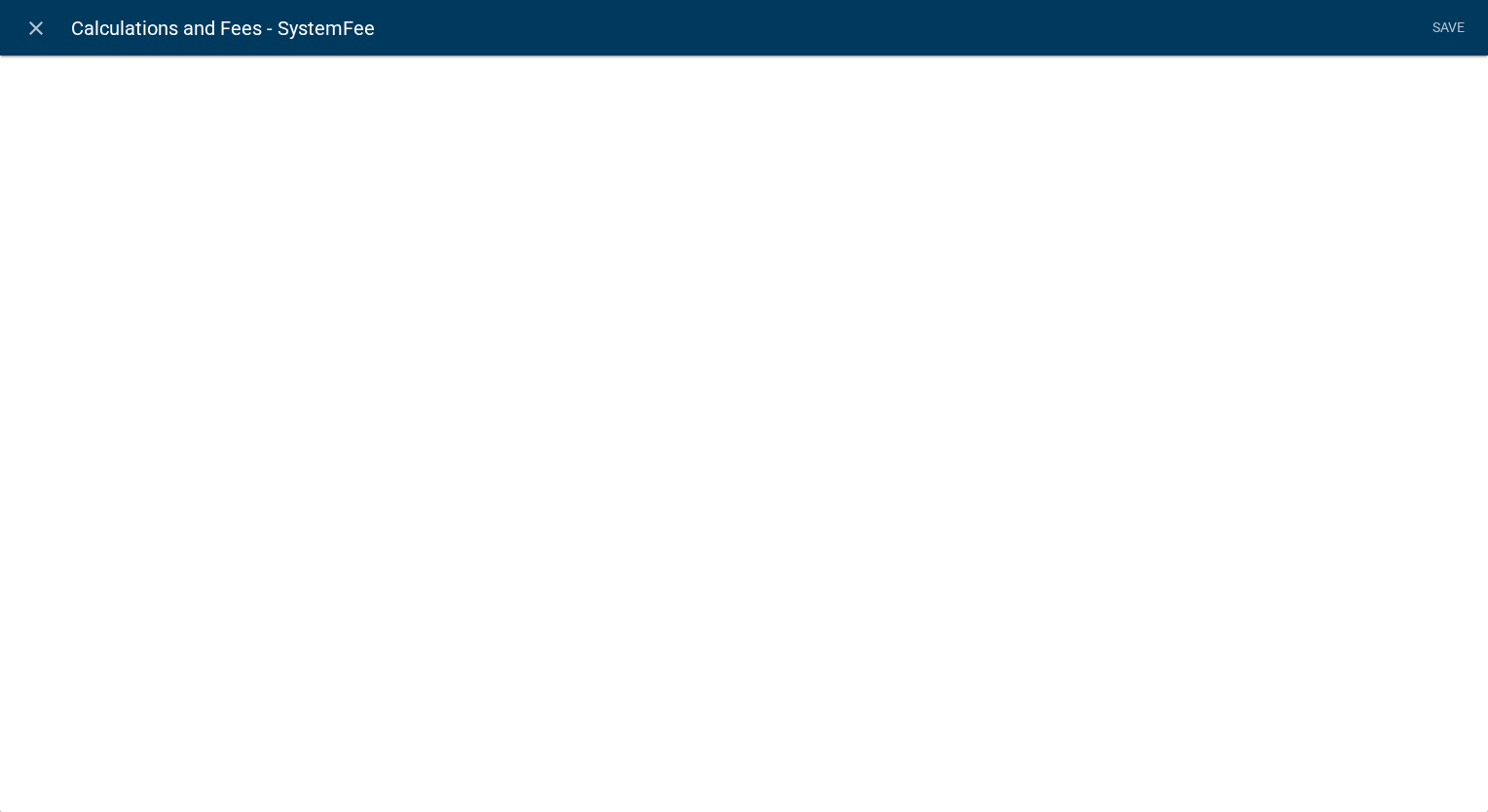
select select "fee"
select select "SystemTypes"
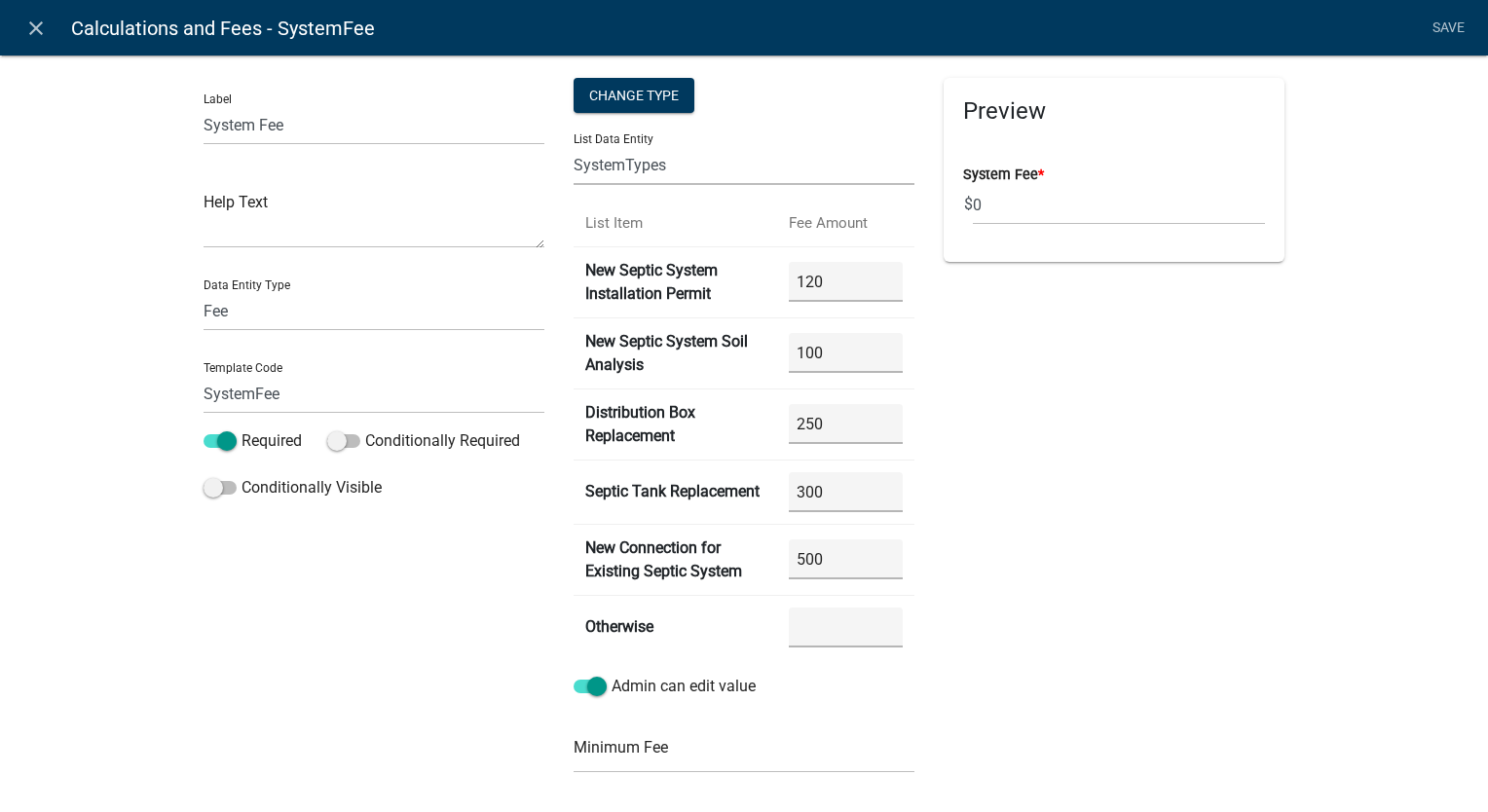
click at [771, 165] on select "ALL_FEE_RECIPIENTS APPLICATION_STATUS CURRENT_ACTIVITY PARENT_APPLICATION_STATU…" at bounding box center [744, 165] width 341 height 40
click at [757, 165] on select "ALL_FEE_RECIPIENTS APPLICATION_STATUS CURRENT_ACTIVITY PARENT_APPLICATION_STATU…" at bounding box center [744, 165] width 341 height 40
click at [649, 167] on select "ALL_FEE_RECIPIENTS APPLICATION_STATUS CURRENT_ACTIVITY PARENT_APPLICATION_STATU…" at bounding box center [744, 165] width 341 height 40
click at [573, 145] on select "ALL_FEE_RECIPIENTS APPLICATION_STATUS CURRENT_ACTIVITY PARENT_APPLICATION_STATU…" at bounding box center [744, 165] width 341 height 40
click at [1148, 395] on div "Preview System Fee * $ 0" at bounding box center [1113, 589] width 370 height 1023
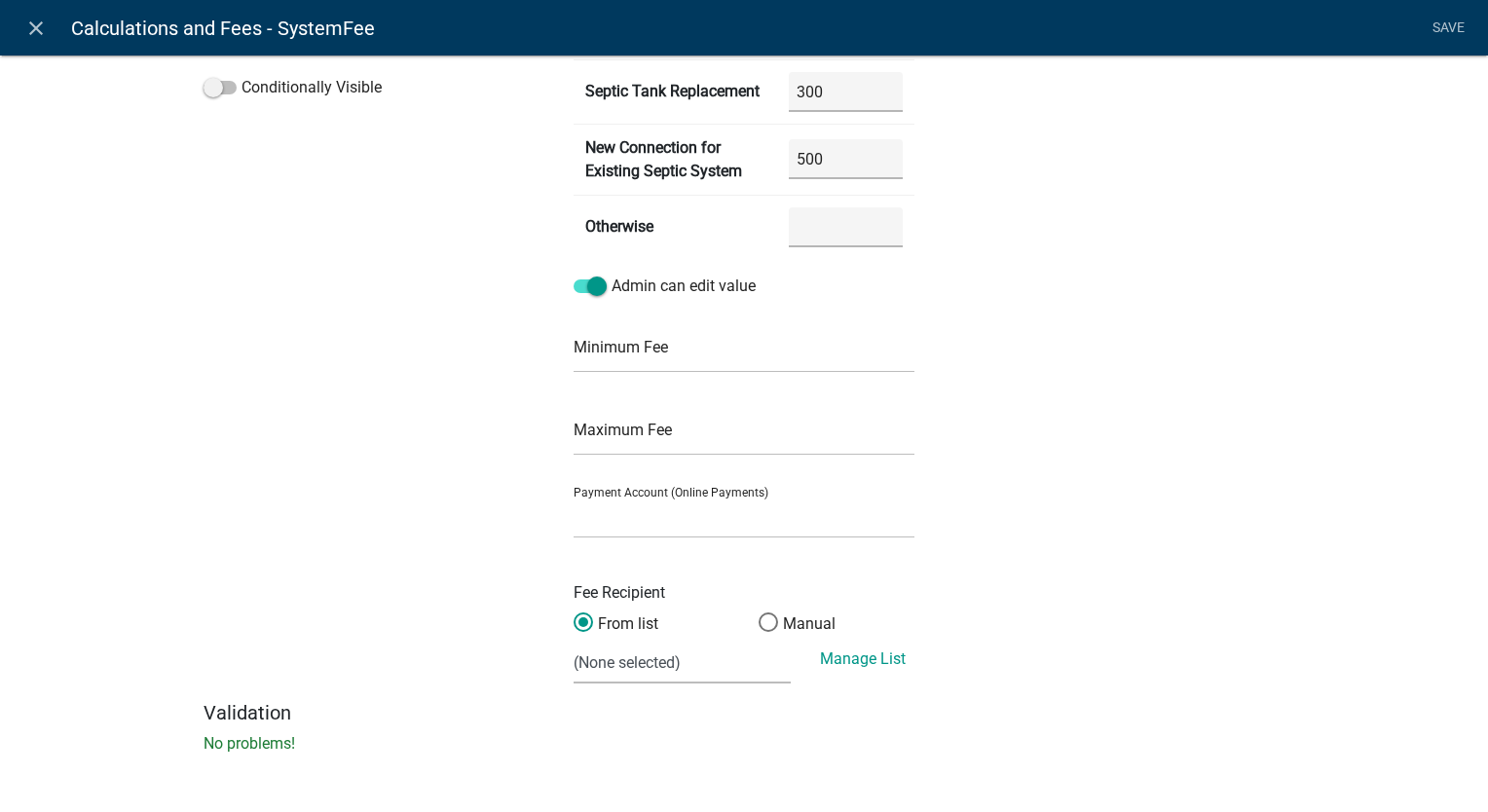
scroll to position [0, 0]
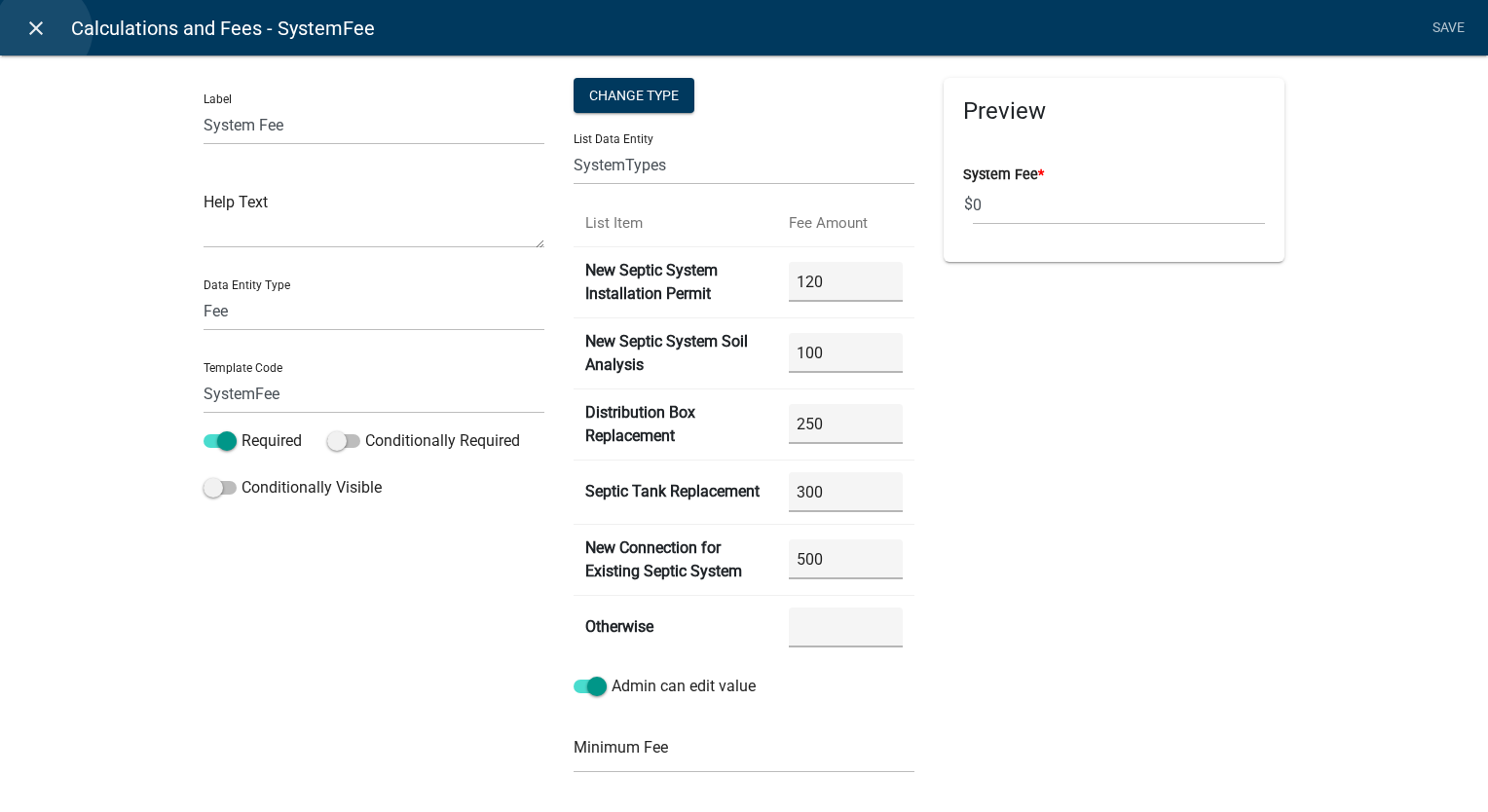
click at [43, 30] on icon "close" at bounding box center [35, 28] width 23 height 23
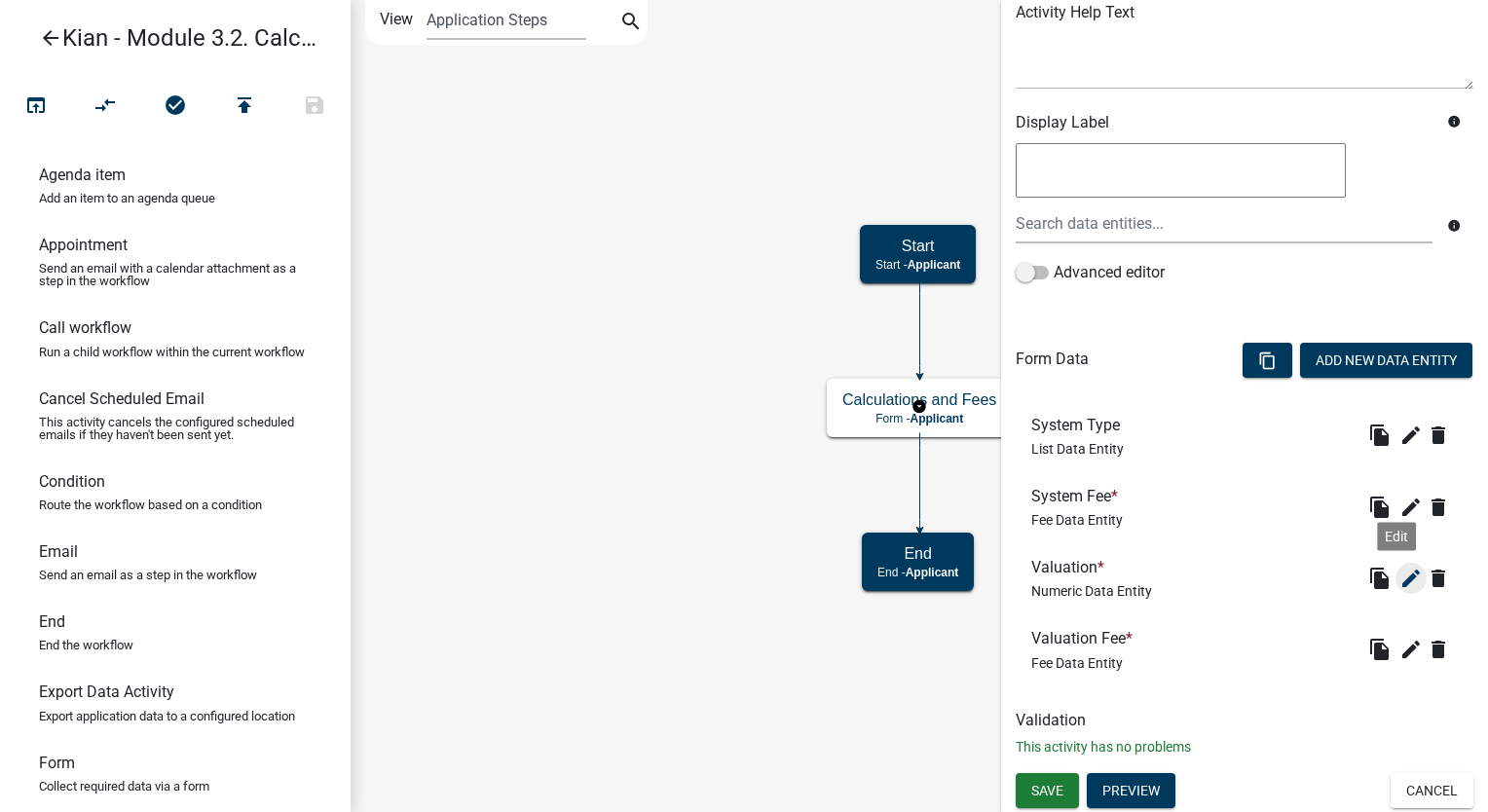
click at [1400, 574] on icon "edit" at bounding box center [1410, 578] width 23 height 23
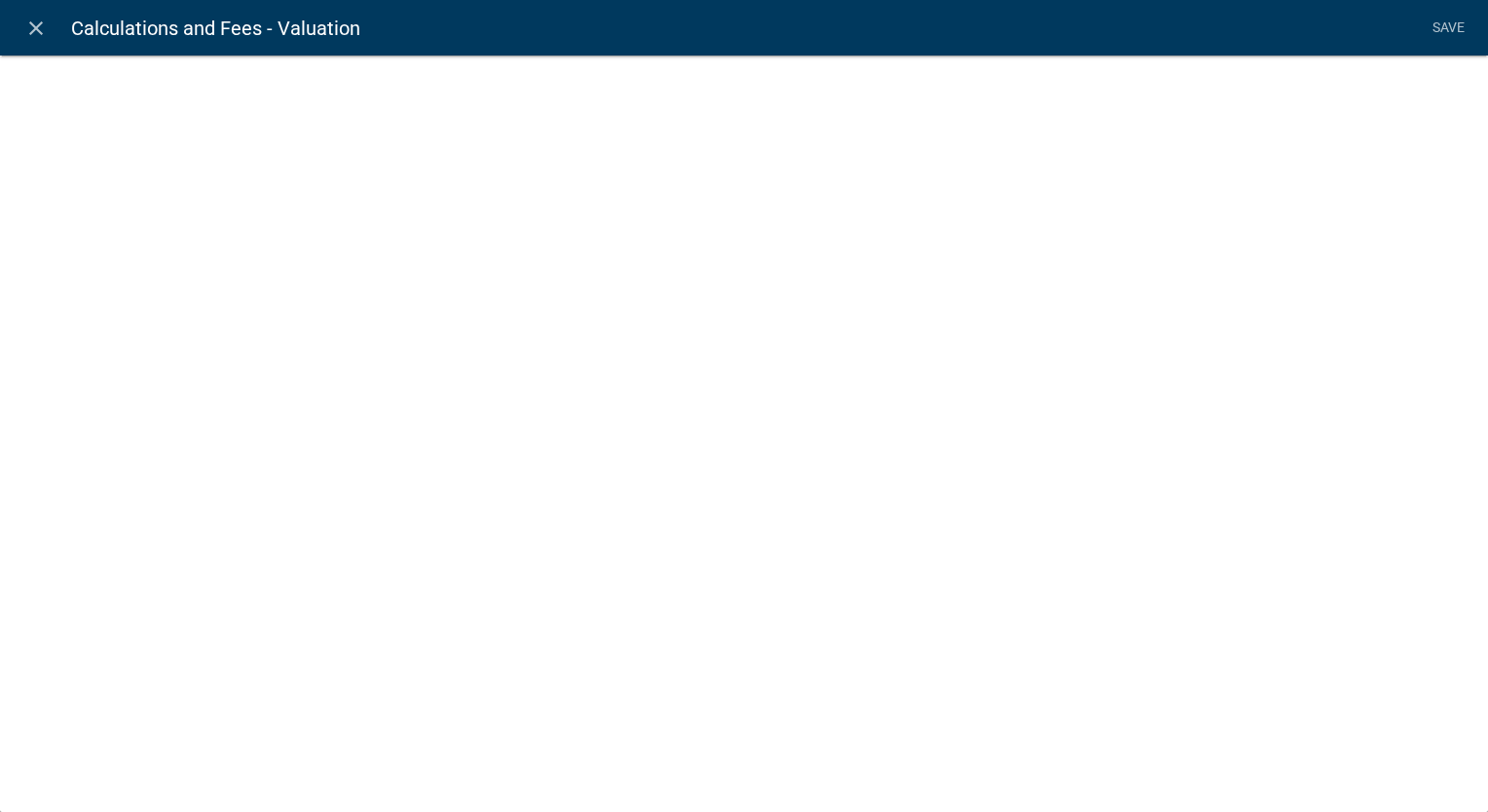
select select "numeric-data"
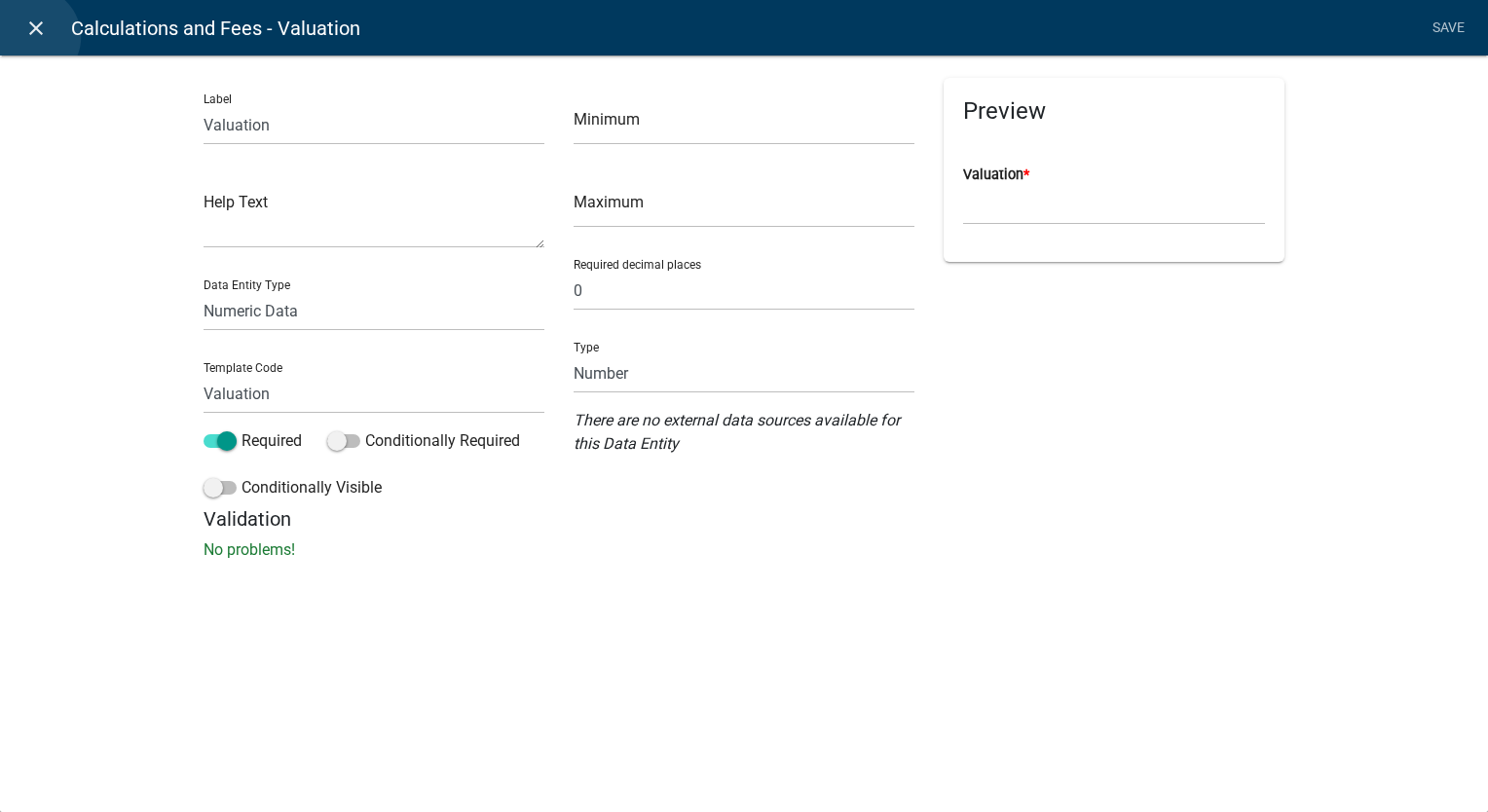
click at [31, 37] on icon "close" at bounding box center [35, 28] width 23 height 23
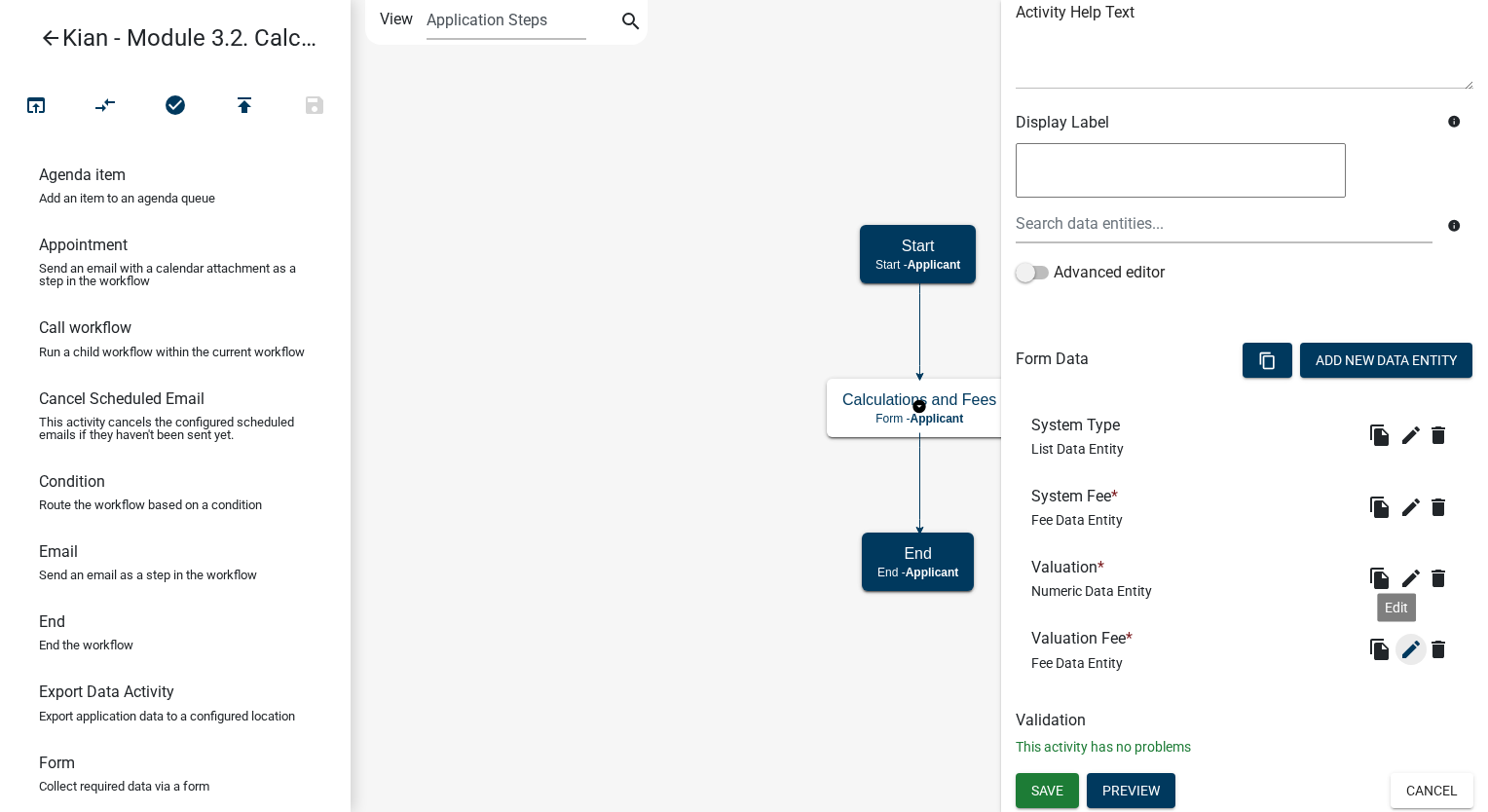
click at [1399, 646] on icon "edit" at bounding box center [1410, 649] width 23 height 23
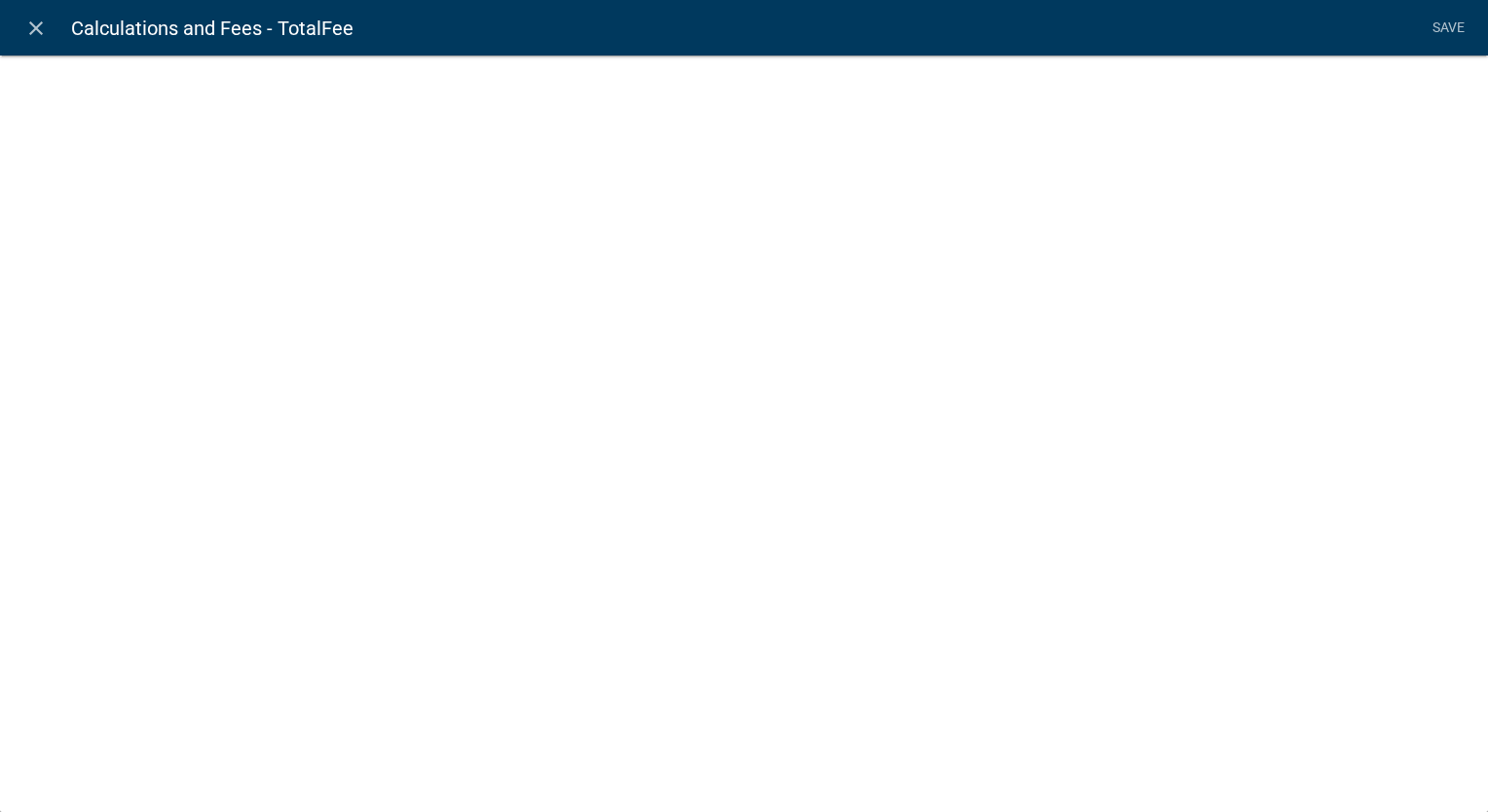
select select "fee"
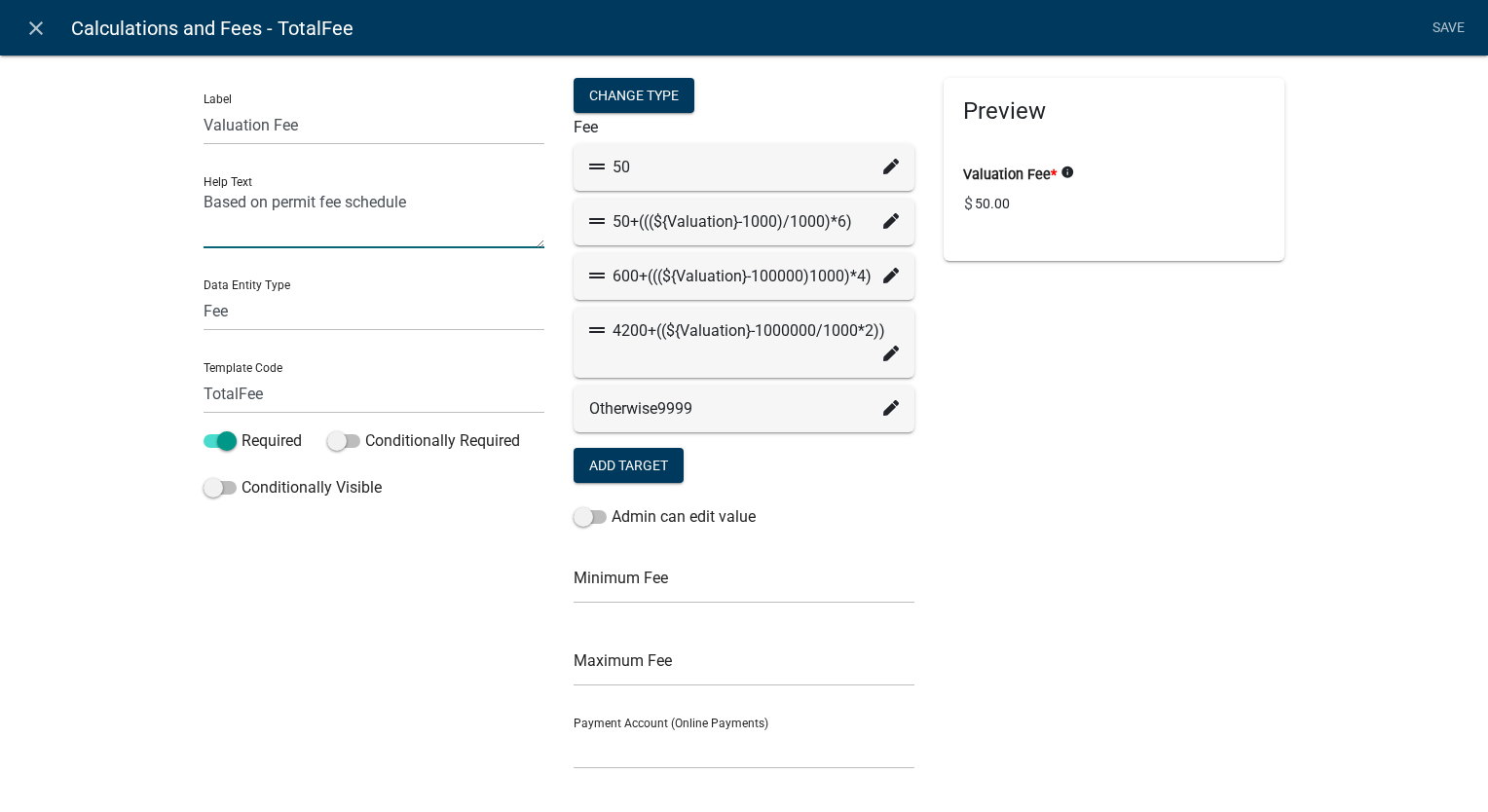
click at [339, 231] on textarea "Based on permit fee schedule" at bounding box center [374, 218] width 341 height 61
click at [341, 396] on input "TotalFee" at bounding box center [374, 394] width 341 height 40
click at [324, 396] on input "TotalFee" at bounding box center [374, 394] width 341 height 40
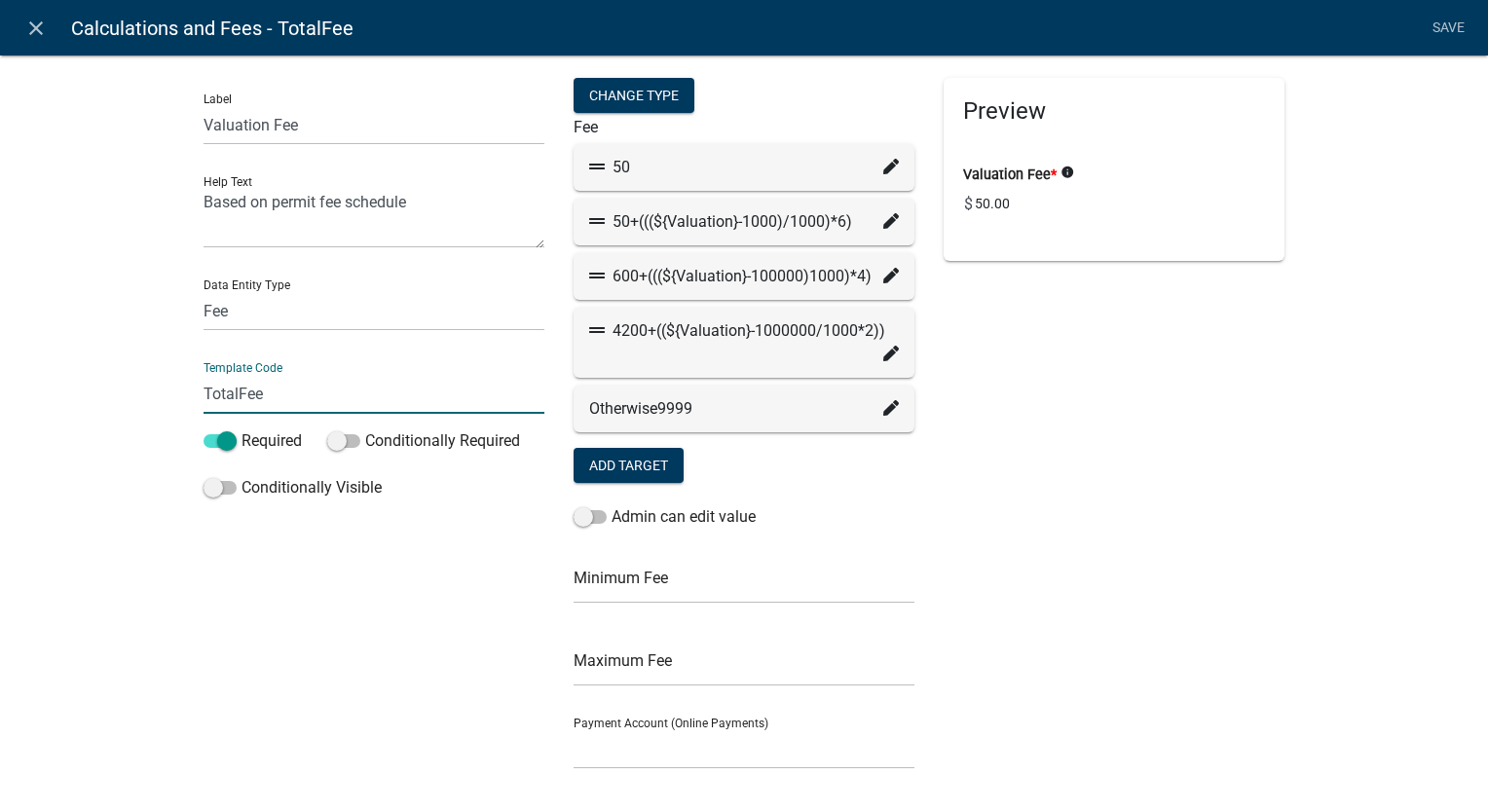
click at [296, 391] on input "TotalFee" at bounding box center [374, 394] width 341 height 40
click at [296, 391] on input "ValuationFee" at bounding box center [374, 394] width 341 height 40
type input "ValuationFee"
click at [1452, 36] on link "Save" at bounding box center [1447, 28] width 49 height 37
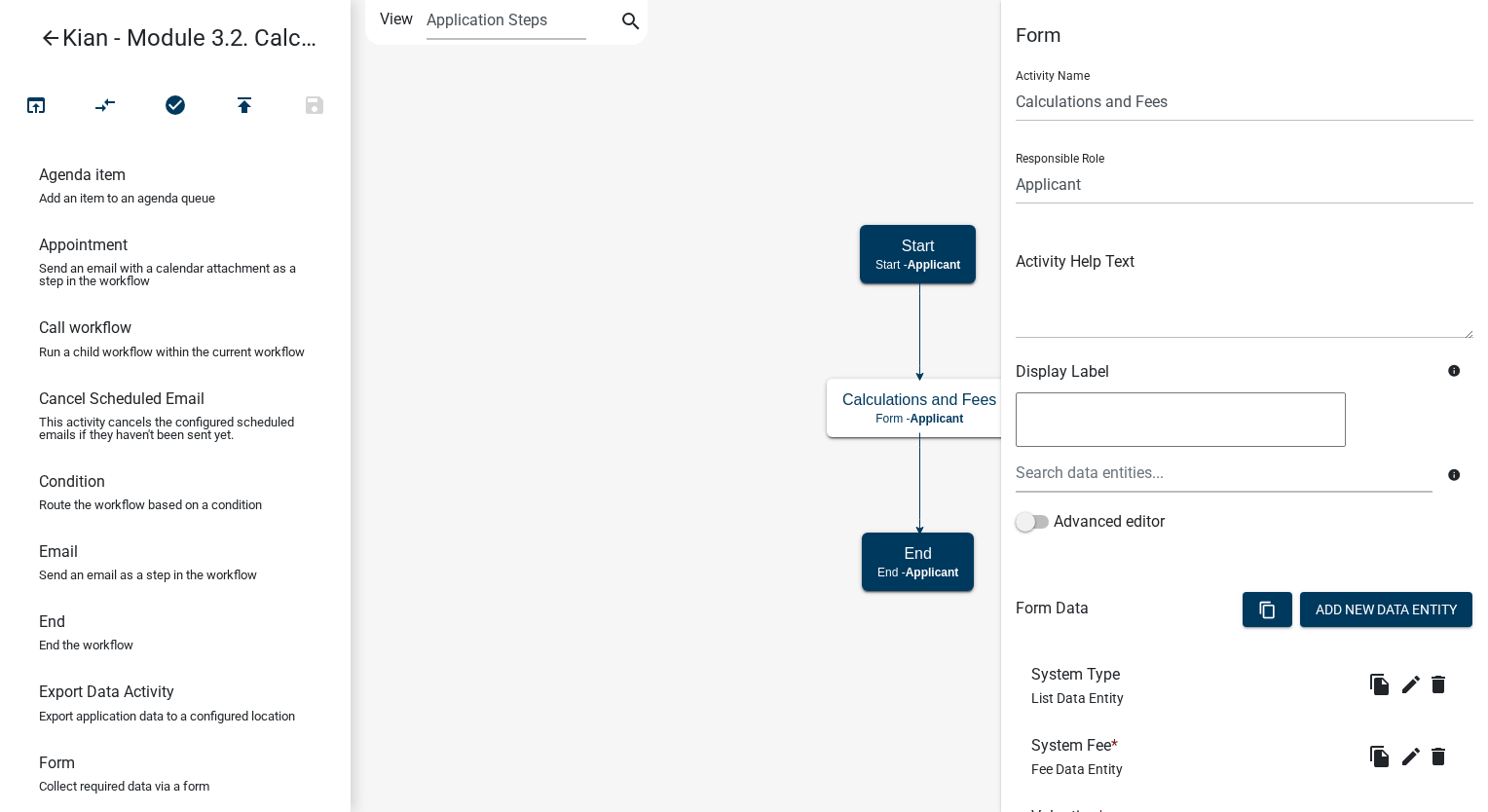
click at [35, 41] on link "arrow_back Kian - Module 3.2. Calculations and Fees" at bounding box center [167, 38] width 304 height 45
click at [45, 38] on icon "arrow_back" at bounding box center [50, 39] width 23 height 27
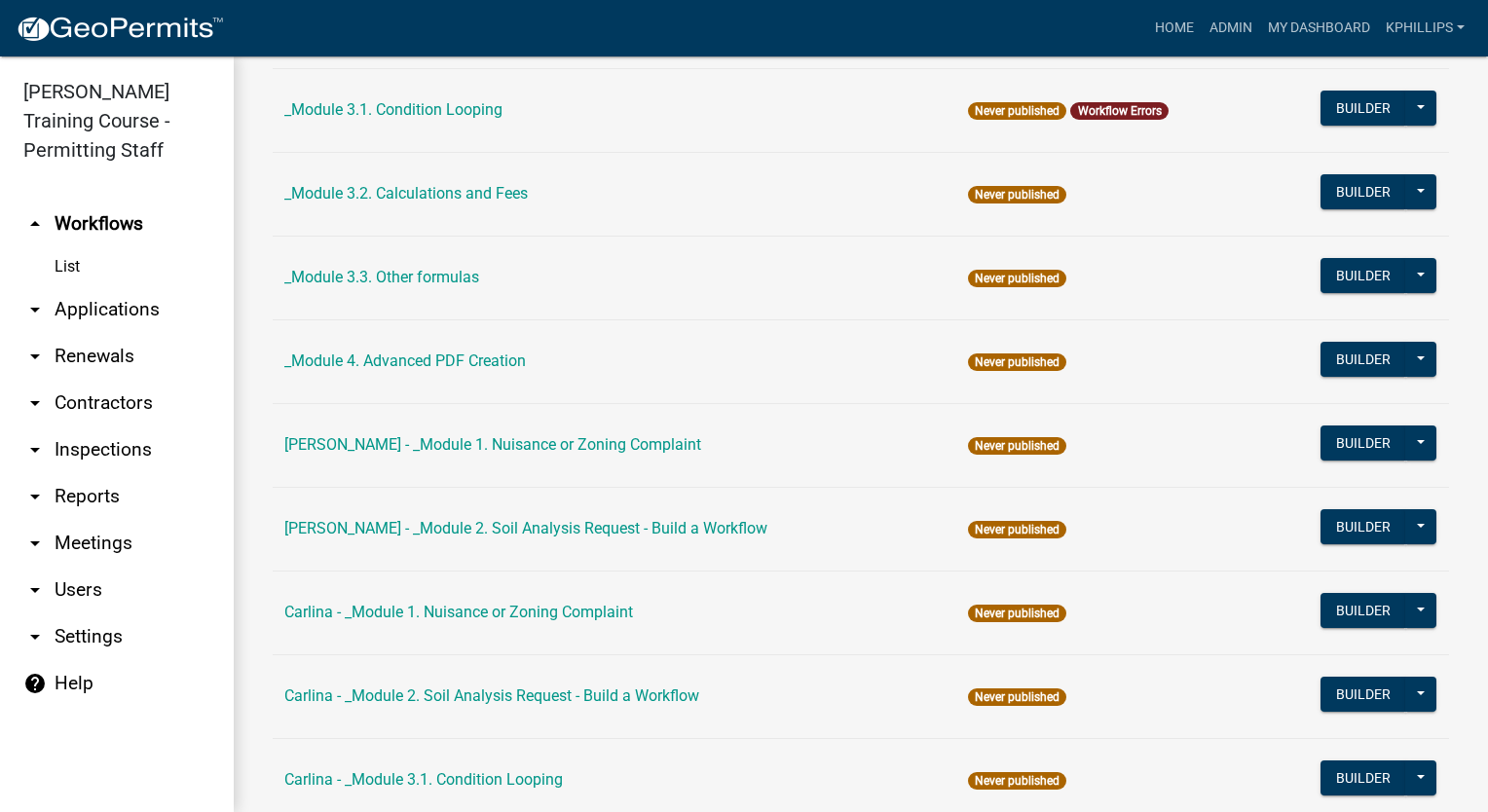
scroll to position [1097, 0]
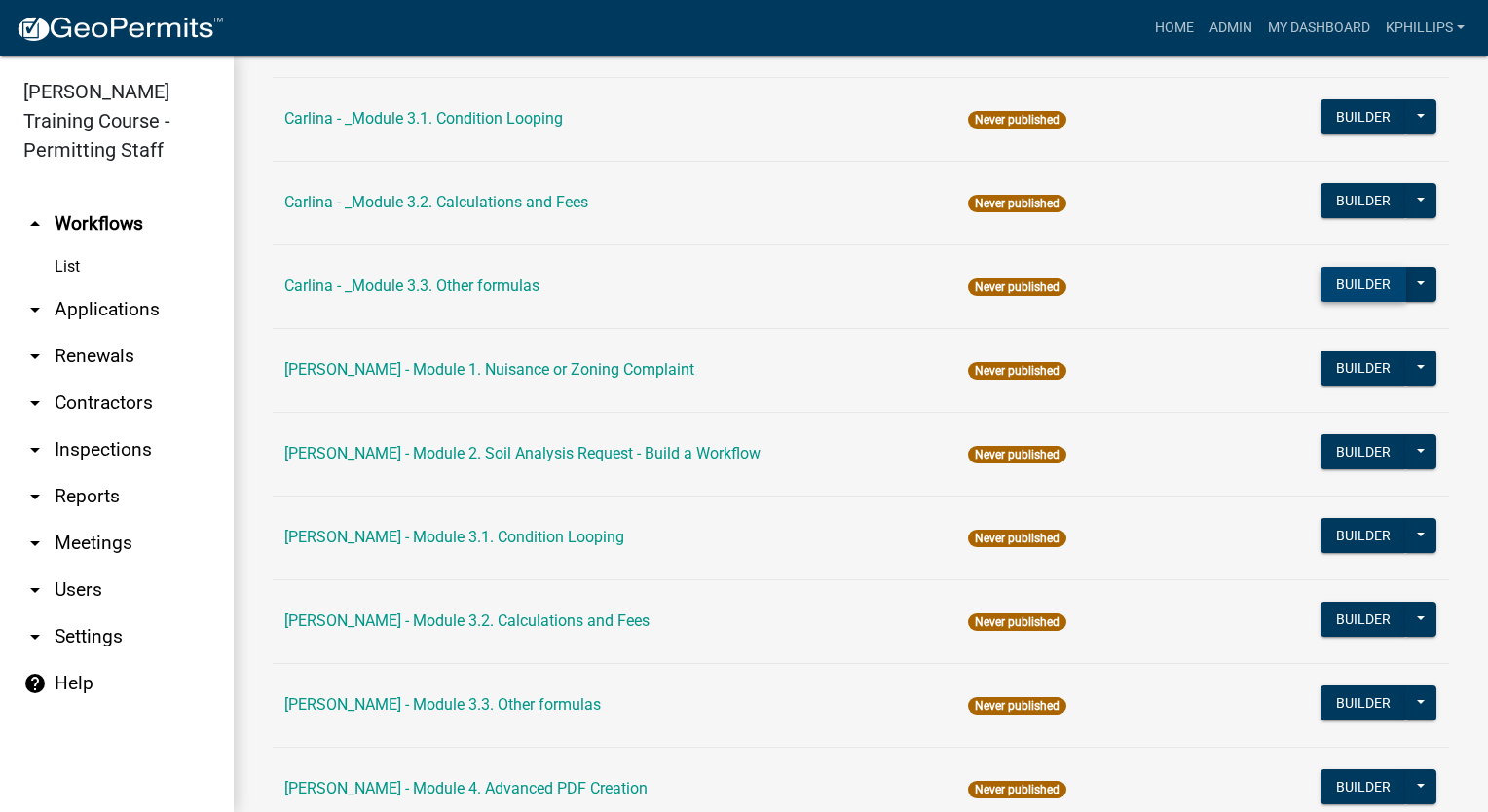
click at [1328, 289] on button "Builder" at bounding box center [1363, 284] width 86 height 35
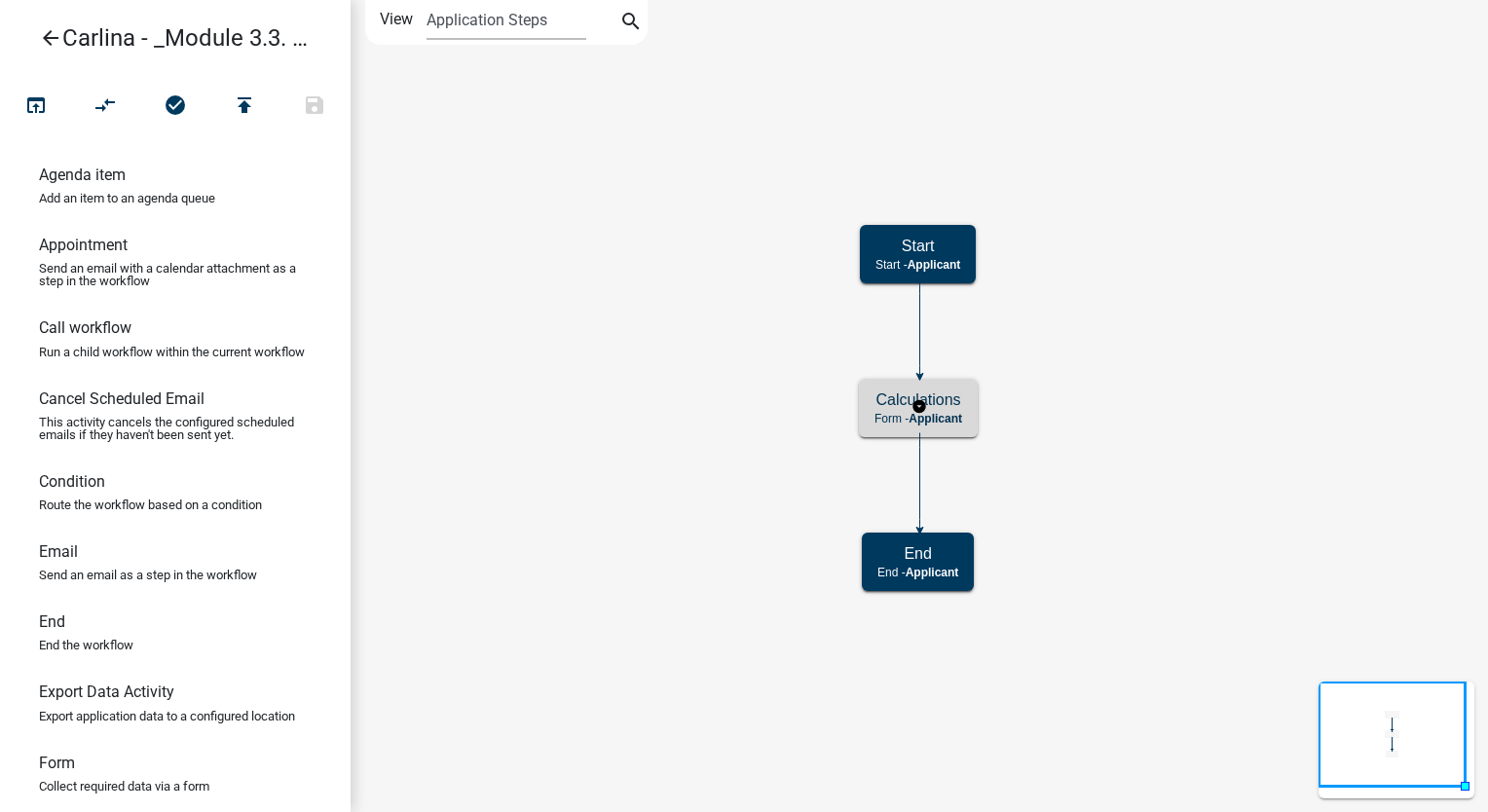
click at [961, 391] on h5 "Calculations" at bounding box center [918, 400] width 88 height 19
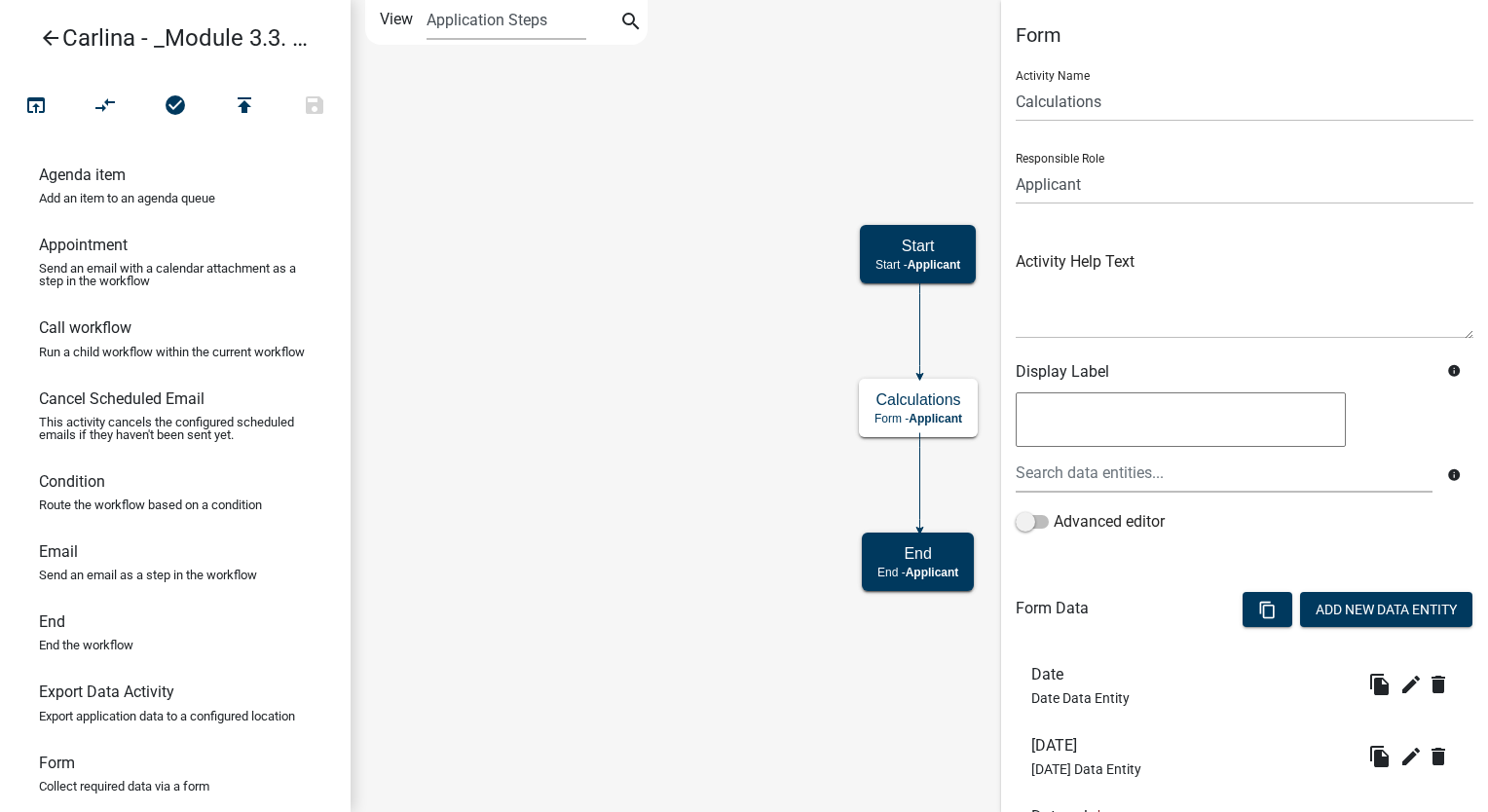
scroll to position [249, 0]
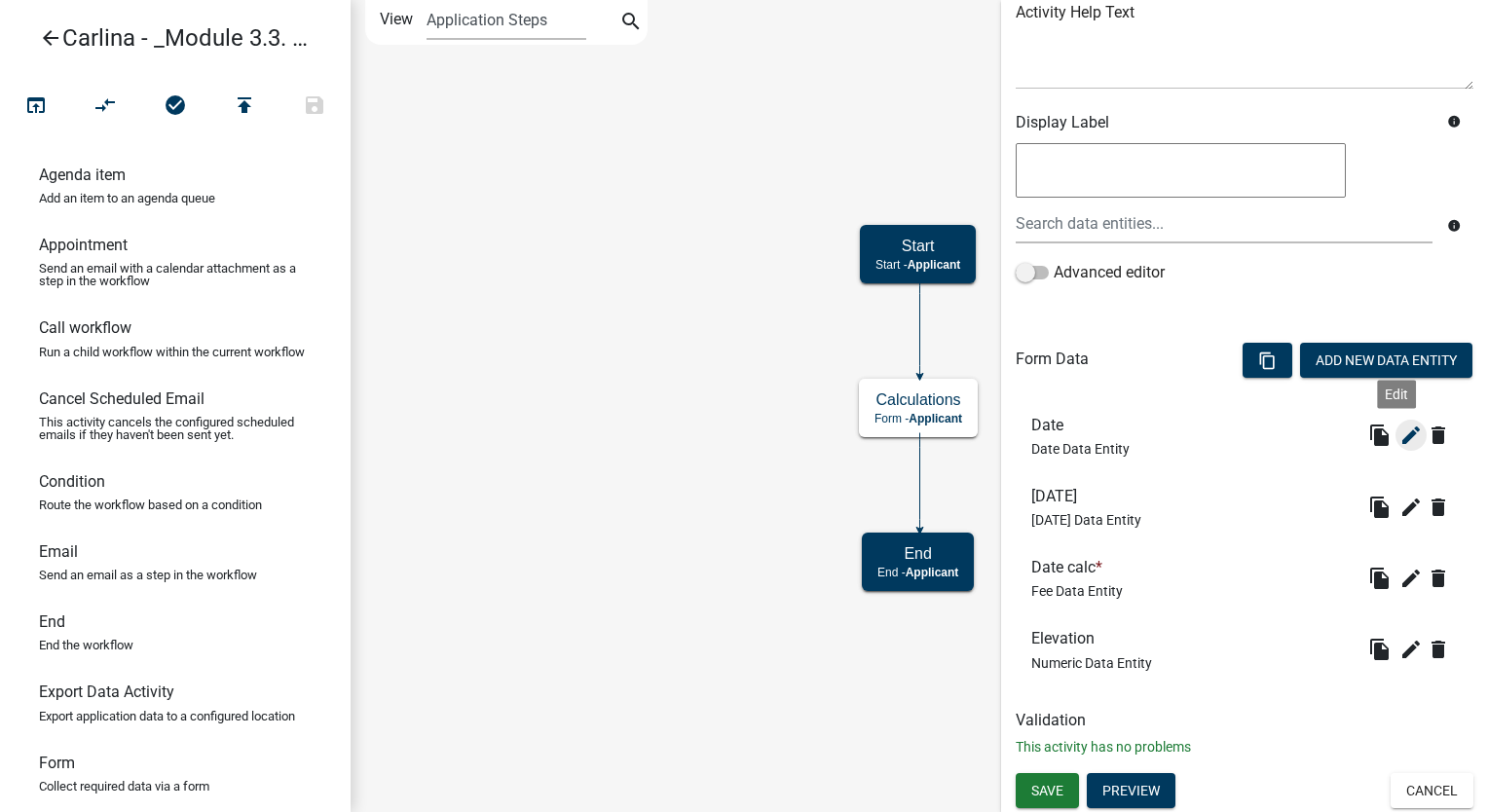
click at [1399, 438] on icon "edit" at bounding box center [1410, 434] width 23 height 23
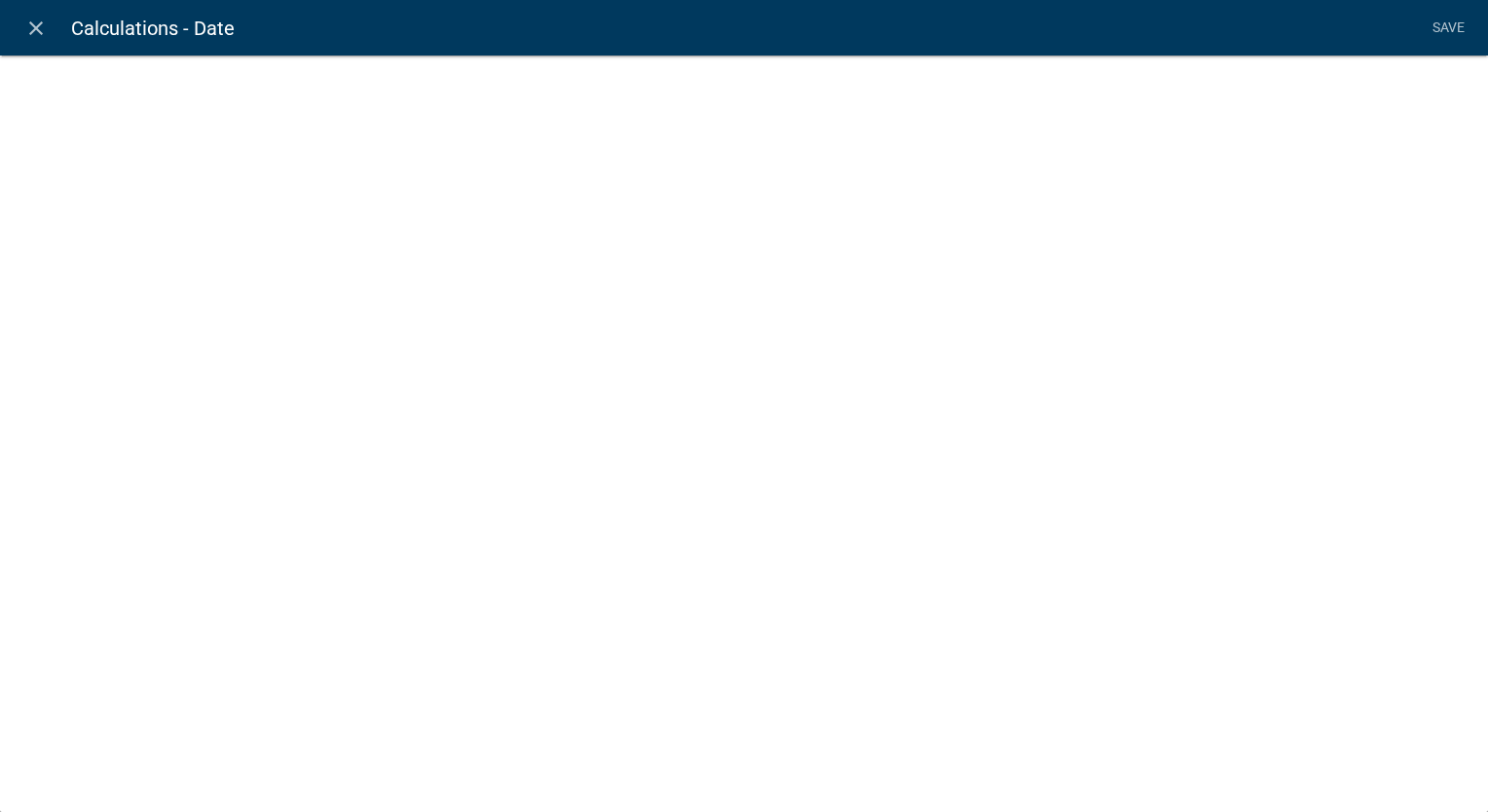
select select "date"
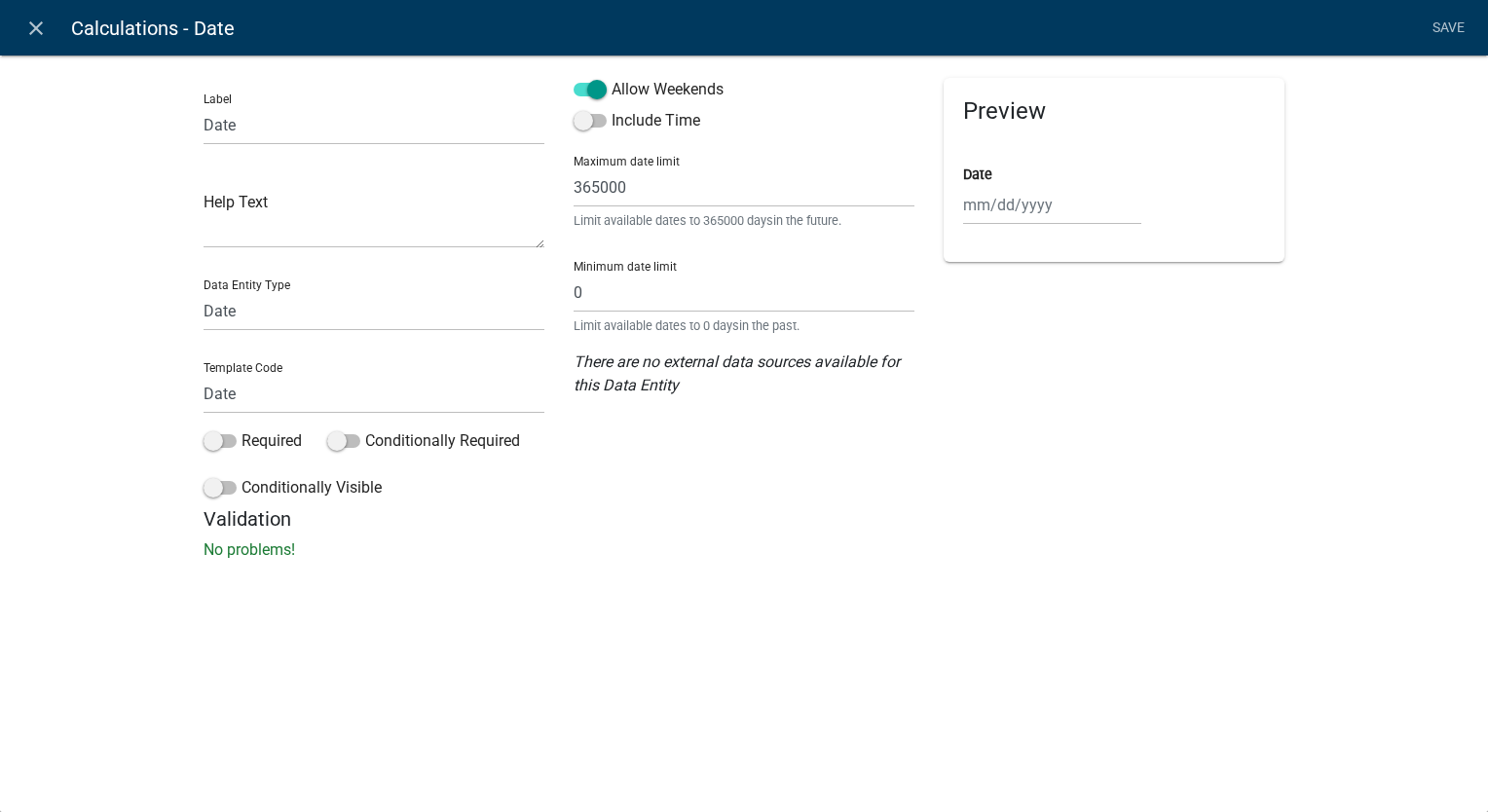
drag, startPoint x: 927, startPoint y: 203, endPoint x: 908, endPoint y: 126, distance: 79.3
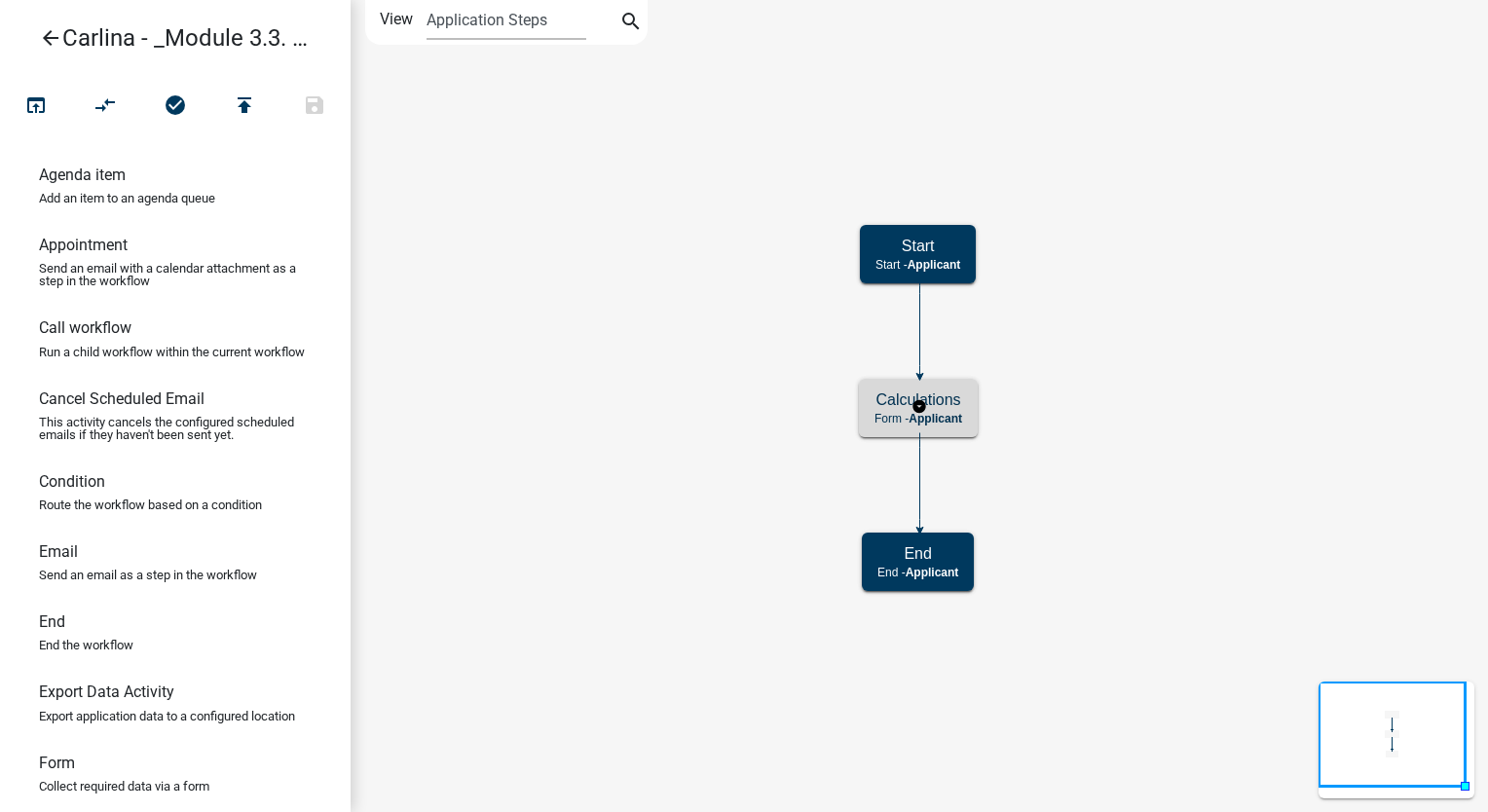
click at [950, 406] on h5 "Calculations" at bounding box center [918, 400] width 88 height 19
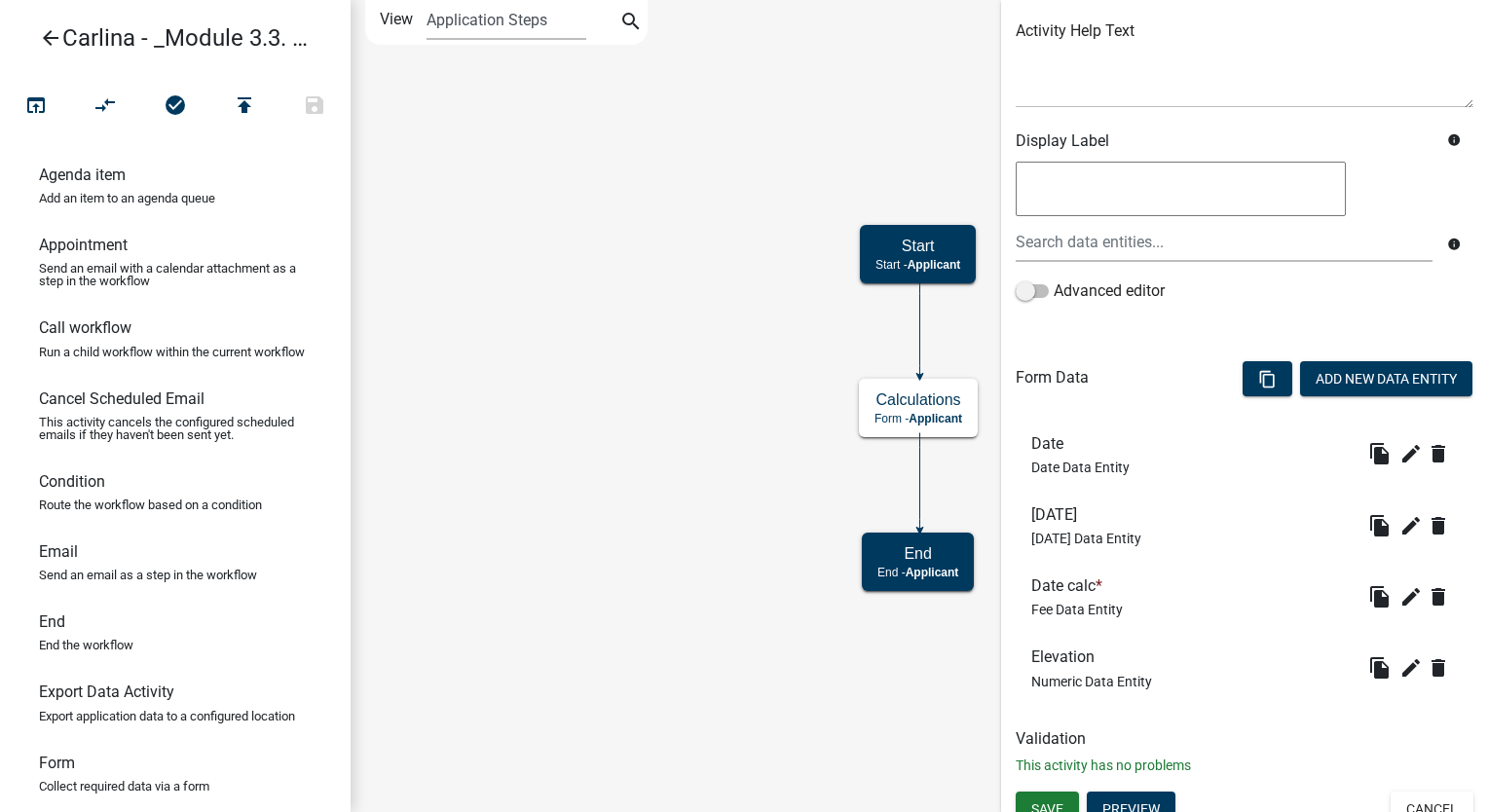
scroll to position [249, 0]
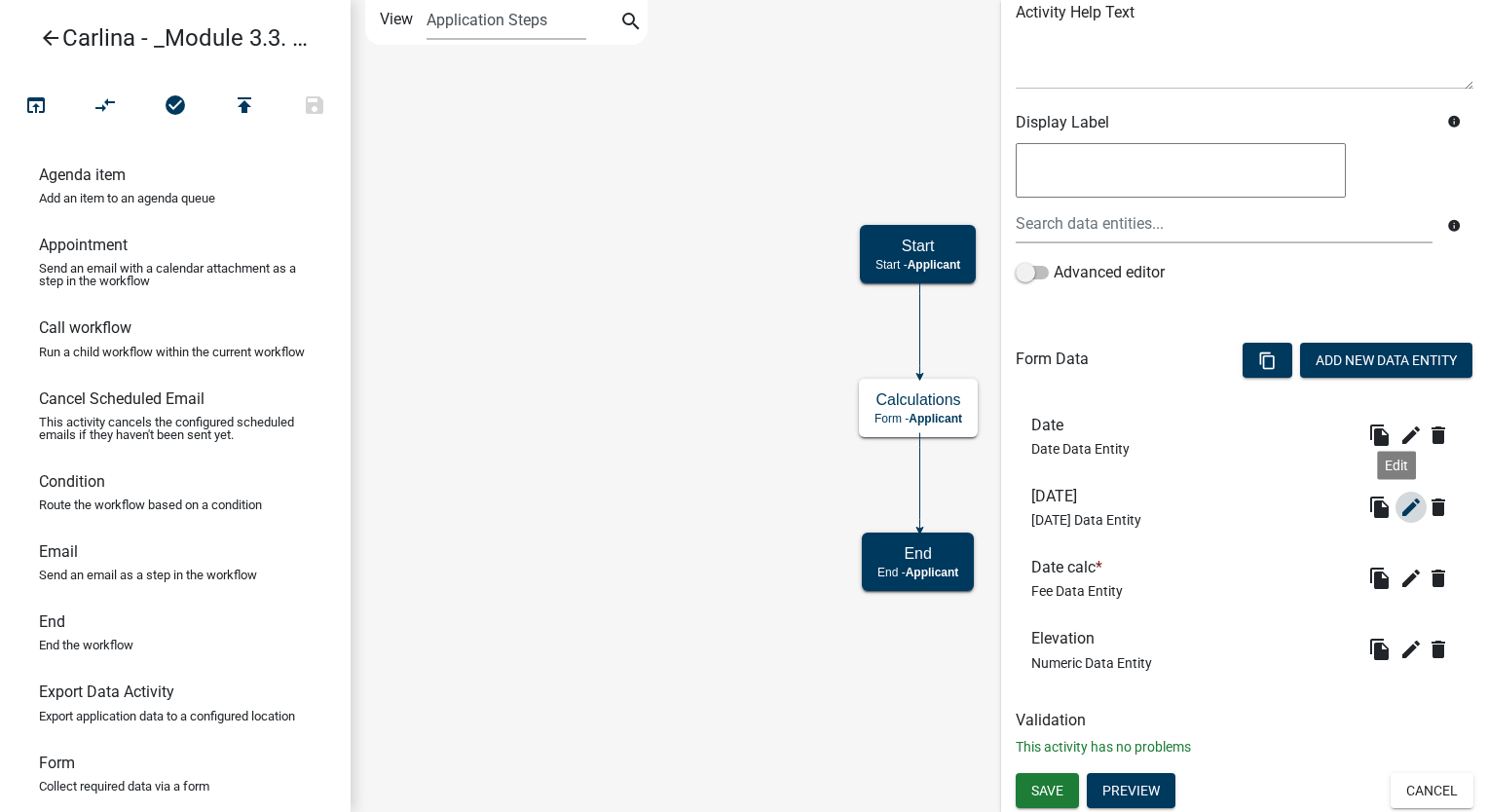
click at [1399, 496] on icon "edit" at bounding box center [1410, 506] width 23 height 23
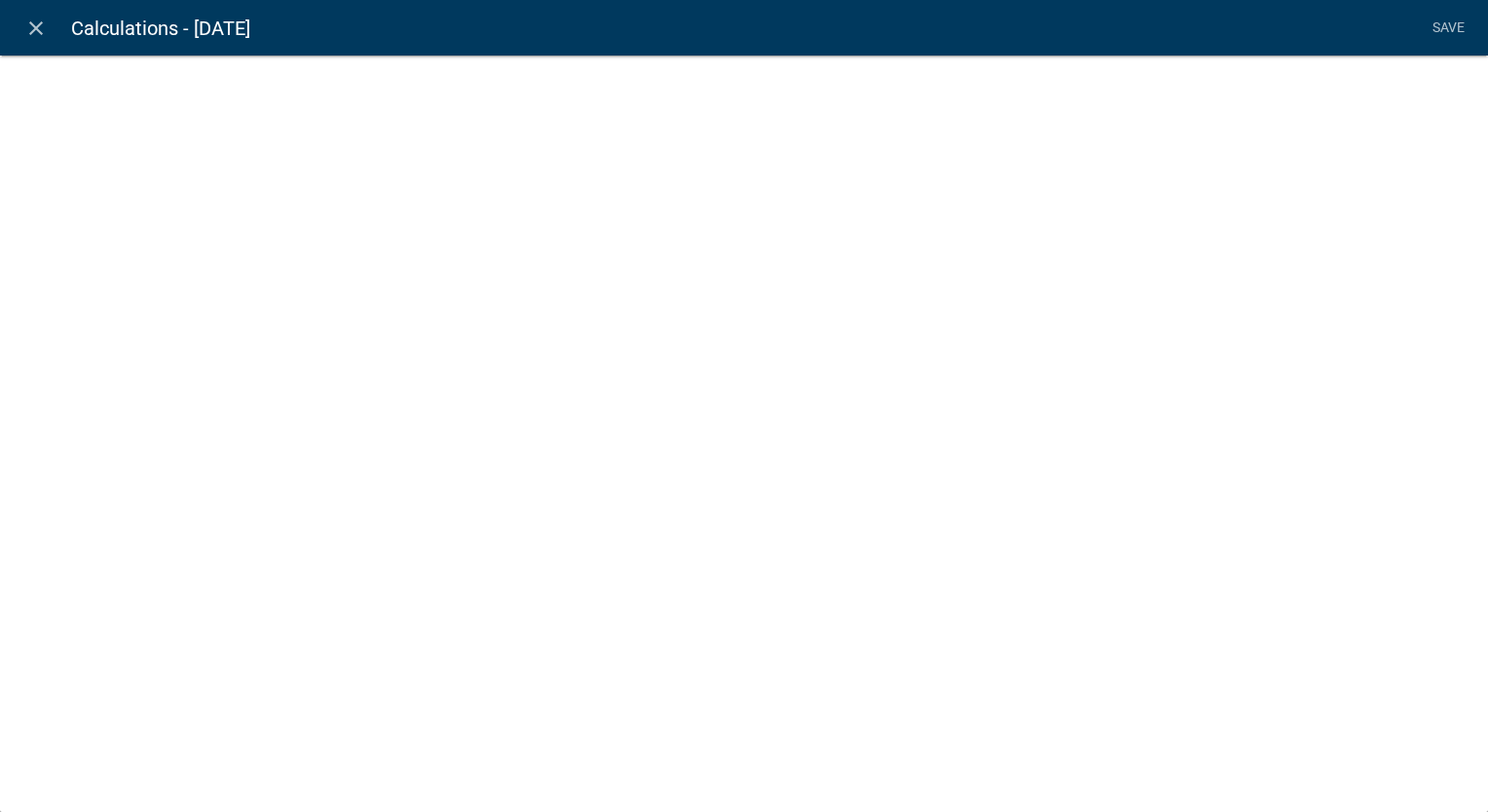
select select "today"
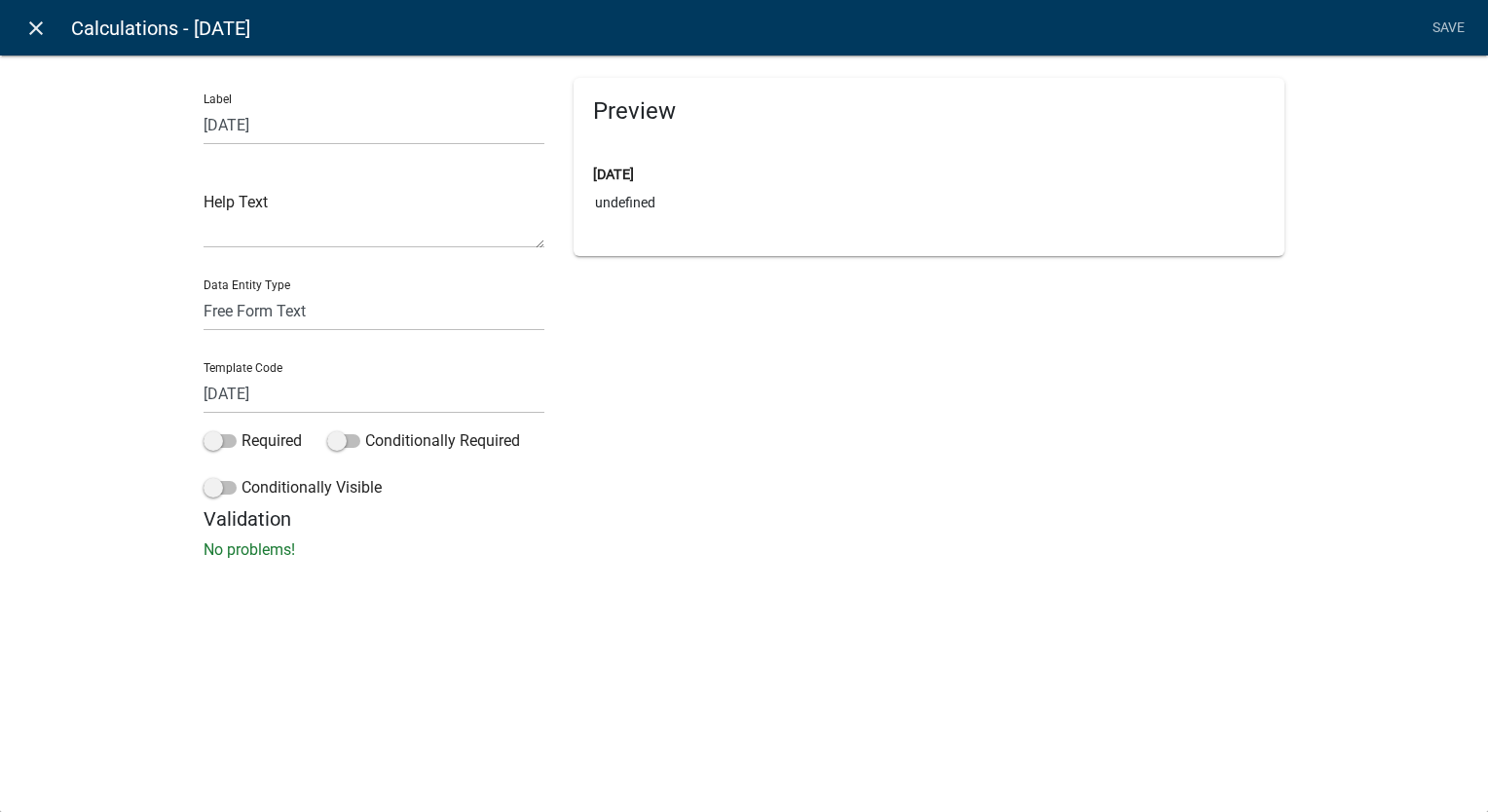
click at [25, 18] on icon "close" at bounding box center [35, 28] width 23 height 23
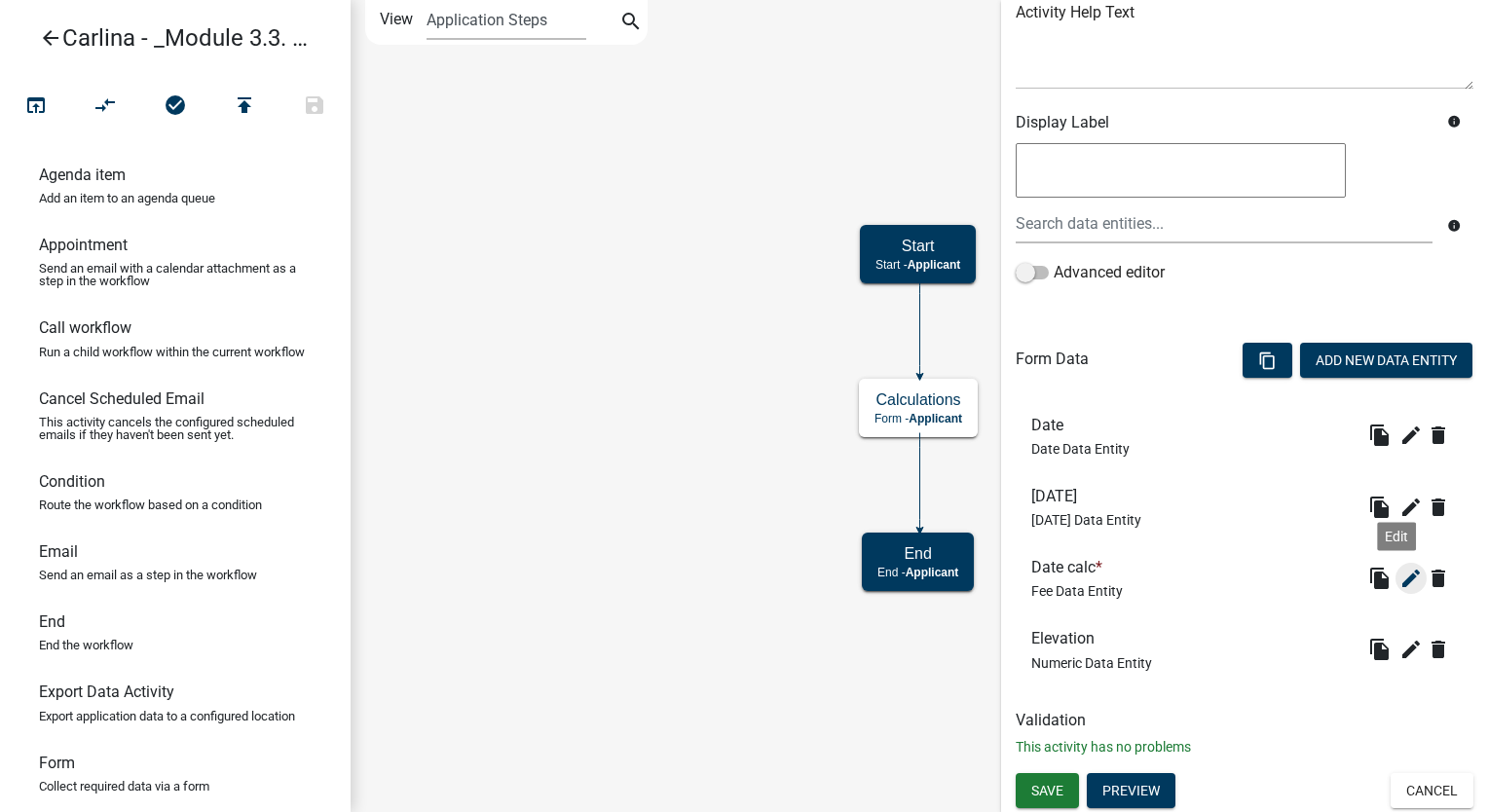
click at [1399, 588] on icon "edit" at bounding box center [1410, 578] width 23 height 23
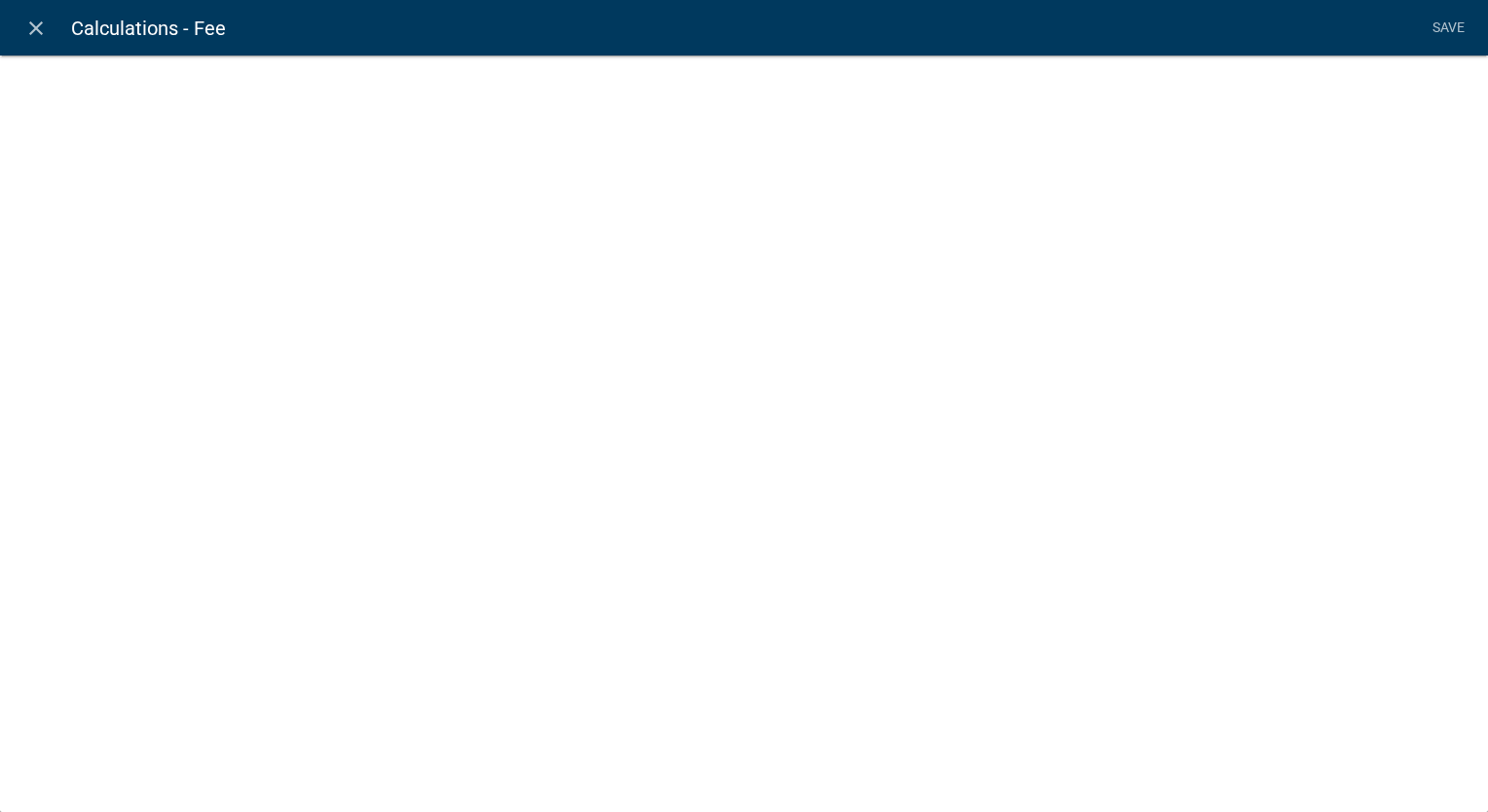
select select "fee"
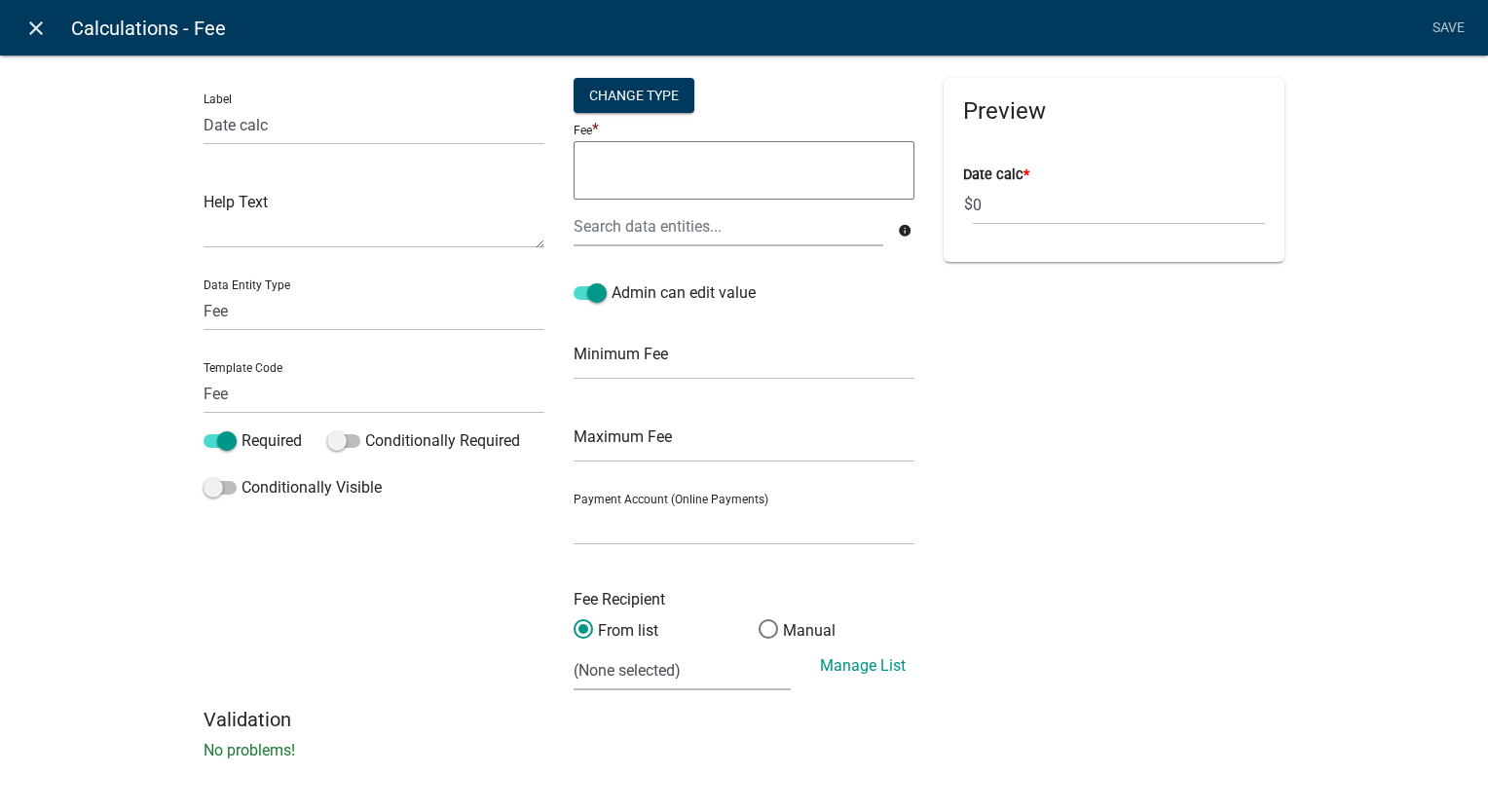
click at [50, 29] on link "close" at bounding box center [36, 28] width 40 height 40
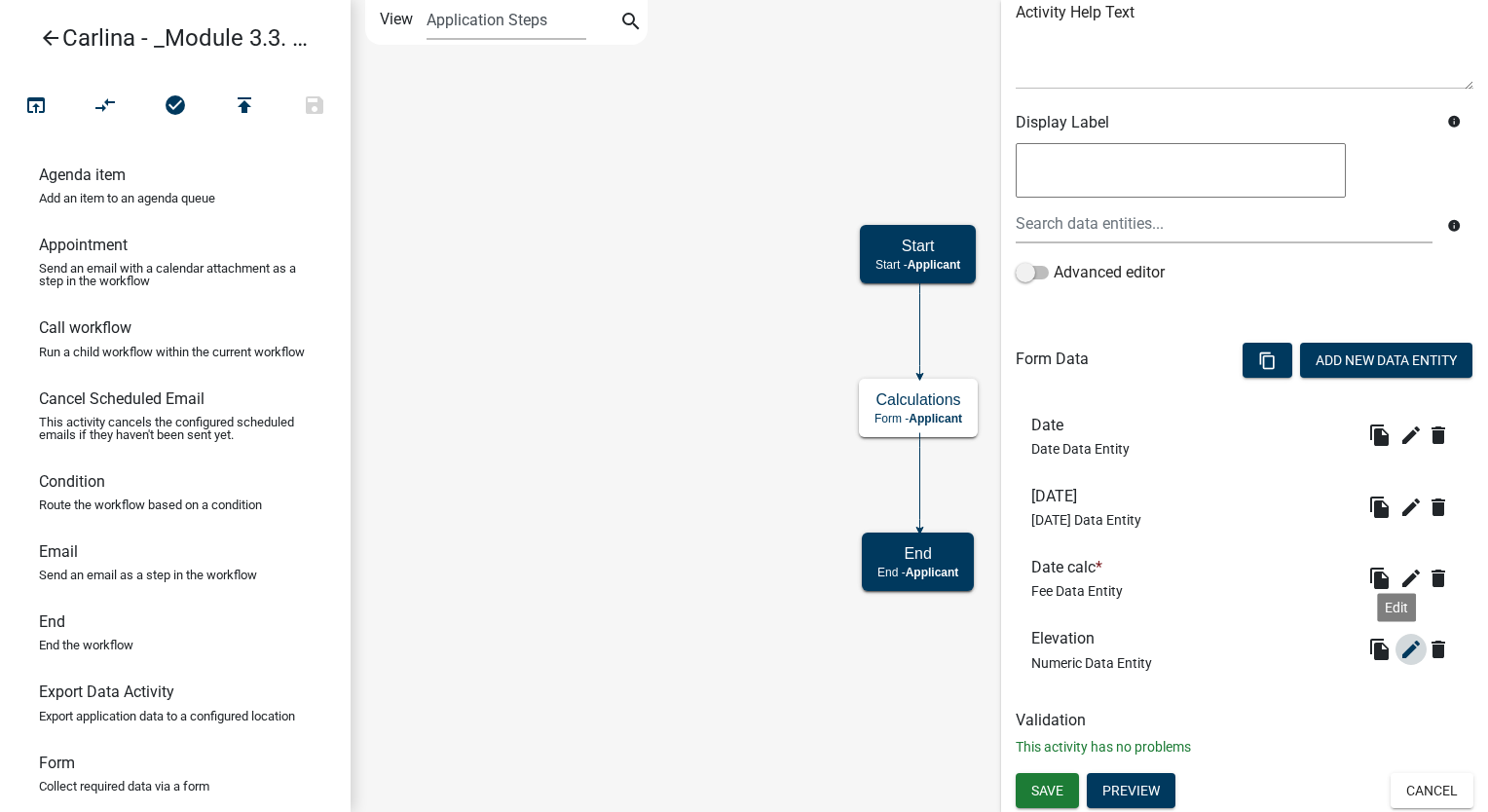
click at [1399, 649] on icon "edit" at bounding box center [1410, 649] width 23 height 23
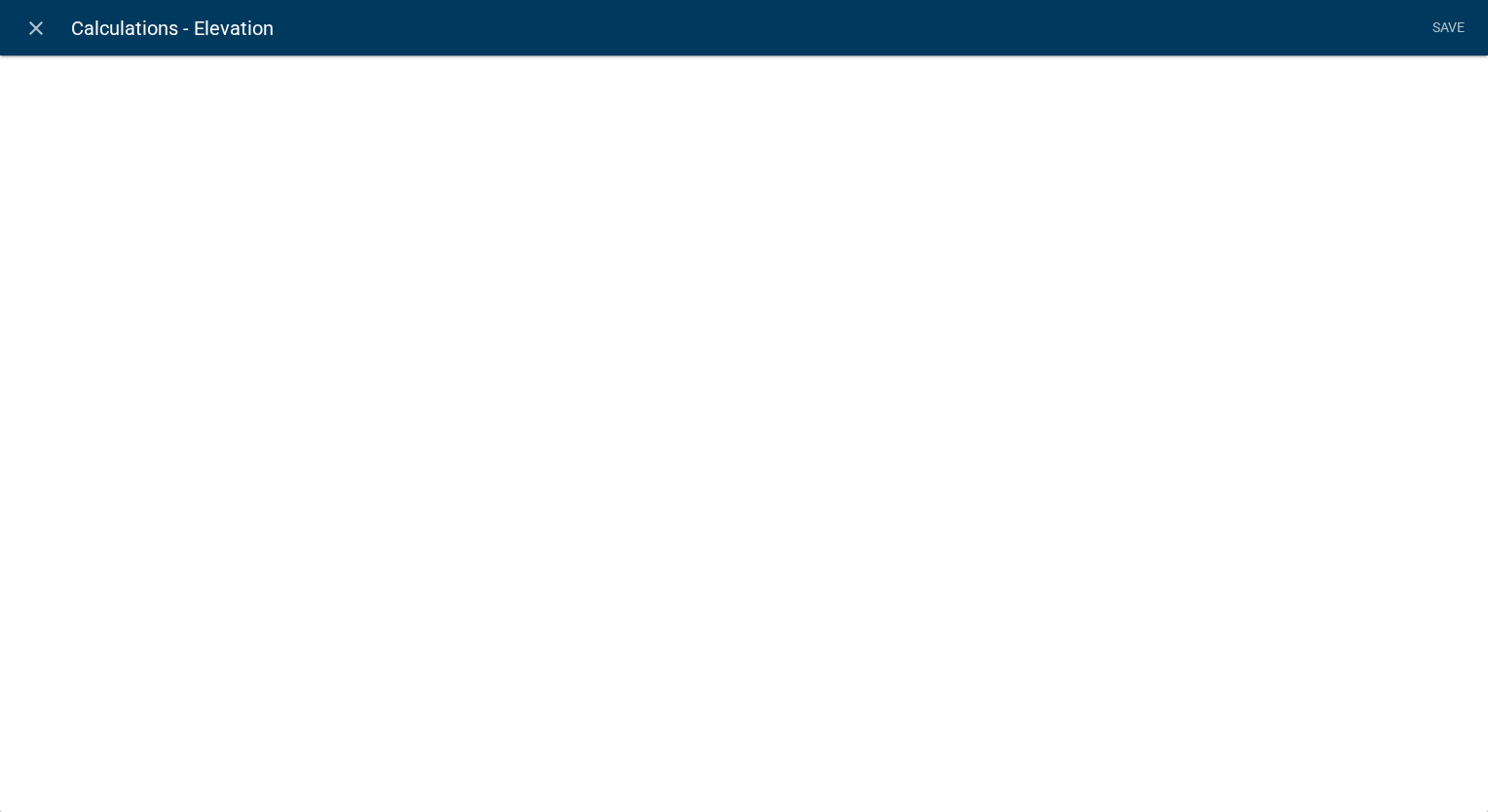
select select "numeric-data"
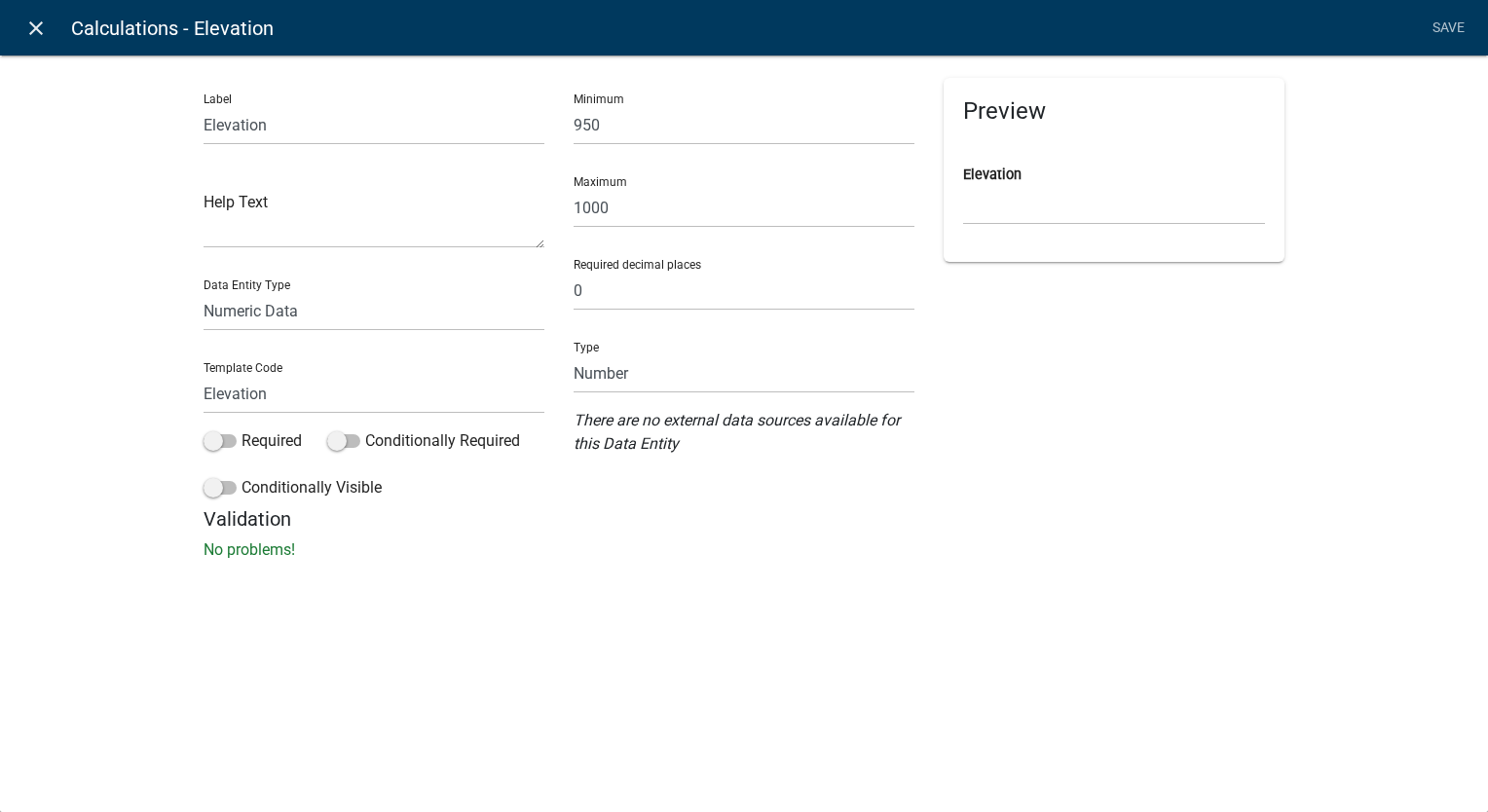
click at [18, 29] on link "close" at bounding box center [36, 28] width 40 height 40
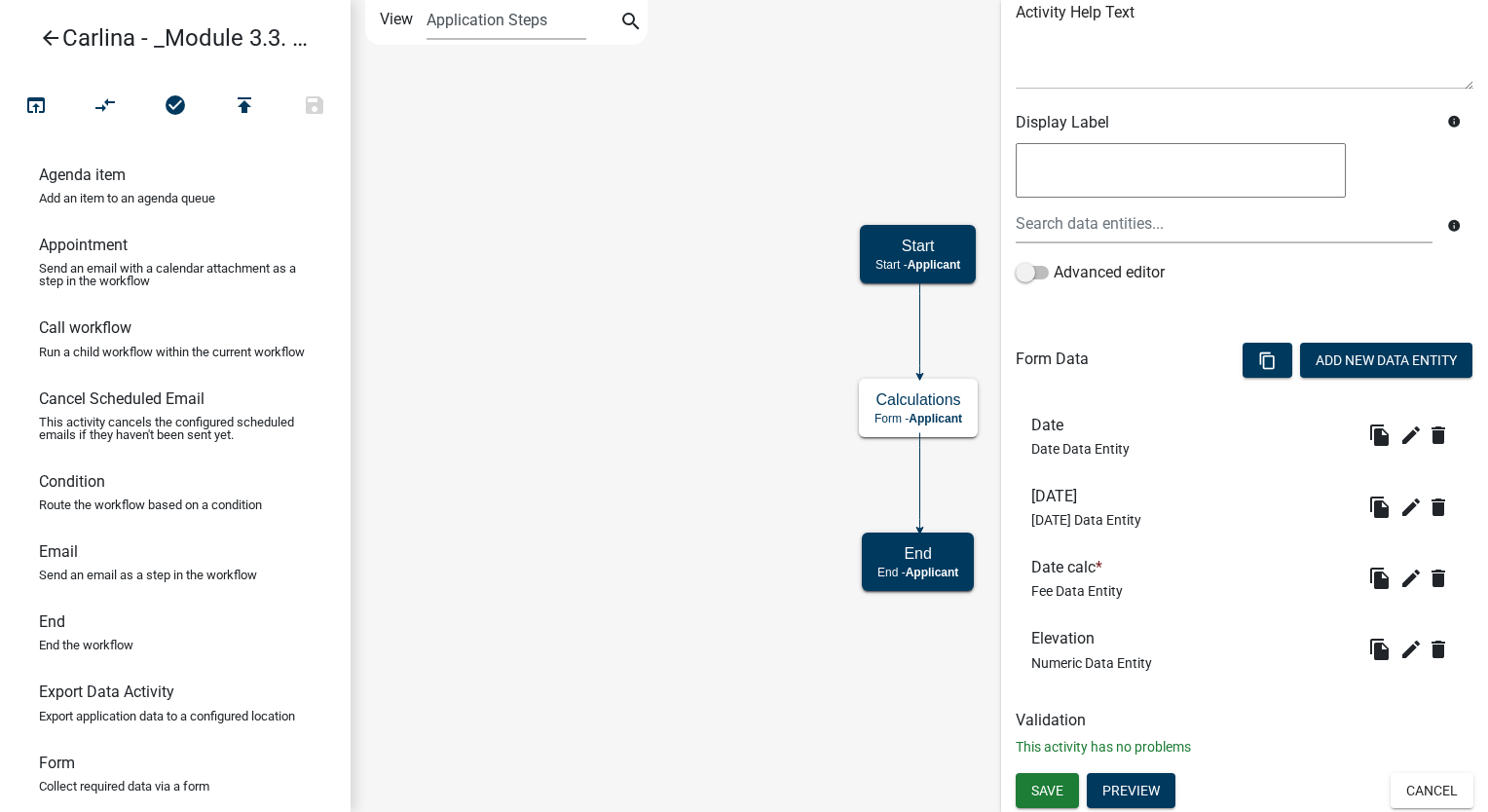
click at [54, 24] on link "arrow_back Carlina - _Module 3.3. Other formulas" at bounding box center [167, 38] width 304 height 45
click at [54, 37] on icon "arrow_back" at bounding box center [50, 39] width 23 height 27
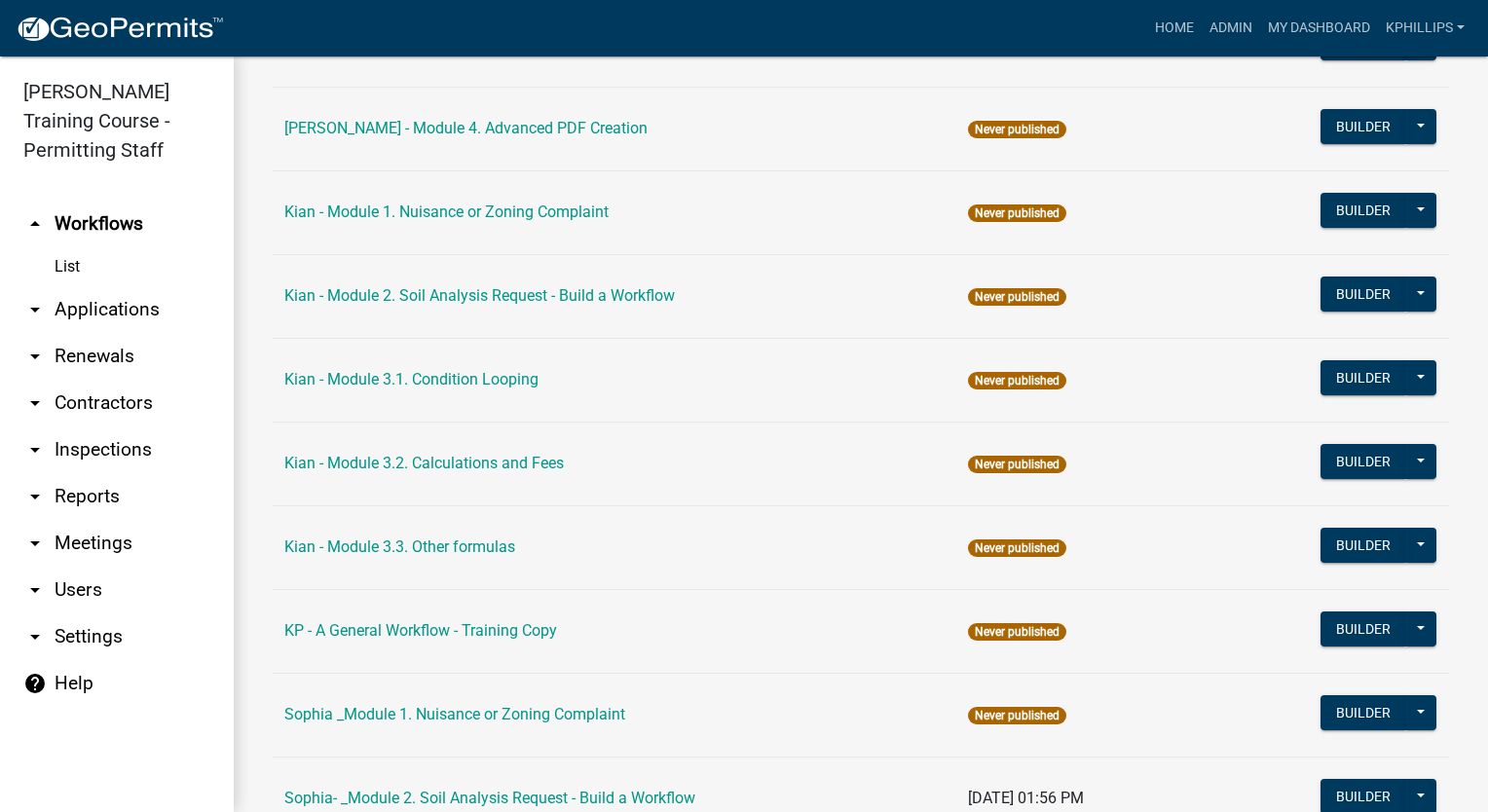
scroll to position [1097, 0]
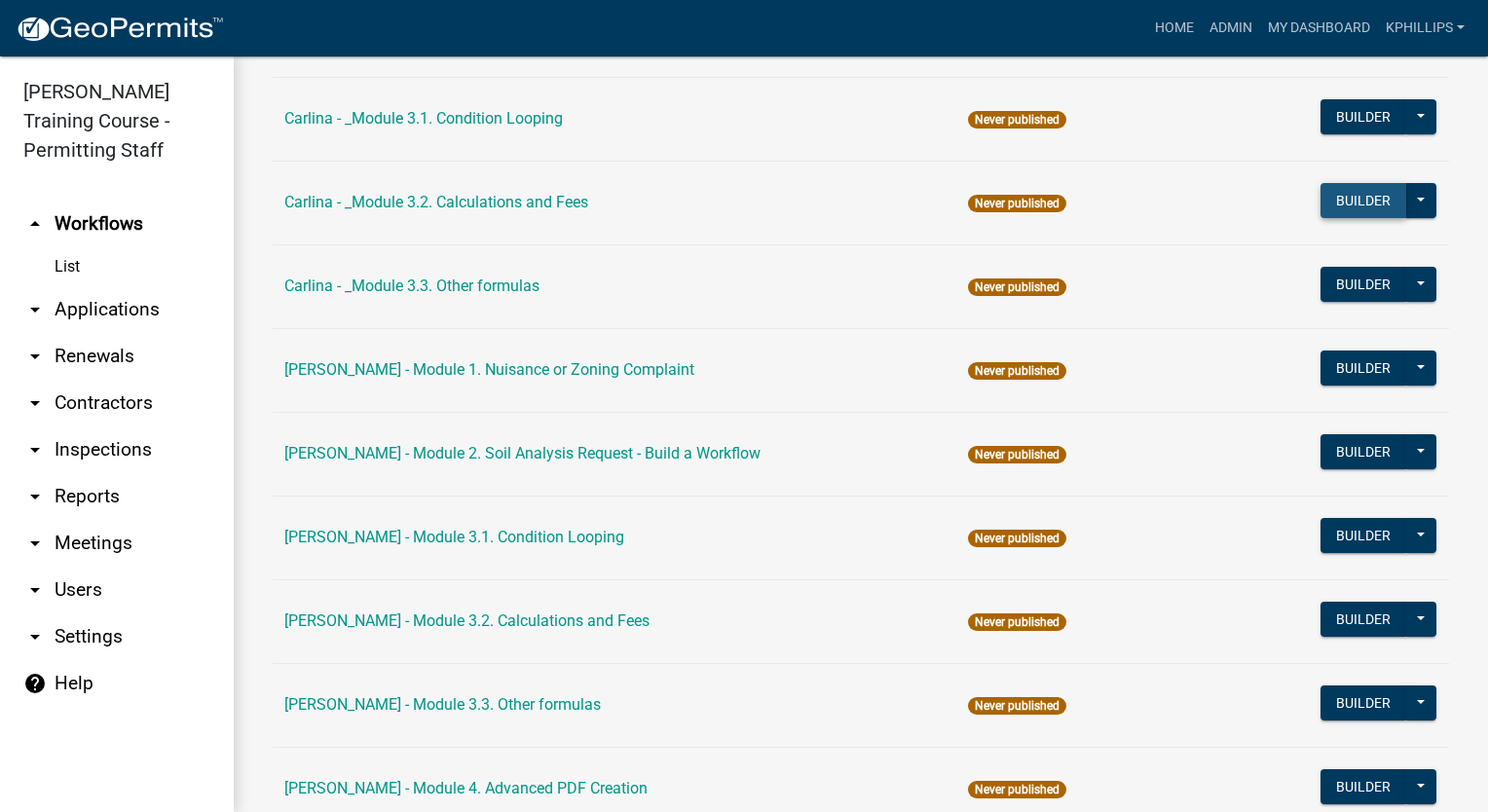
click at [1332, 201] on button "Builder" at bounding box center [1363, 200] width 86 height 35
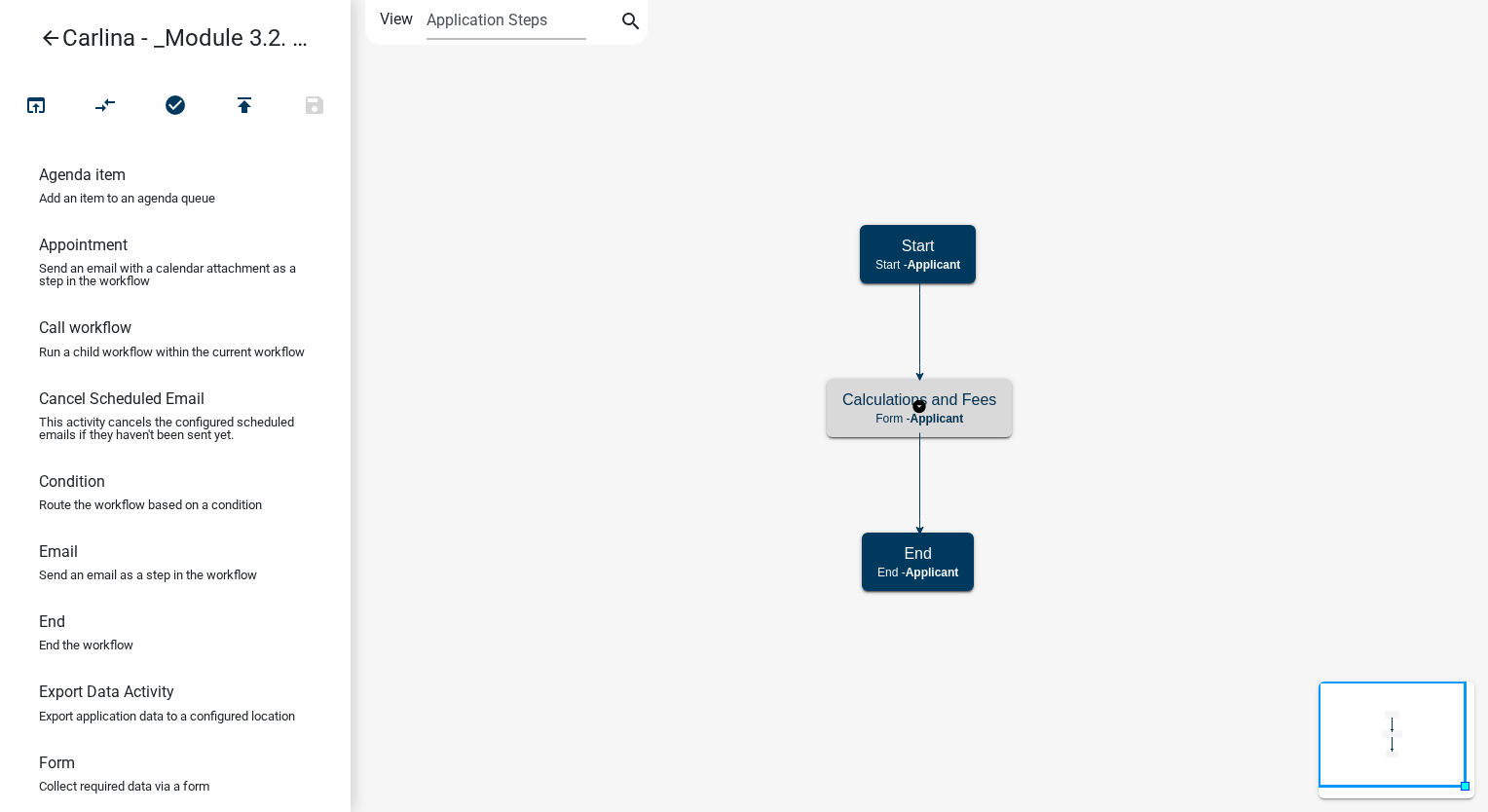
click at [981, 393] on h5 "Calculations and Fees" at bounding box center [919, 400] width 153 height 19
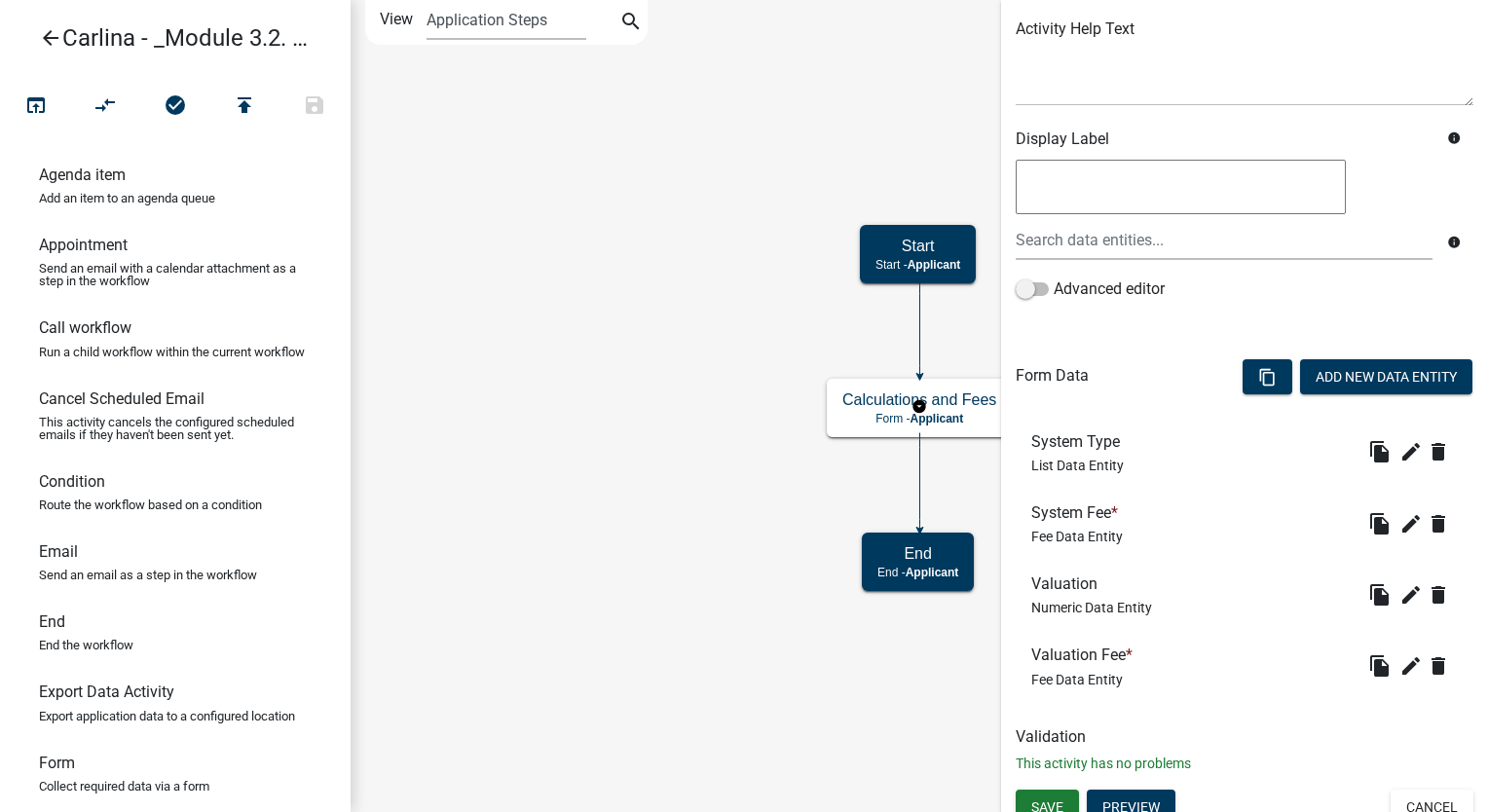
scroll to position [249, 0]
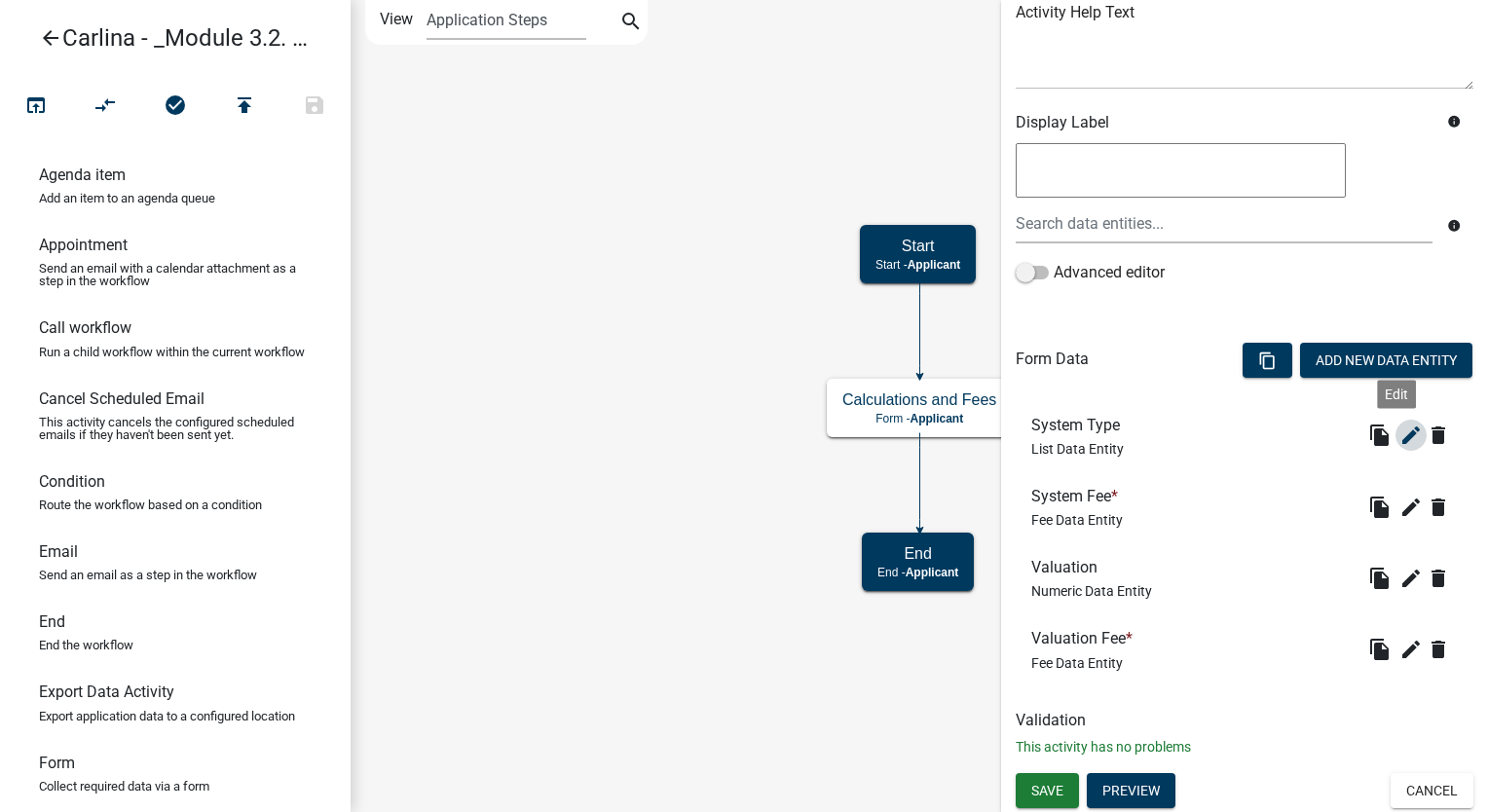
click at [1399, 440] on icon "edit" at bounding box center [1410, 434] width 23 height 23
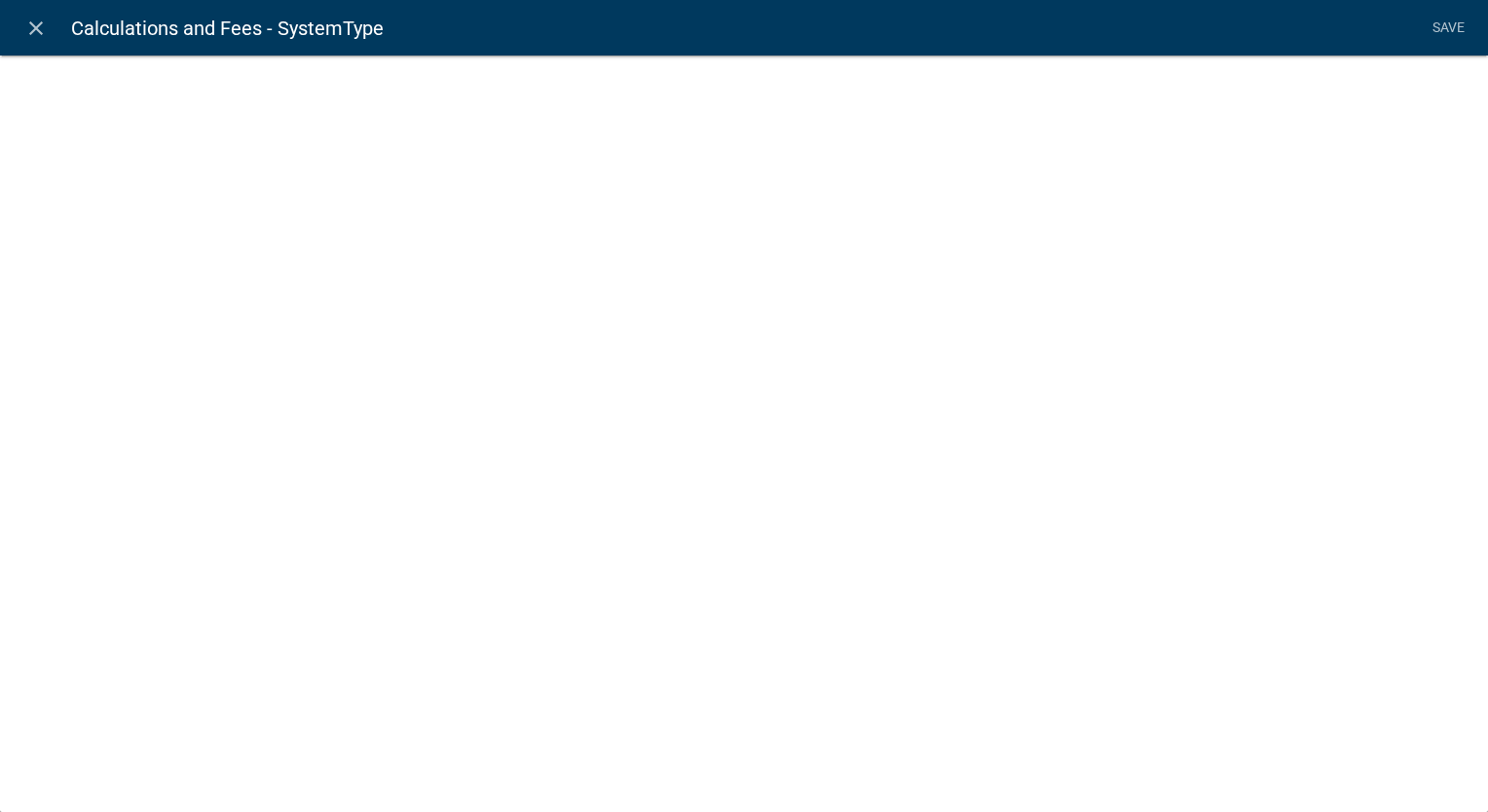
select select "list-data"
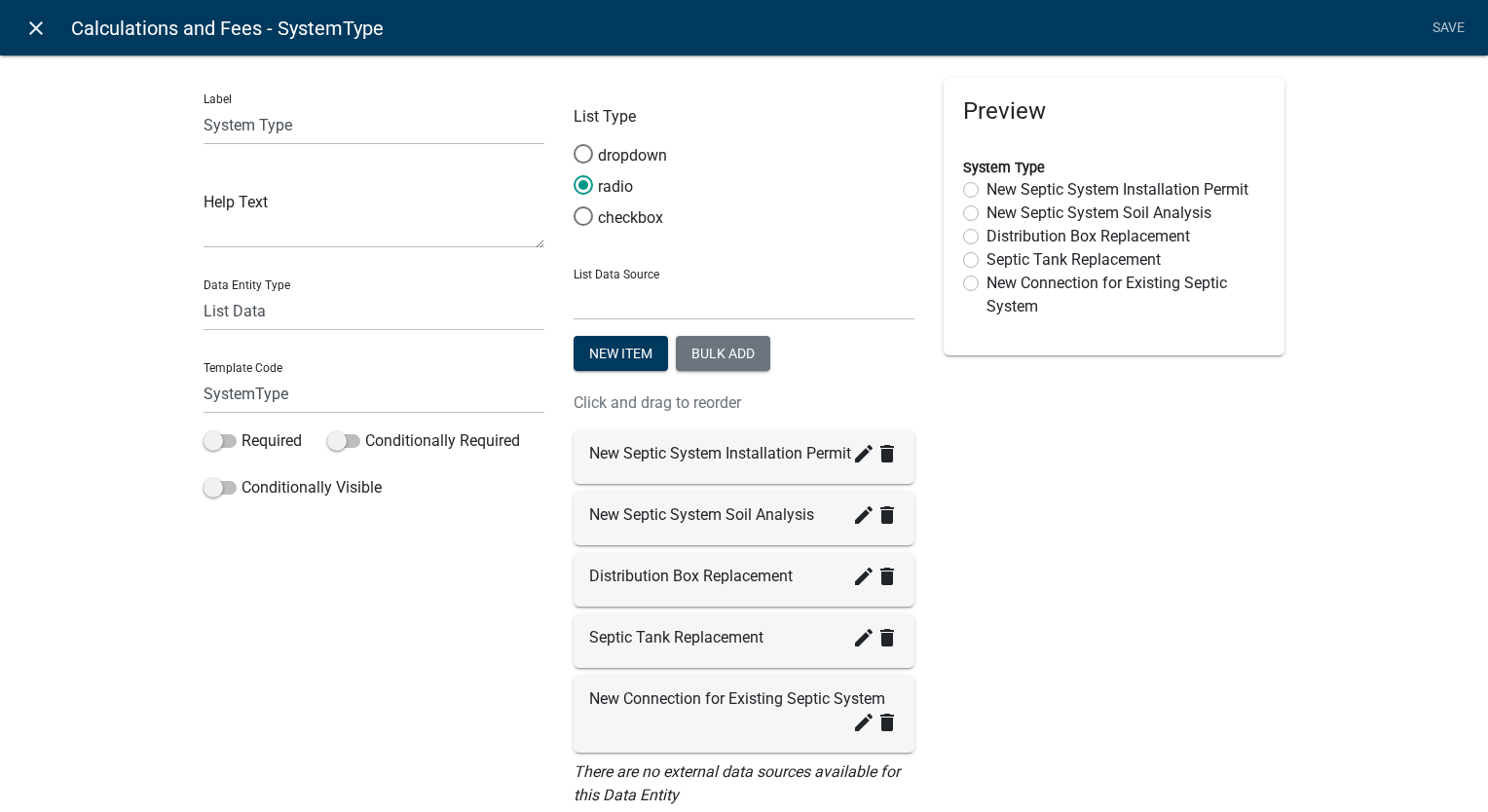
click at [27, 32] on icon "close" at bounding box center [35, 28] width 23 height 23
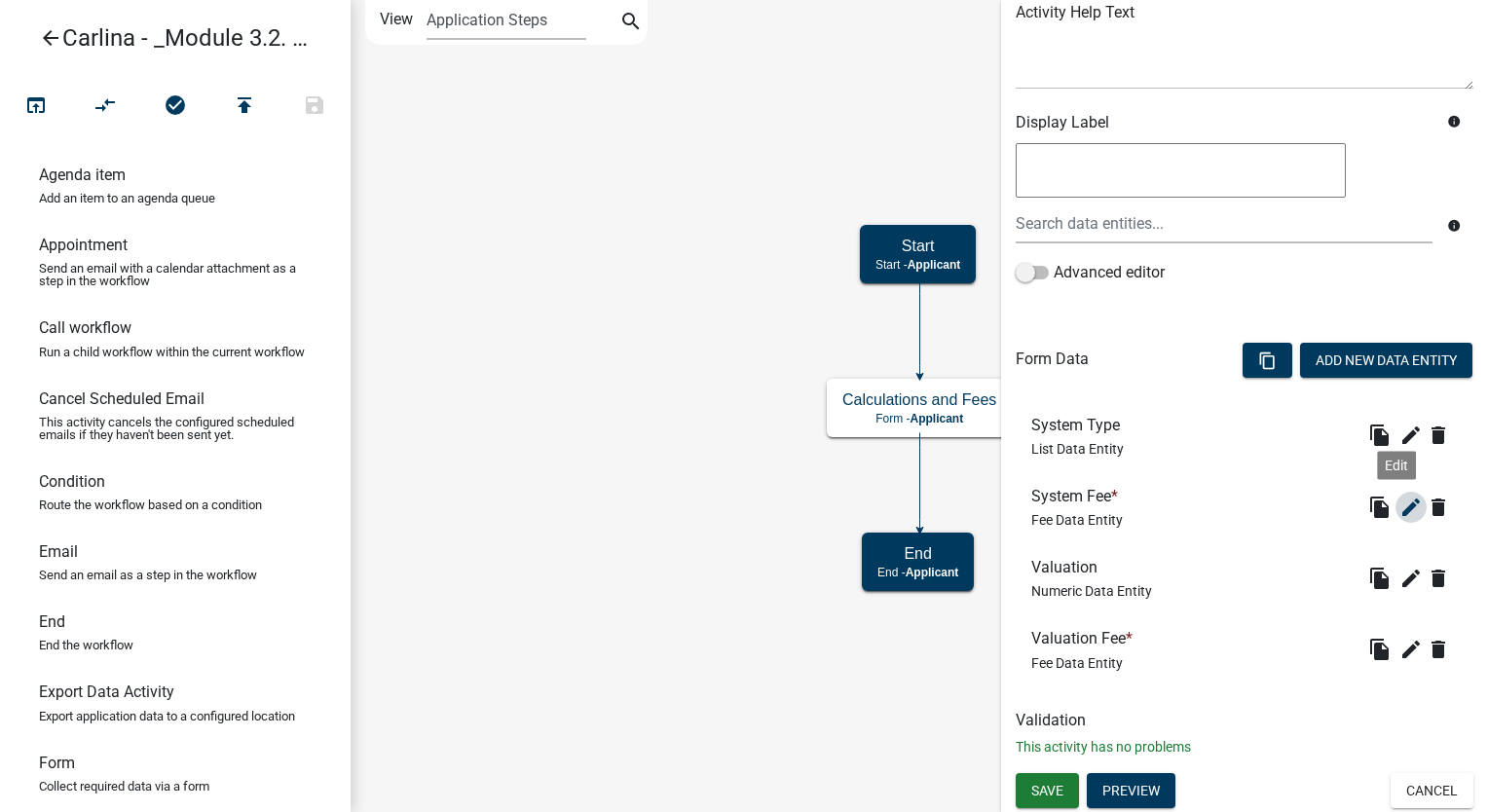
click at [1402, 497] on icon "edit" at bounding box center [1410, 506] width 23 height 23
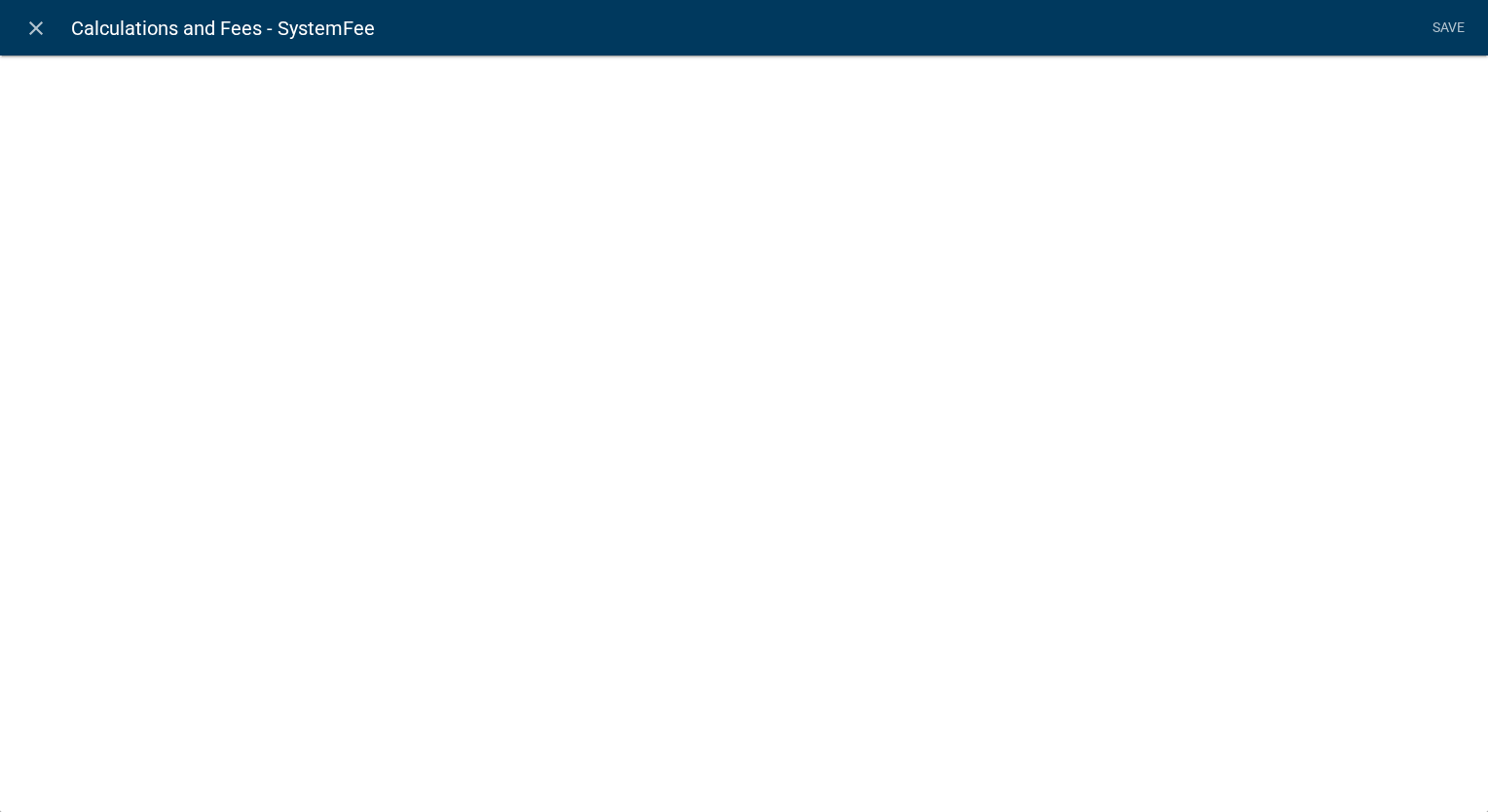
select select "fee"
select select "SystemType"
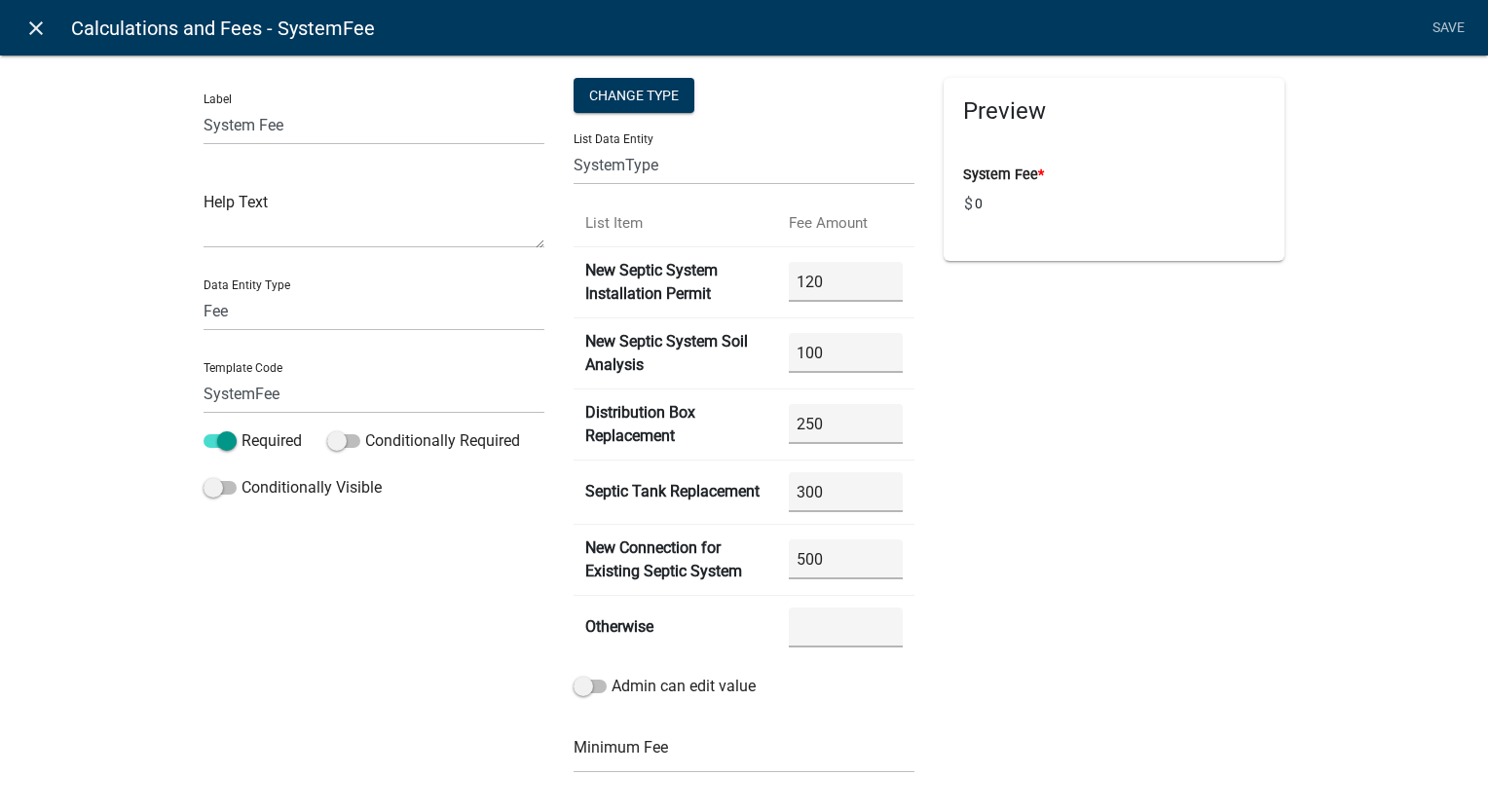
click at [51, 24] on link "close" at bounding box center [36, 28] width 40 height 40
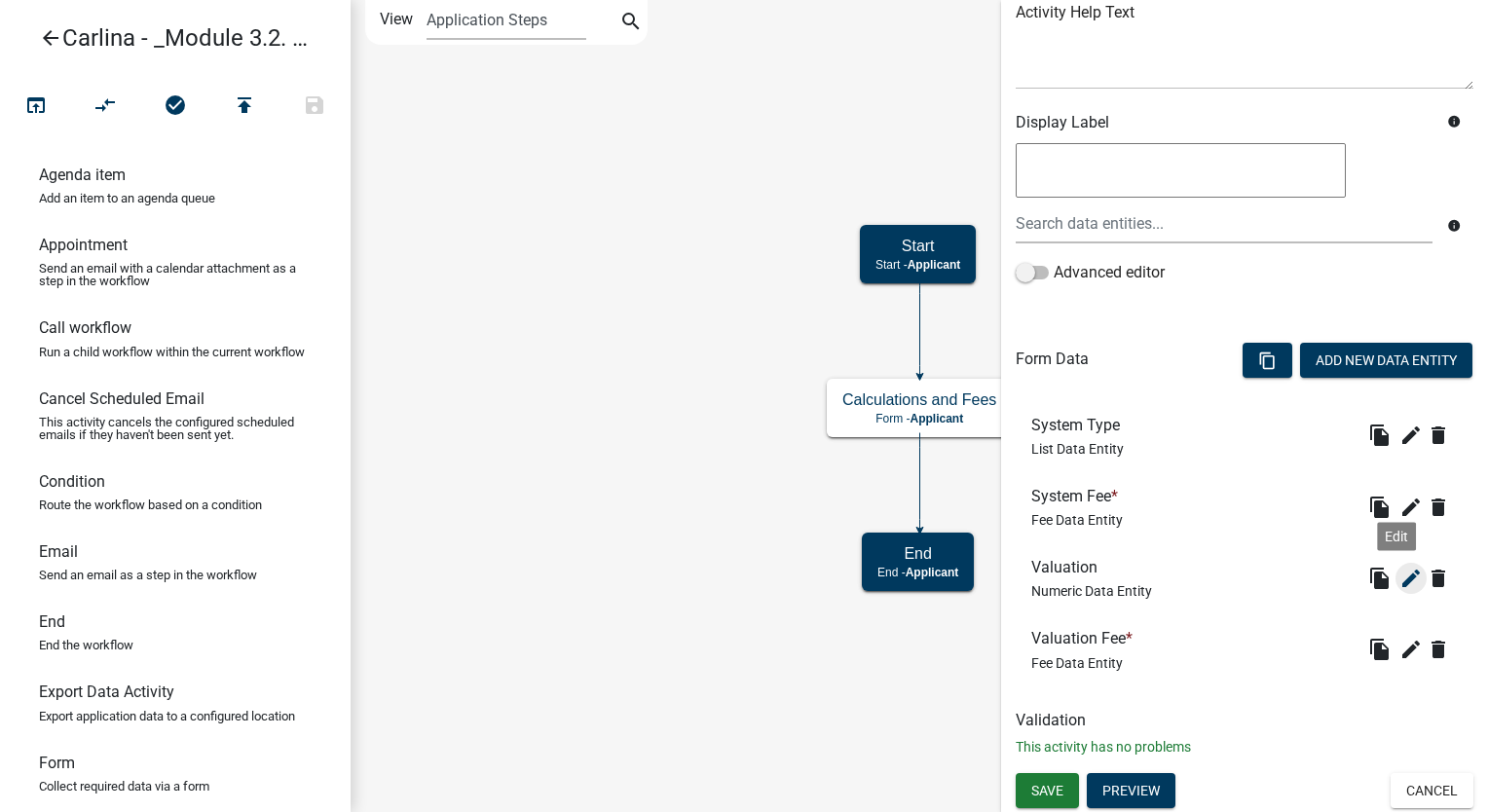
click at [1399, 581] on icon "edit" at bounding box center [1410, 578] width 23 height 23
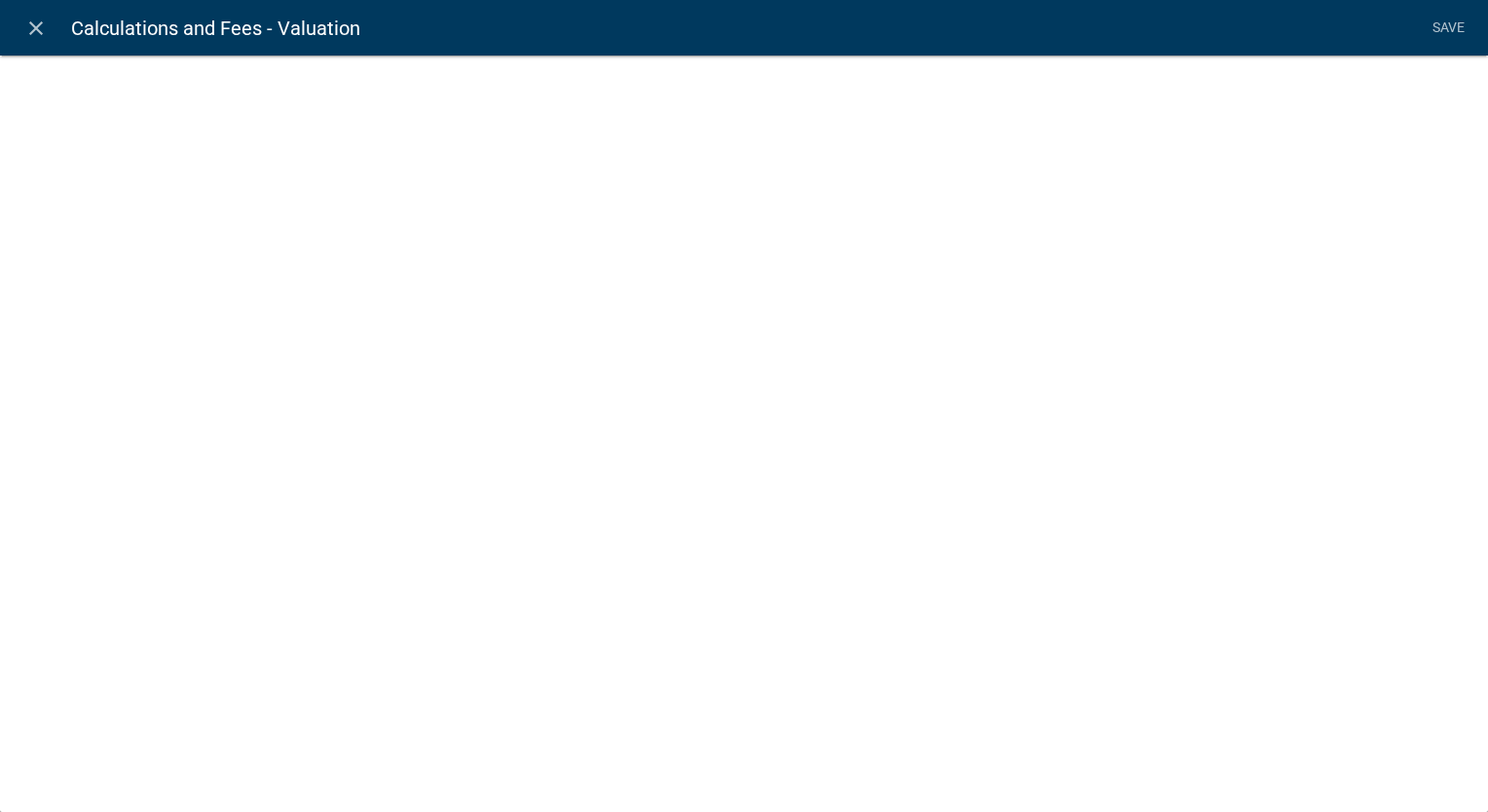
select select "numeric-data"
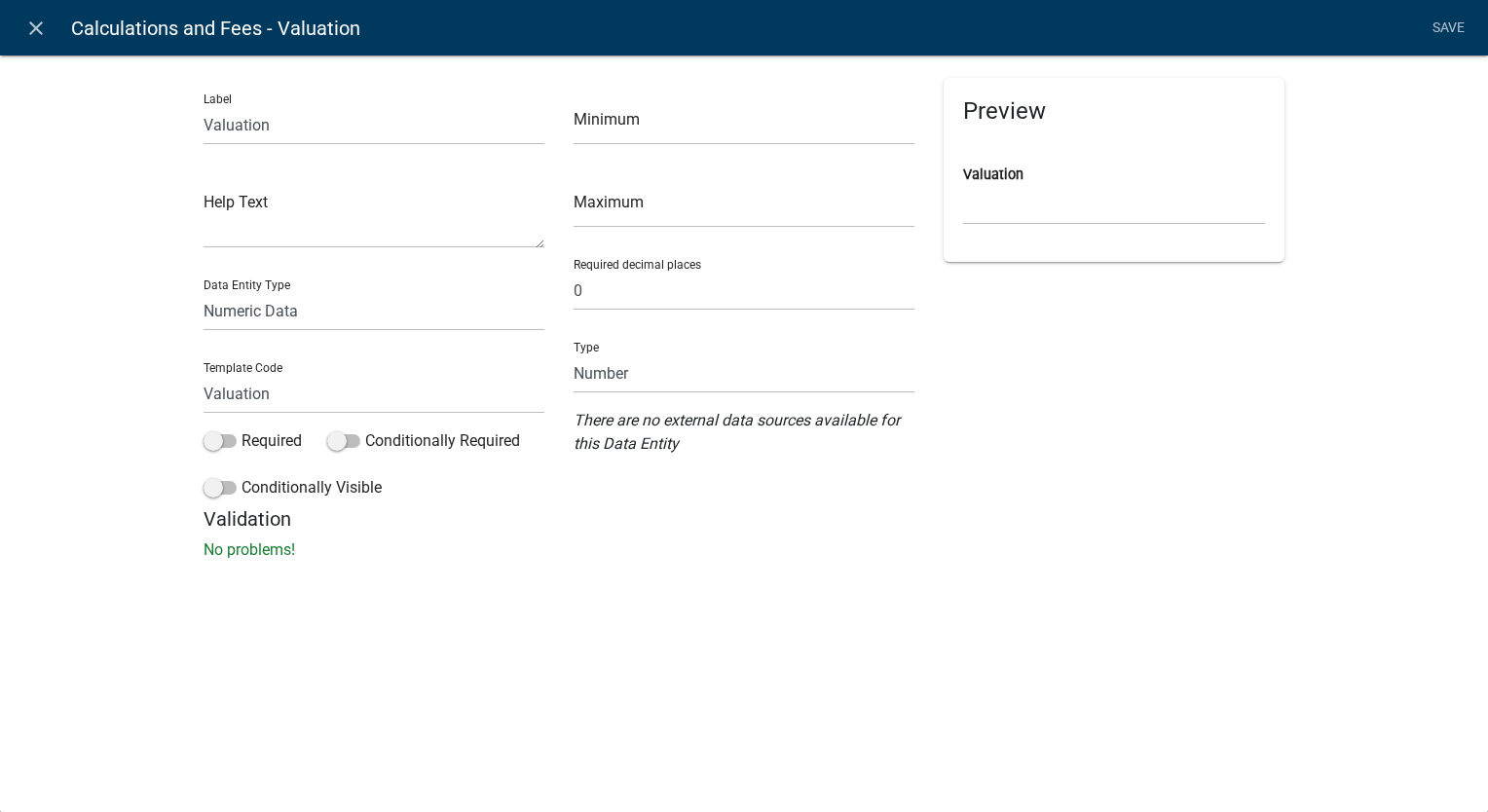
click at [38, 41] on link "close" at bounding box center [36, 28] width 40 height 40
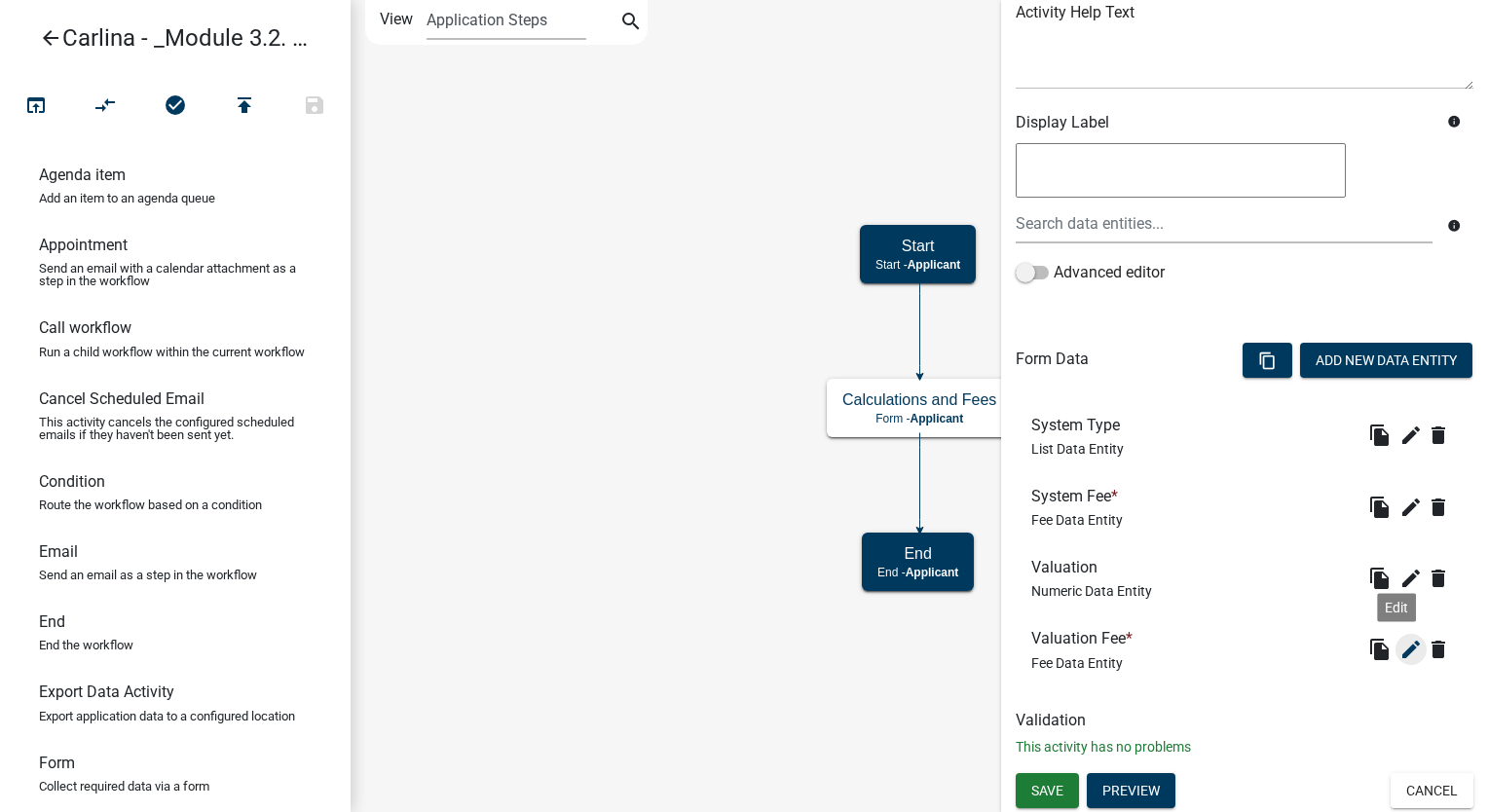
click at [1399, 645] on icon "edit" at bounding box center [1410, 649] width 23 height 23
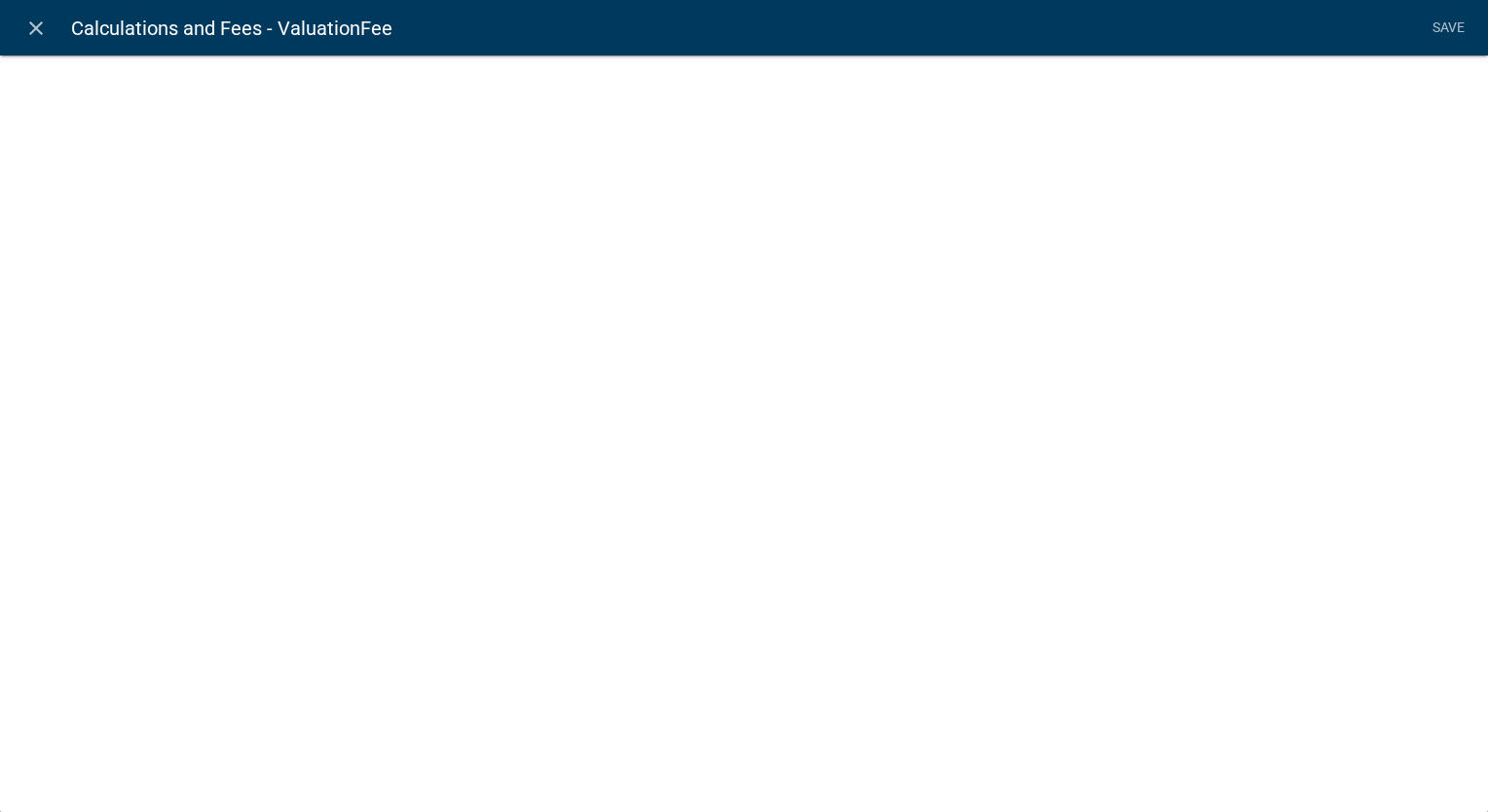
select select "fee"
